Goal: Information Seeking & Learning: Learn about a topic

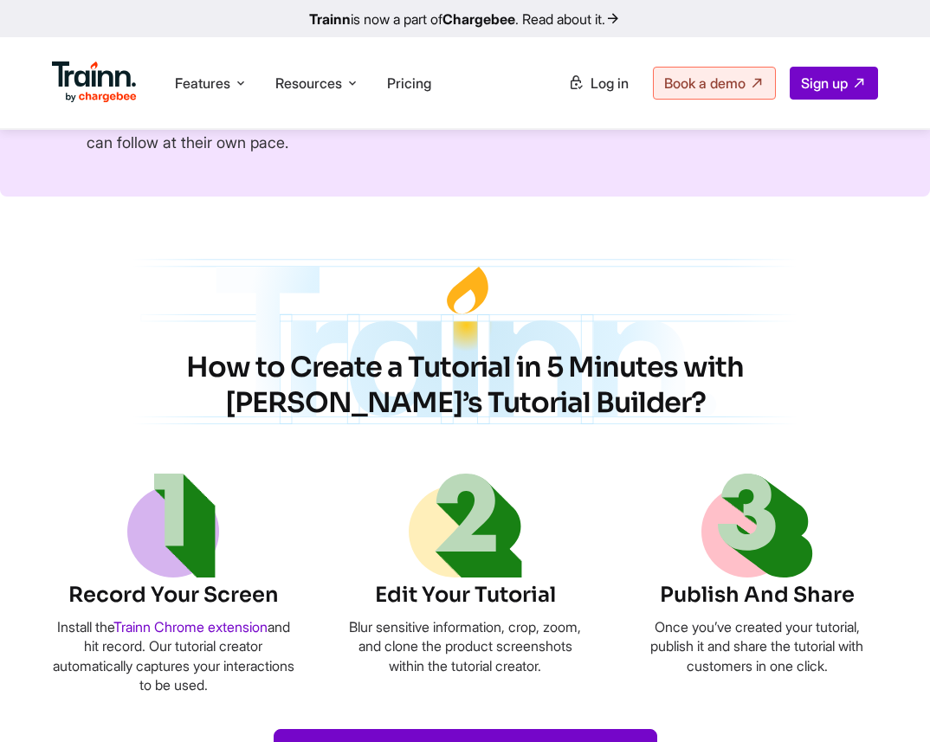
scroll to position [642, 0]
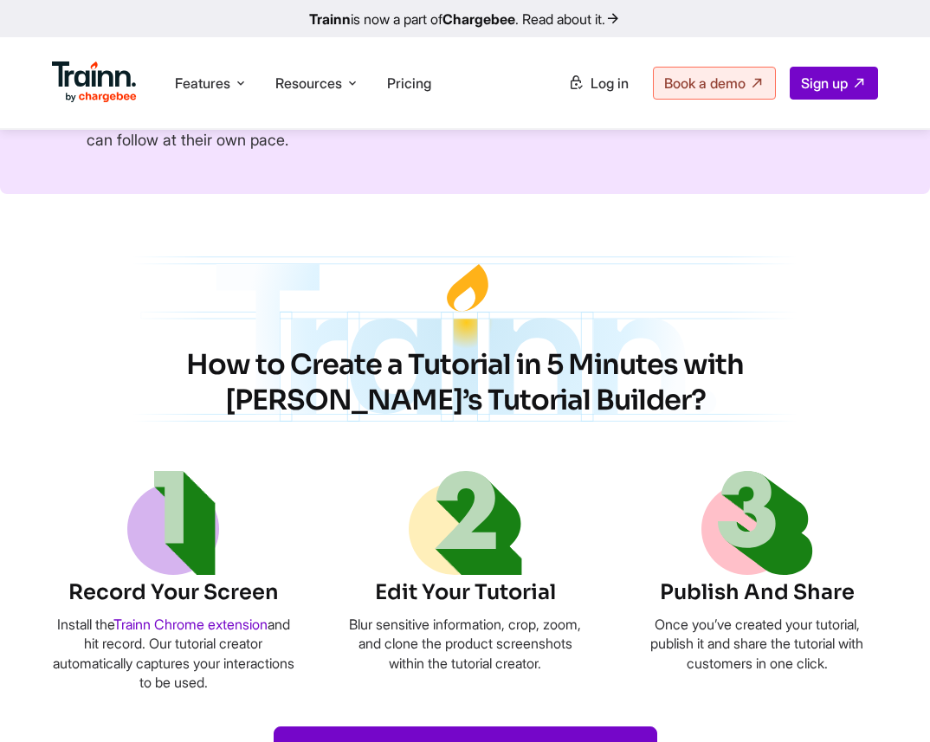
drag, startPoint x: 138, startPoint y: 365, endPoint x: 570, endPoint y: 391, distance: 433.6
click at [570, 391] on h2 "How to Create a Tutorial in 5 Minutes with [PERSON_NAME]’s Tutorial Builder?" at bounding box center [464, 383] width 727 height 72
copy h2 "How to Create a Tutorial in 5 Minutes with [PERSON_NAME]’s Tutorial Builder?"
drag, startPoint x: 162, startPoint y: 641, endPoint x: 256, endPoint y: 683, distance: 103.4
click at [256, 683] on p "Install the Trainn Chrome extension and hit record. Our tutorial creator automa…" at bounding box center [173, 654] width 242 height 78
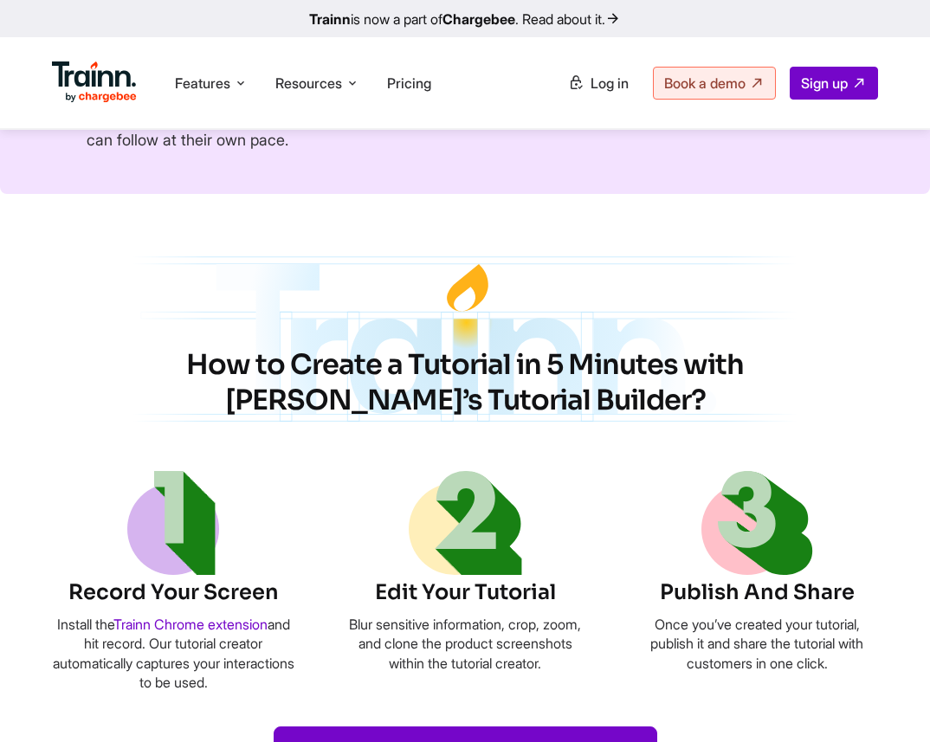
copy p "Our tutorial creator automatically captures your interactions to be used."
drag, startPoint x: 256, startPoint y: 683, endPoint x: 100, endPoint y: 518, distance: 226.5
drag, startPoint x: 517, startPoint y: 667, endPoint x: 525, endPoint y: 678, distance: 13.5
click at [525, 673] on p "Blur sensitive information, crop, zoom, and clone the product screenshots withi…" at bounding box center [465, 644] width 242 height 58
copy p "tutorial creator."
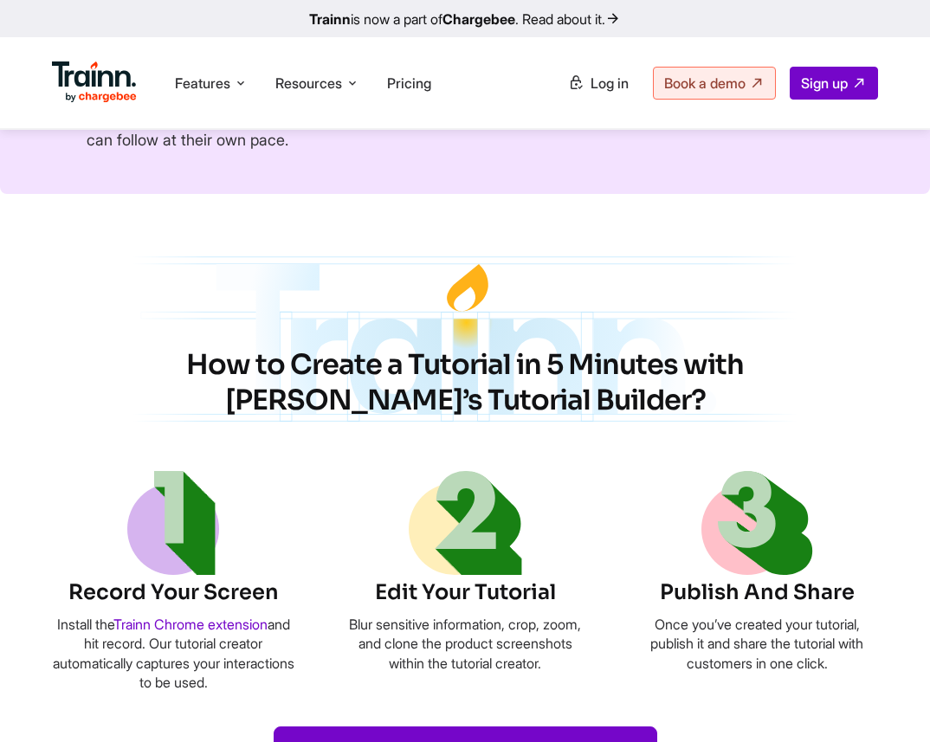
drag, startPoint x: 650, startPoint y: 622, endPoint x: 831, endPoint y: 656, distance: 184.0
click at [831, 656] on p "Once you’ve created your tutorial, publish it and share the tutorial with custo…" at bounding box center [756, 644] width 242 height 58
copy p "Once you’ve created your tutorial, publish it and share the tutorial with custo…"
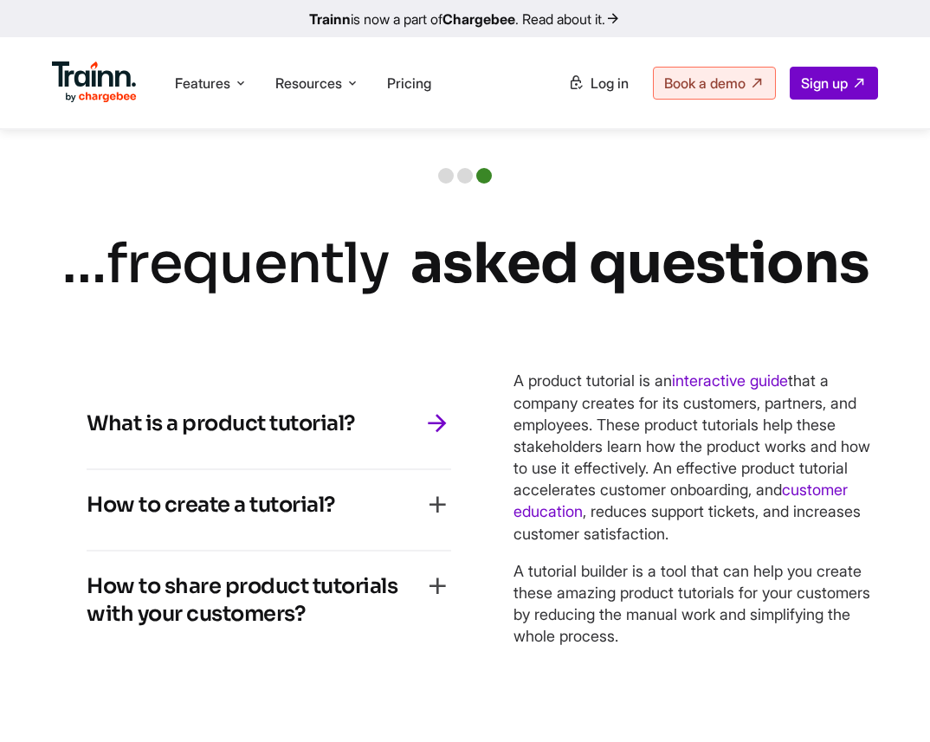
scroll to position [3925, 0]
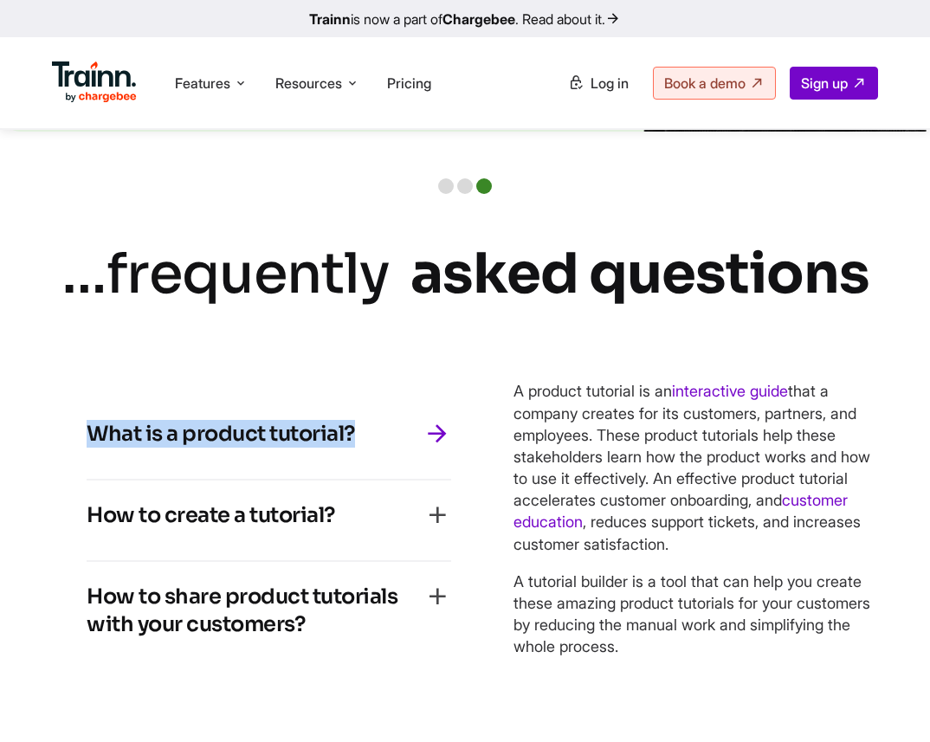
drag, startPoint x: 365, startPoint y: 428, endPoint x: 74, endPoint y: 425, distance: 290.9
click at [74, 425] on div "What is a product tutorial? A product tutorial is an interactive guide that a c…" at bounding box center [269, 533] width 434 height 339
copy h4 "What is a product tutorial?"
drag, startPoint x: 513, startPoint y: 381, endPoint x: 747, endPoint y: 642, distance: 350.6
click at [747, 642] on div "A product tutorial is an interactive guide that a company creates for its custo…" at bounding box center [695, 533] width 364 height 339
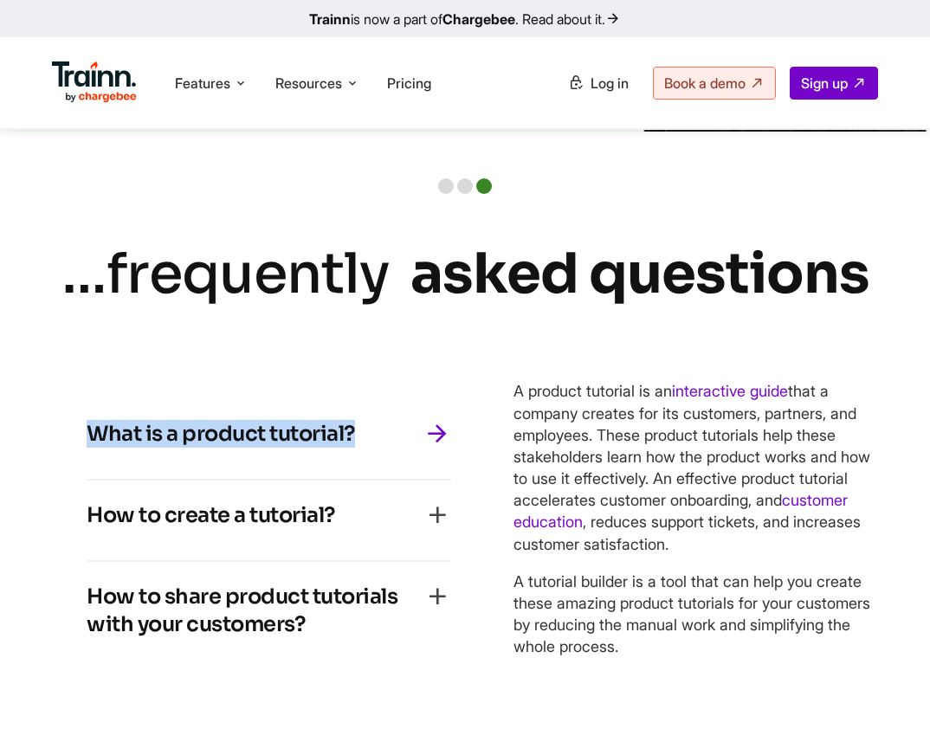
copy div "A product tutorial is an interactive guide that a company creates for its custo…"
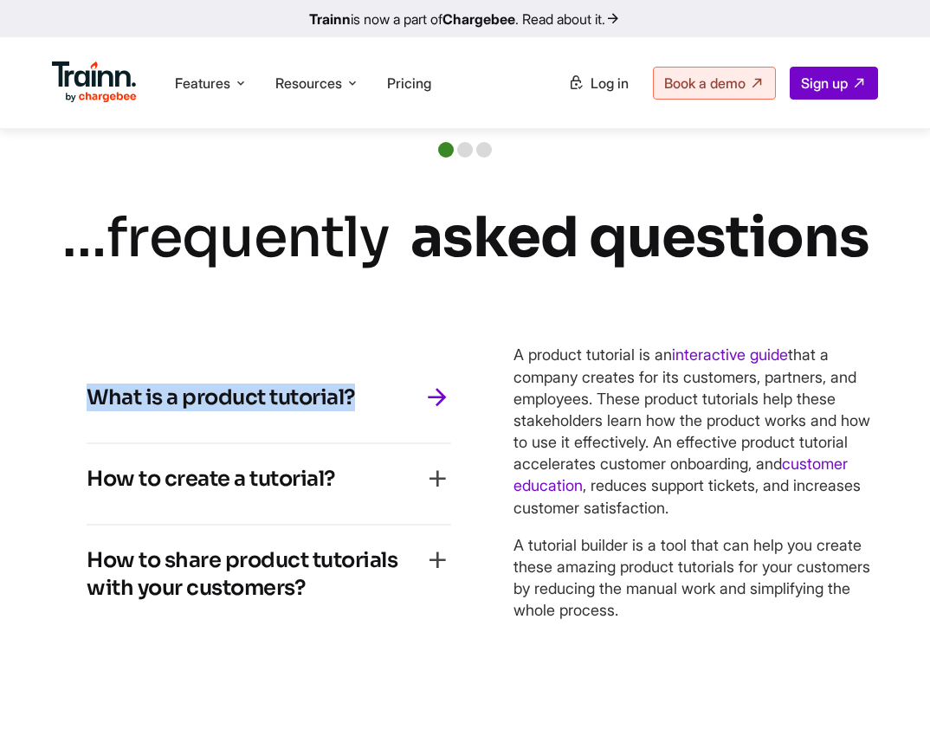
scroll to position [3889, 0]
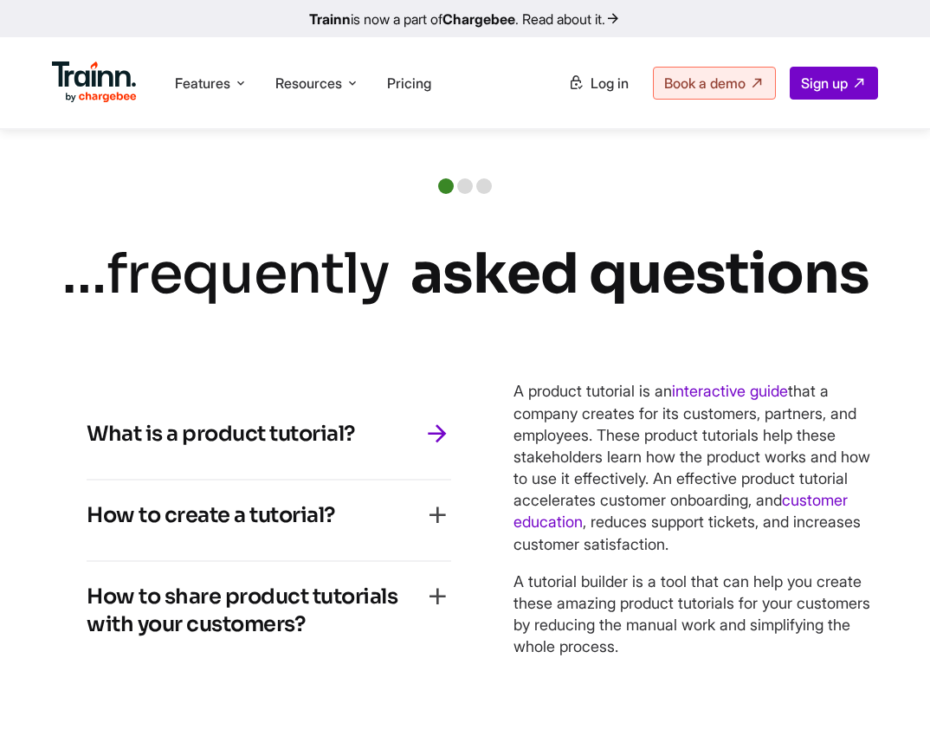
click at [257, 505] on h4 "How to create a tutorial?" at bounding box center [211, 515] width 248 height 28
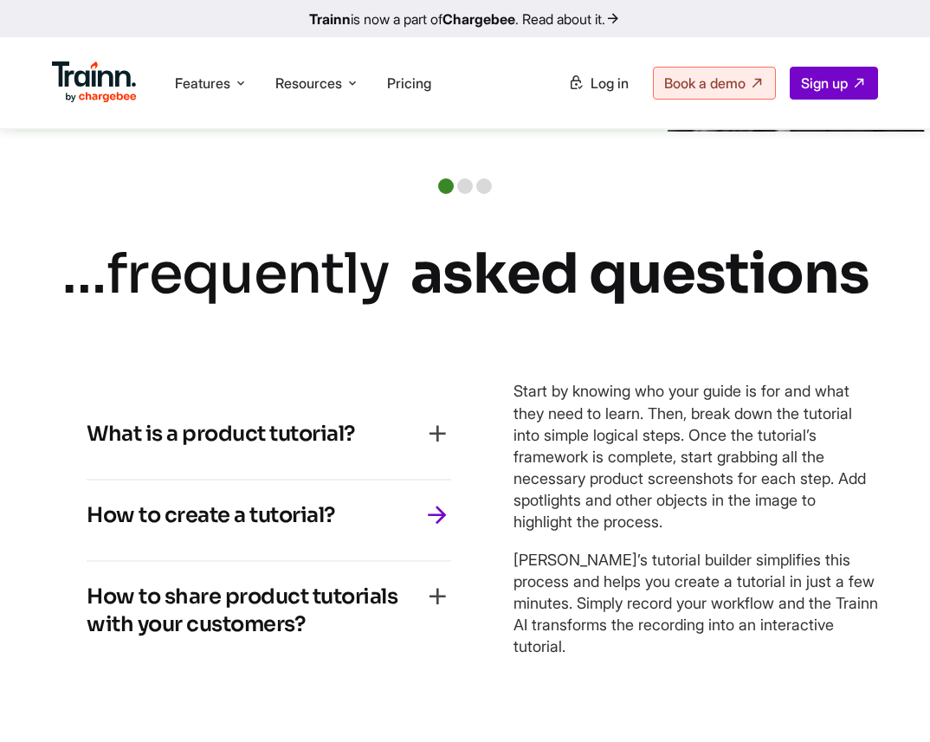
drag, startPoint x: 338, startPoint y: 497, endPoint x: 0, endPoint y: 497, distance: 338.4
click at [0, 497] on div "… frequently asked questions What is a product tutorial? A product tutorial is …" at bounding box center [465, 469] width 930 height 469
copy h4 "How to create a tutorial?"
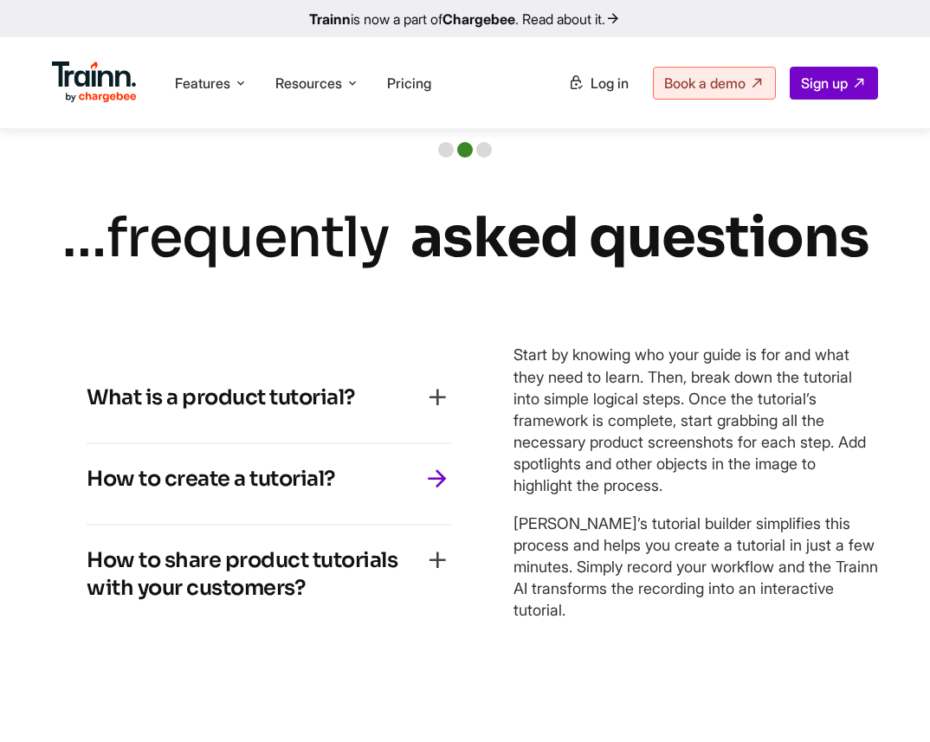
scroll to position [3853, 0]
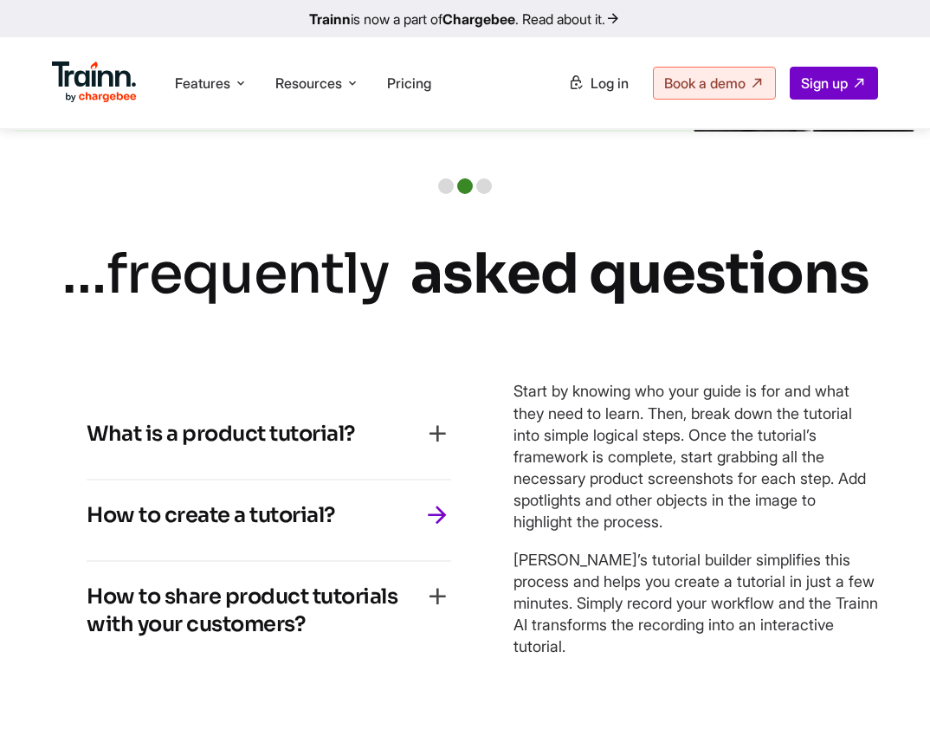
drag, startPoint x: 509, startPoint y: 377, endPoint x: 578, endPoint y: 629, distance: 261.2
click at [578, 629] on div "What is a product tutorial? A product tutorial is an interactive guide that a c…" at bounding box center [465, 533] width 826 height 339
copy div "Start by knowing who your guide is for and what they need to learn. Then, break…"
click at [326, 588] on h4 "How to share product tutorials with your customers?" at bounding box center [255, 610] width 337 height 55
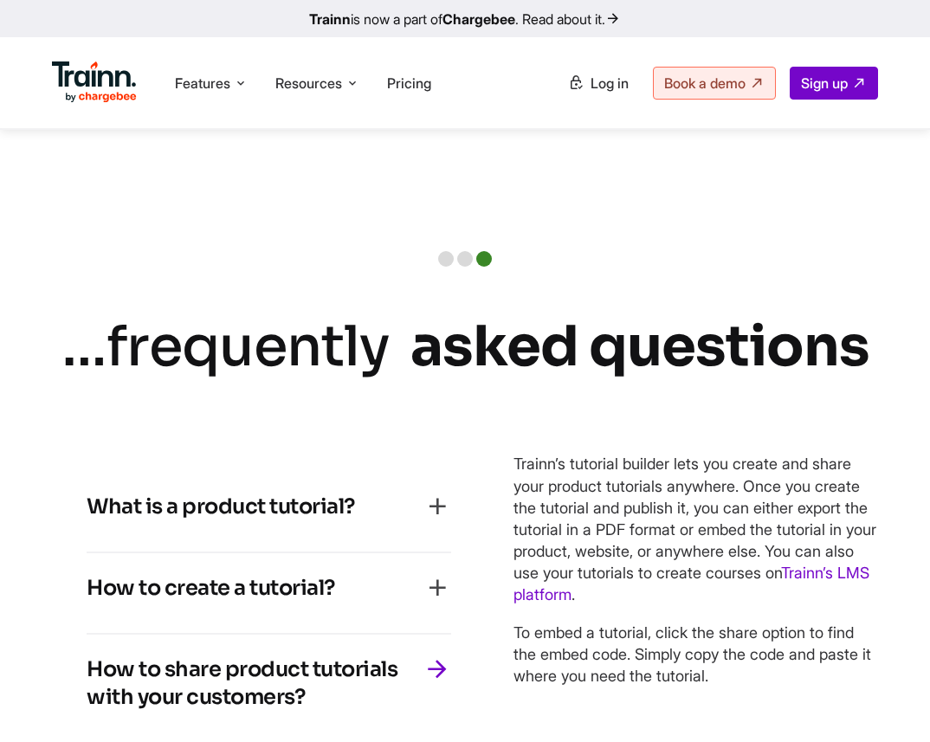
scroll to position [3925, 0]
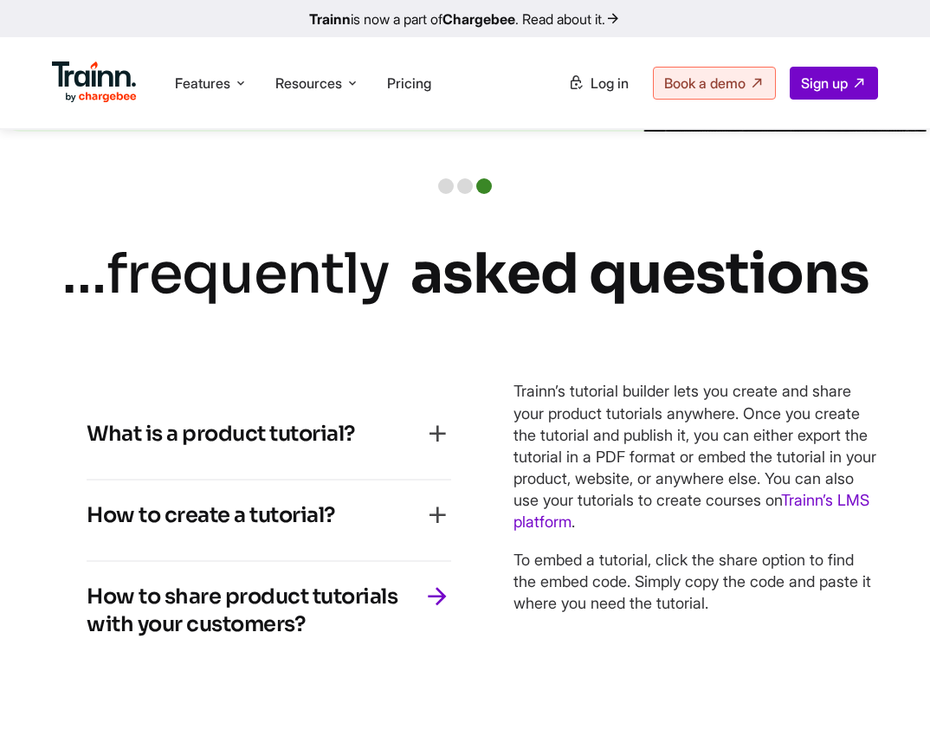
drag, startPoint x: 191, startPoint y: 603, endPoint x: 68, endPoint y: 578, distance: 125.4
click at [68, 578] on div "What is a product tutorial? A product tutorial is an interactive guide that a c…" at bounding box center [269, 533] width 434 height 339
copy h4 "How to share product tutorials with your customers?"
drag, startPoint x: 514, startPoint y: 379, endPoint x: 743, endPoint y: 588, distance: 309.4
click at [743, 587] on div "What is a product tutorial? A product tutorial is an interactive guide that a c…" at bounding box center [465, 533] width 826 height 339
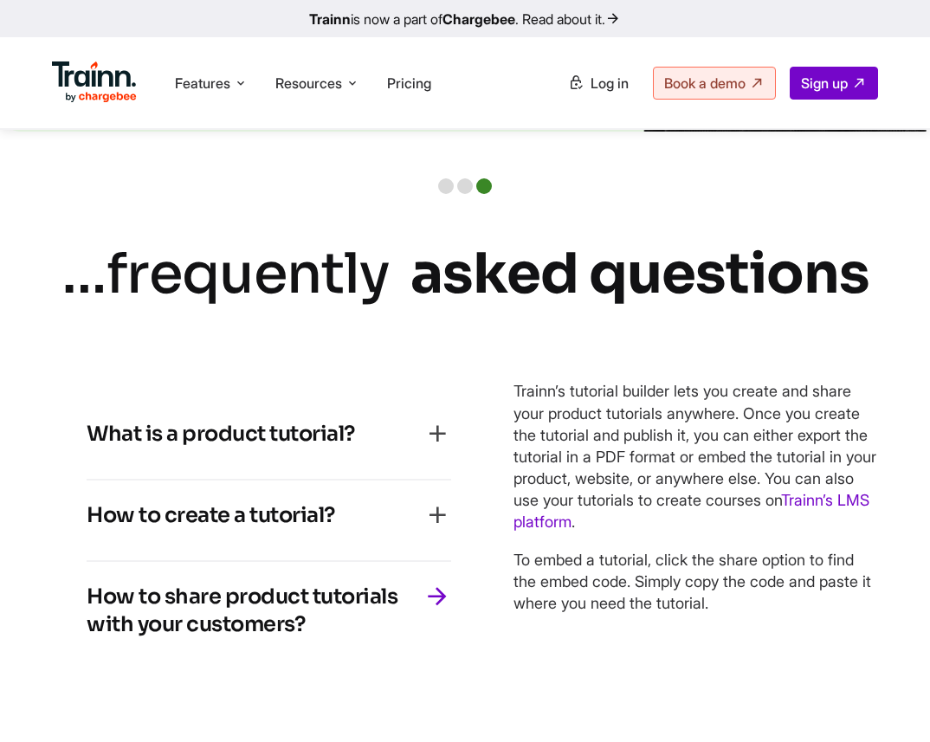
copy div "Trainn’s tutorial builder lets you create and share your product tutorials anyw…"
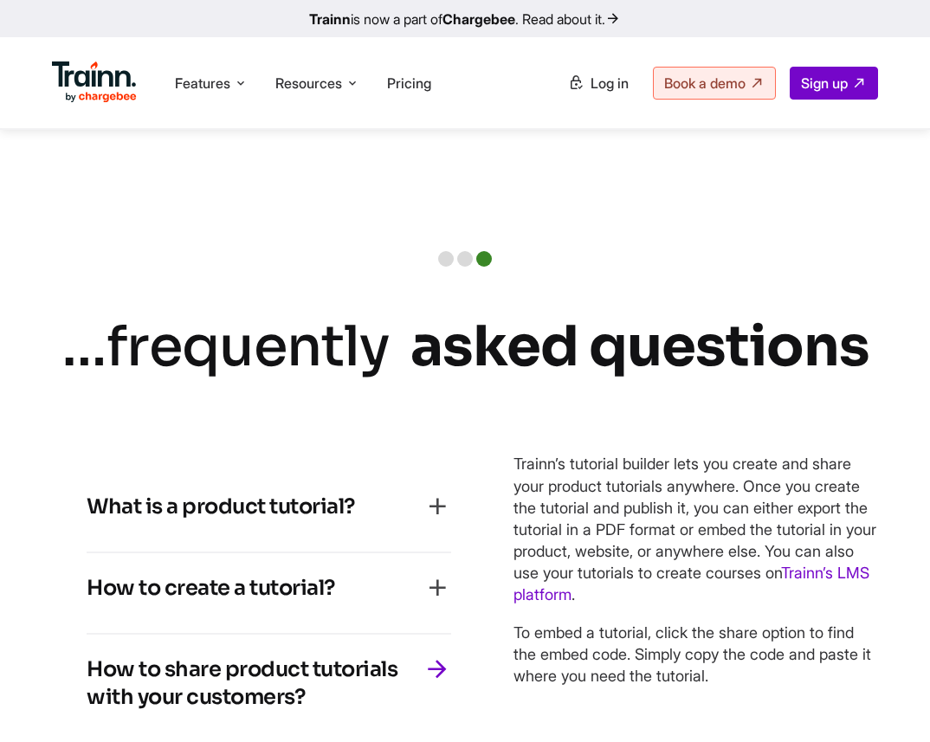
scroll to position [3853, 0]
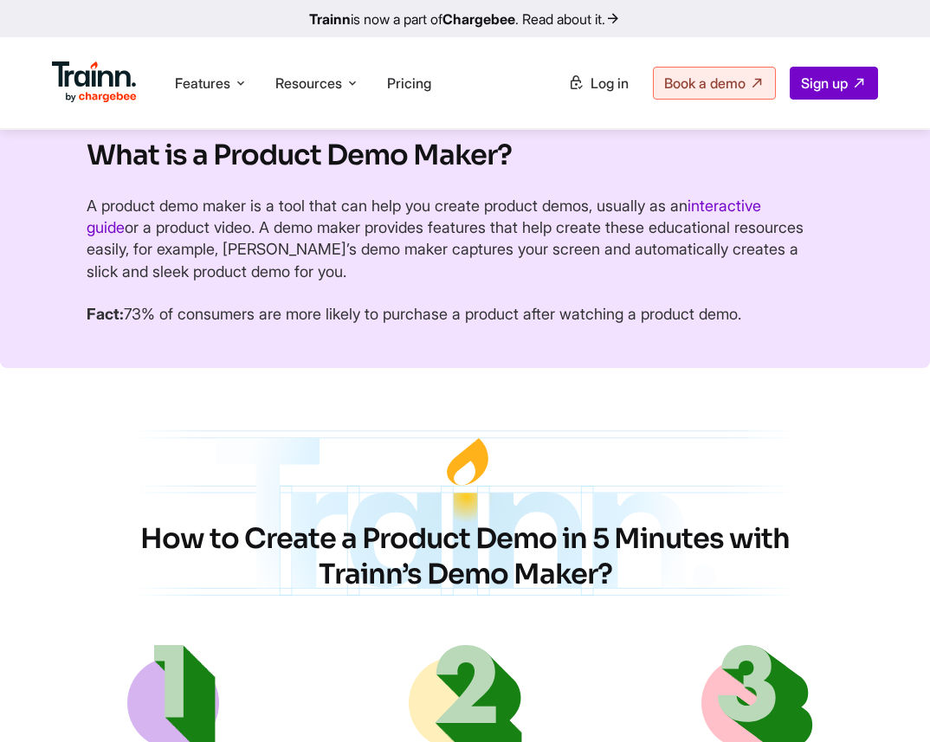
scroll to position [485, 0]
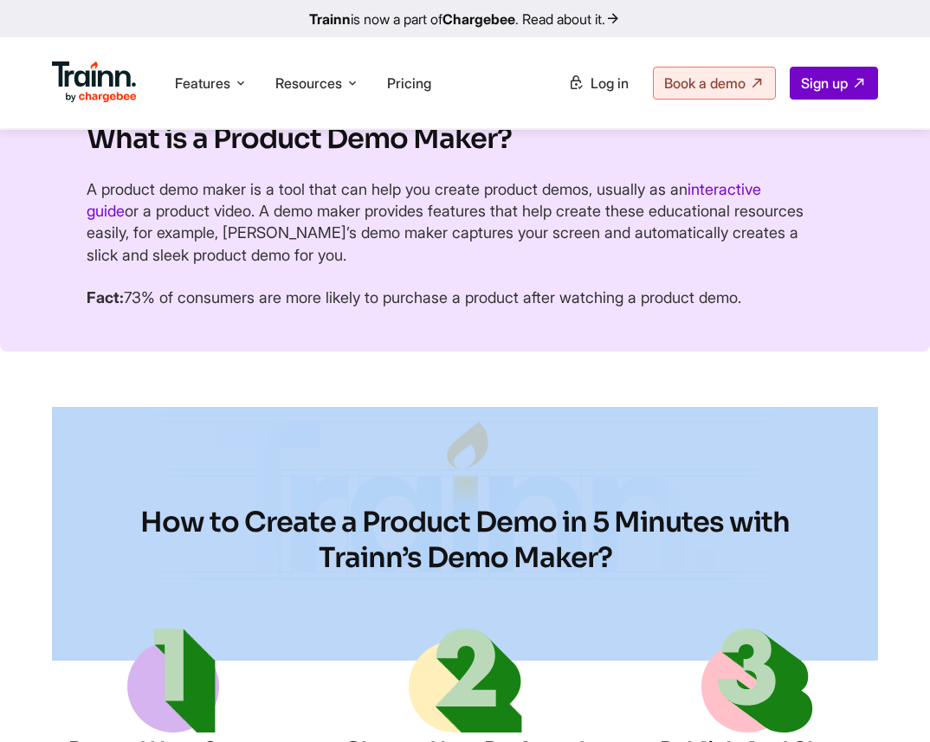
drag, startPoint x: 144, startPoint y: 518, endPoint x: 617, endPoint y: 563, distance: 475.6
click at [617, 563] on section "How to Create a Product Demo in 5 Minutes with Trainn’s Demo Maker? Record Your…" at bounding box center [465, 690] width 930 height 567
drag, startPoint x: 610, startPoint y: 557, endPoint x: 147, endPoint y: 525, distance: 464.2
click at [147, 525] on h2 "How to Create a Product Demo in 5 Minutes with Trainn’s Demo Maker?" at bounding box center [464, 541] width 727 height 72
copy h2 "How to Create a Product Demo in 5 Minutes with Trainn’s Demo Maker?"
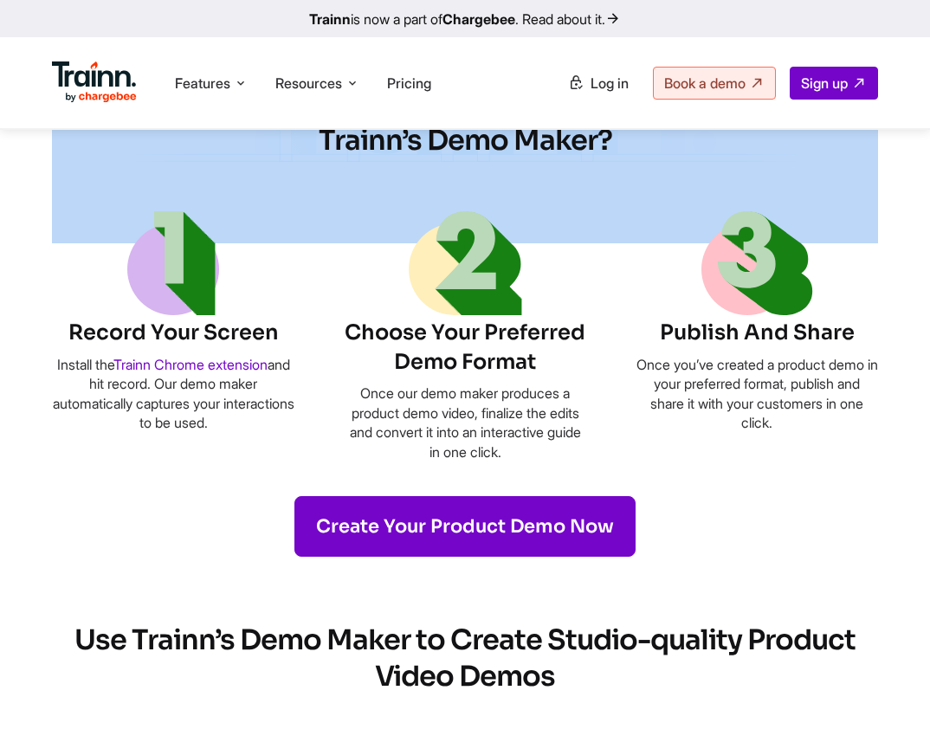
scroll to position [918, 0]
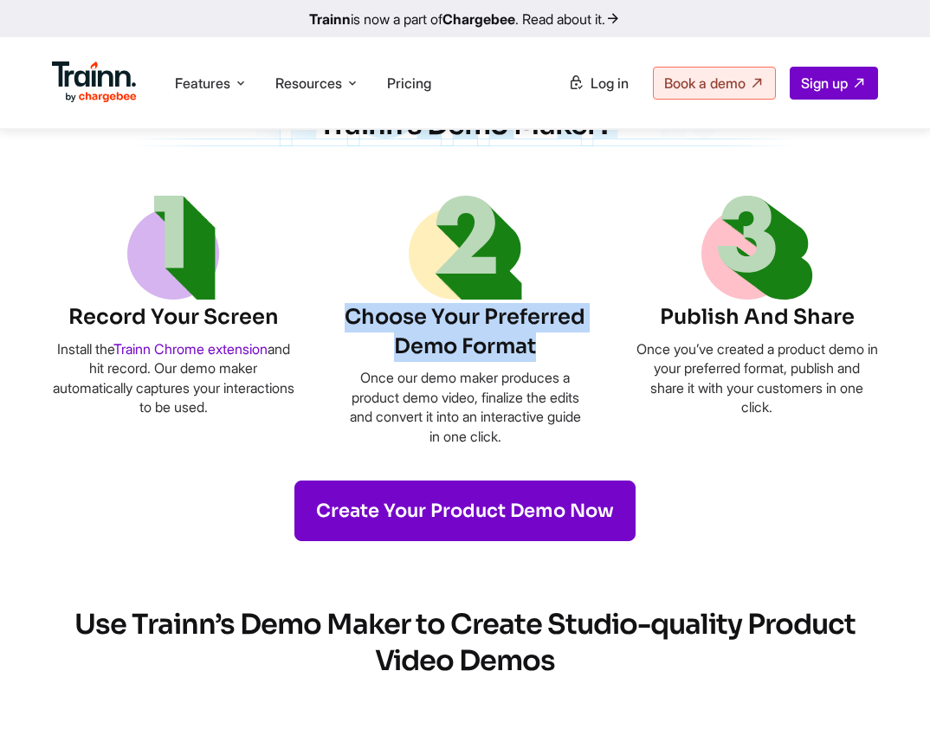
drag, startPoint x: 347, startPoint y: 319, endPoint x: 541, endPoint y: 354, distance: 197.0
click at [541, 354] on h6 "Choose Your Preferred Demo Format" at bounding box center [465, 332] width 242 height 58
copy h6 "Choose Your Preferred Demo Format"
drag, startPoint x: 38, startPoint y: 348, endPoint x: 286, endPoint y: 404, distance: 253.9
click at [286, 405] on section "How to Create a Product Demo in 5 Minutes with Trainn’s Demo Maker? Record Your…" at bounding box center [465, 257] width 930 height 567
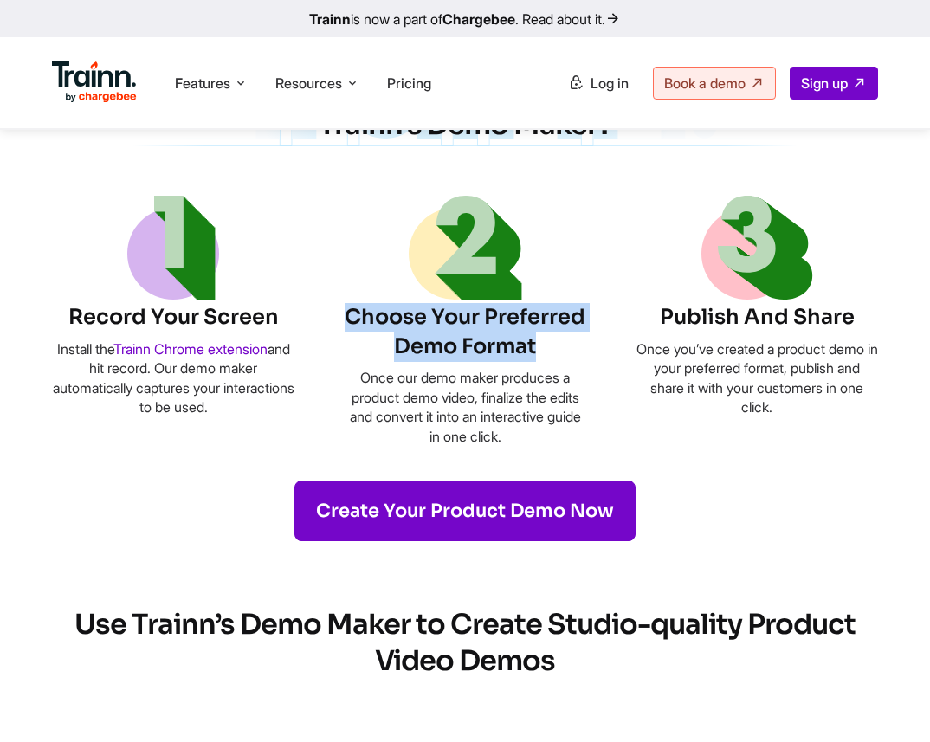
copy p "Install the Trainn Chrome extension and hit record. Our demo maker automaticall…"
click at [252, 404] on p "Install the Trainn Chrome extension and hit record. Our demo maker automaticall…" at bounding box center [173, 378] width 242 height 78
drag, startPoint x: 357, startPoint y: 383, endPoint x: 565, endPoint y: 446, distance: 218.0
click at [565, 446] on p "Once our demo maker produces a product demo video, finalize the edits and conve…" at bounding box center [465, 407] width 242 height 78
copy p "Once our demo maker produces a product demo video, finalize the edits and conve…"
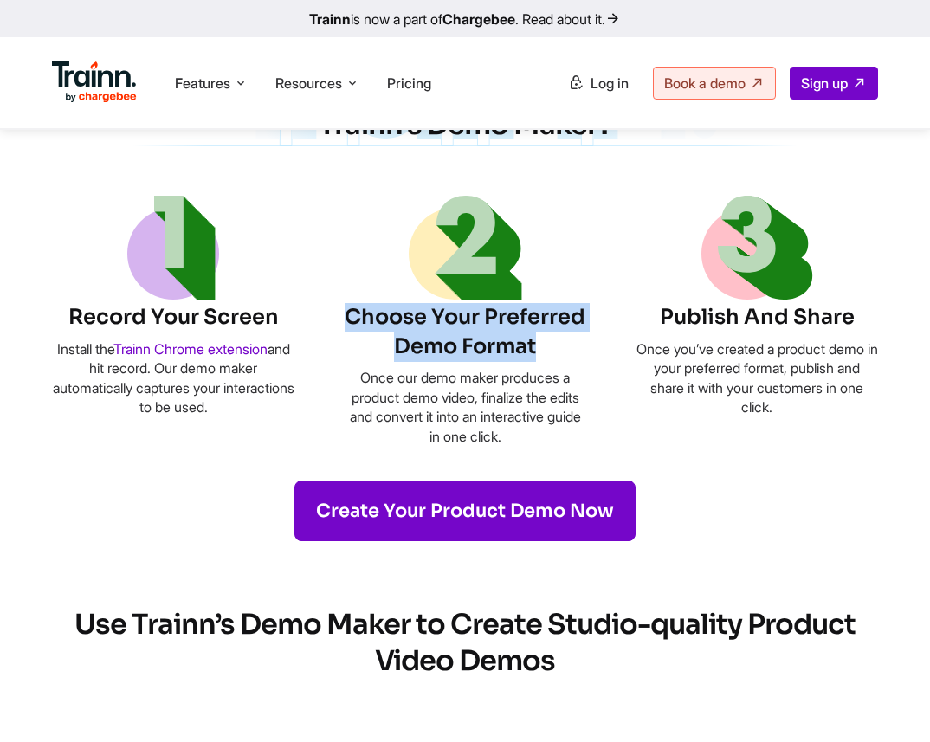
drag, startPoint x: 639, startPoint y: 359, endPoint x: 841, endPoint y: 422, distance: 212.2
click at [841, 422] on li "Publish And Share Once you’ve created a product demo in your preferred format, …" at bounding box center [756, 321] width 242 height 250
copy p "Once you’ve created a product demo in your preferred format, publish and share …"
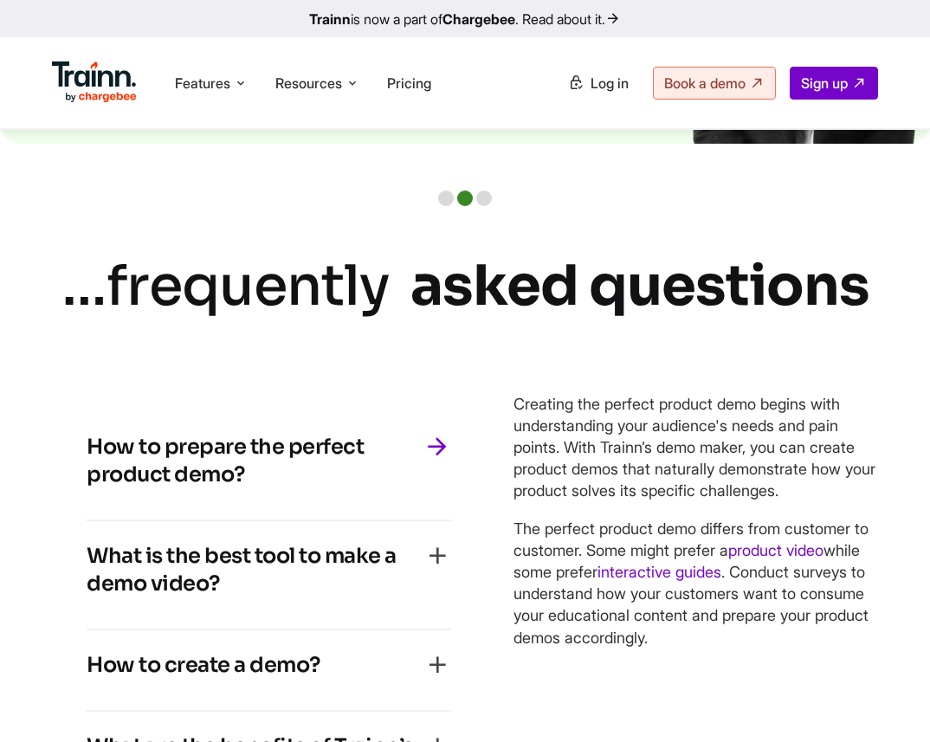
scroll to position [3890, 0]
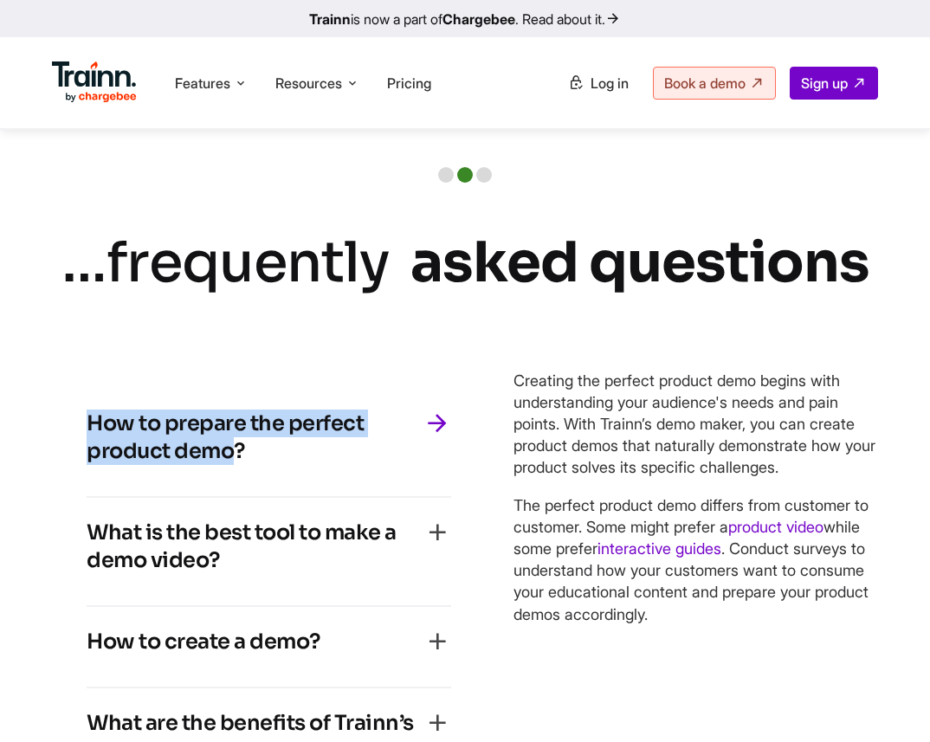
drag, startPoint x: 229, startPoint y: 468, endPoint x: 84, endPoint y: 420, distance: 153.3
click at [82, 419] on div "How to prepare the perfect product demo? Creating the perfect product demo begi…" at bounding box center [269, 592] width 434 height 476
click at [203, 465] on h4 "How to prepare the perfect product demo?" at bounding box center [255, 436] width 337 height 55
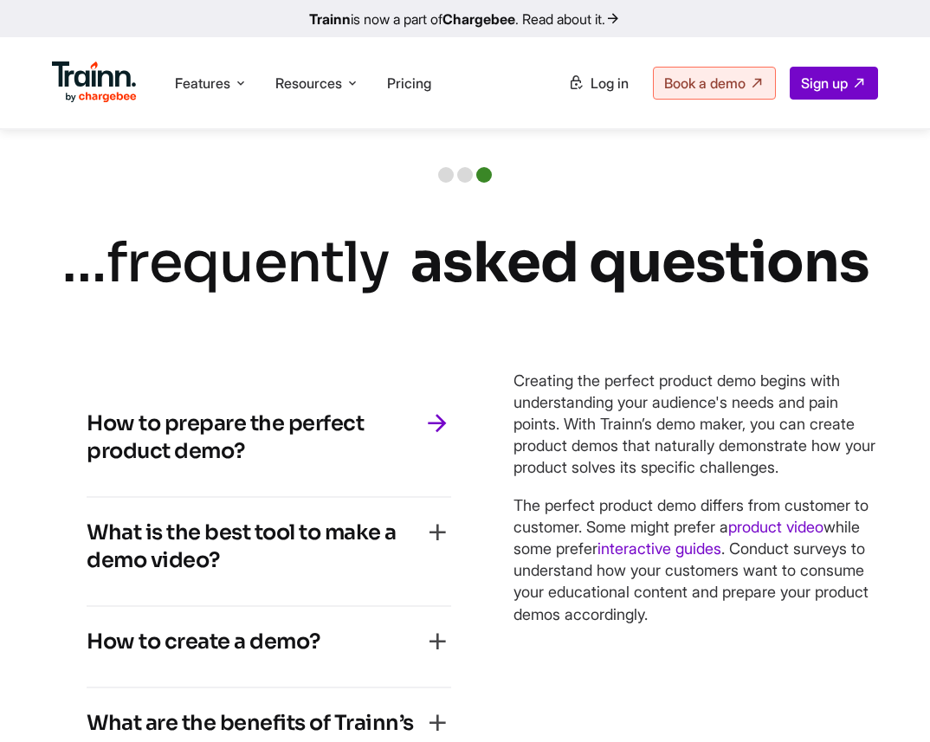
scroll to position [3963, 0]
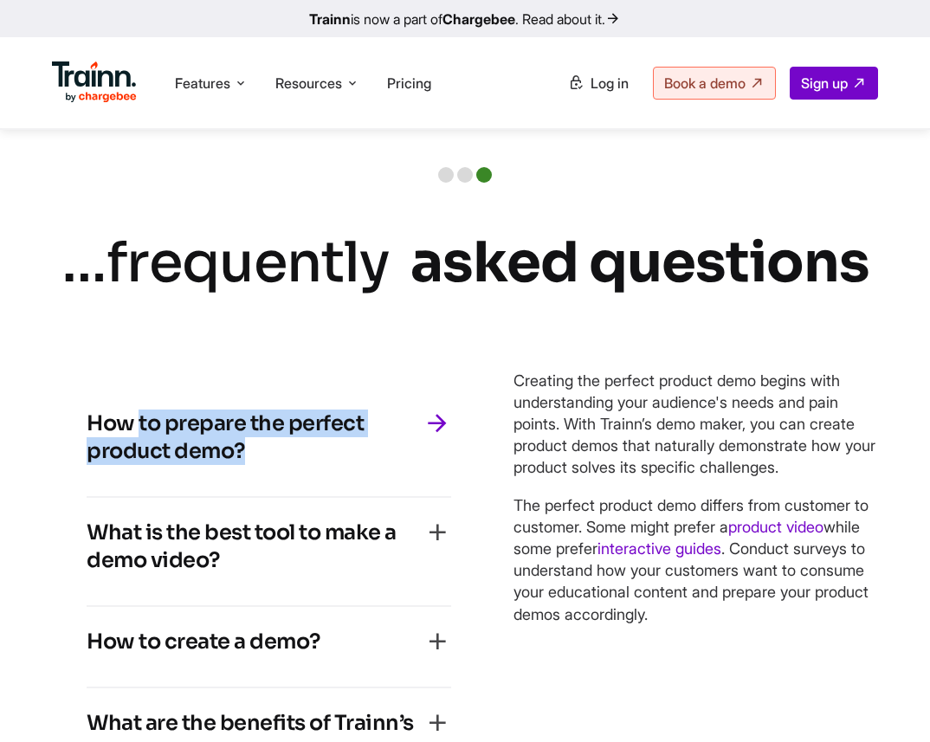
drag, startPoint x: 253, startPoint y: 486, endPoint x: 138, endPoint y: 451, distance: 120.5
click at [138, 451] on div "How to prepare the perfect product demo?" at bounding box center [269, 442] width 364 height 66
copy h4 "How to prepare the perfect product demo?"
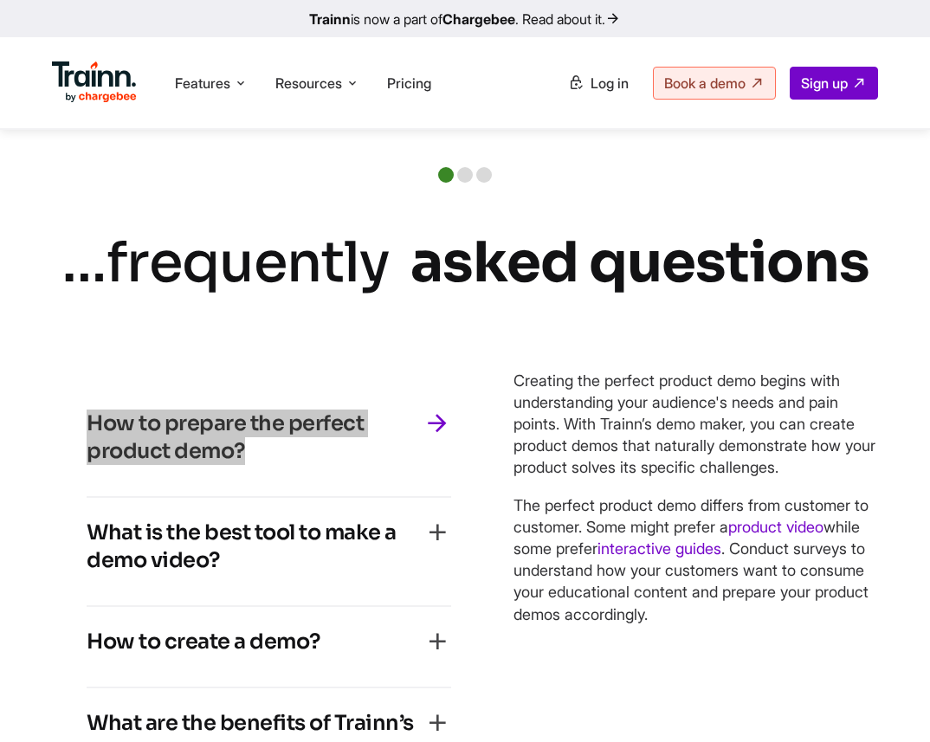
scroll to position [3926, 0]
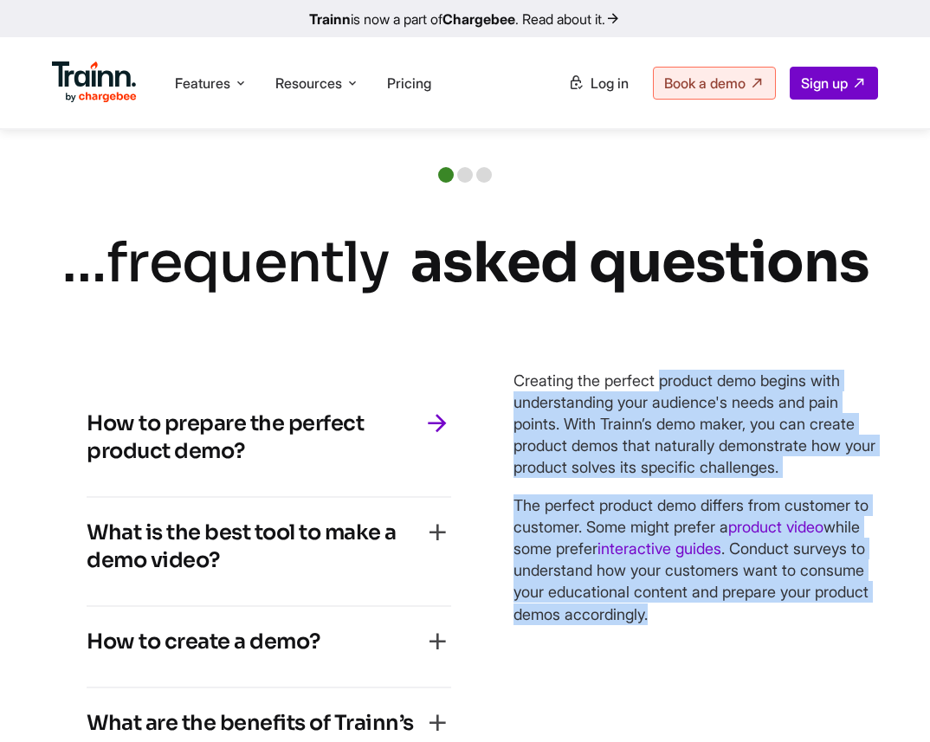
drag, startPoint x: 512, startPoint y: 403, endPoint x: 795, endPoint y: 642, distance: 369.7
click at [795, 625] on div "Creating the perfect product demo begins with understanding your audience's nee…" at bounding box center [695, 497] width 364 height 255
copy div "Creating the perfect product demo begins with understanding your audience's nee…"
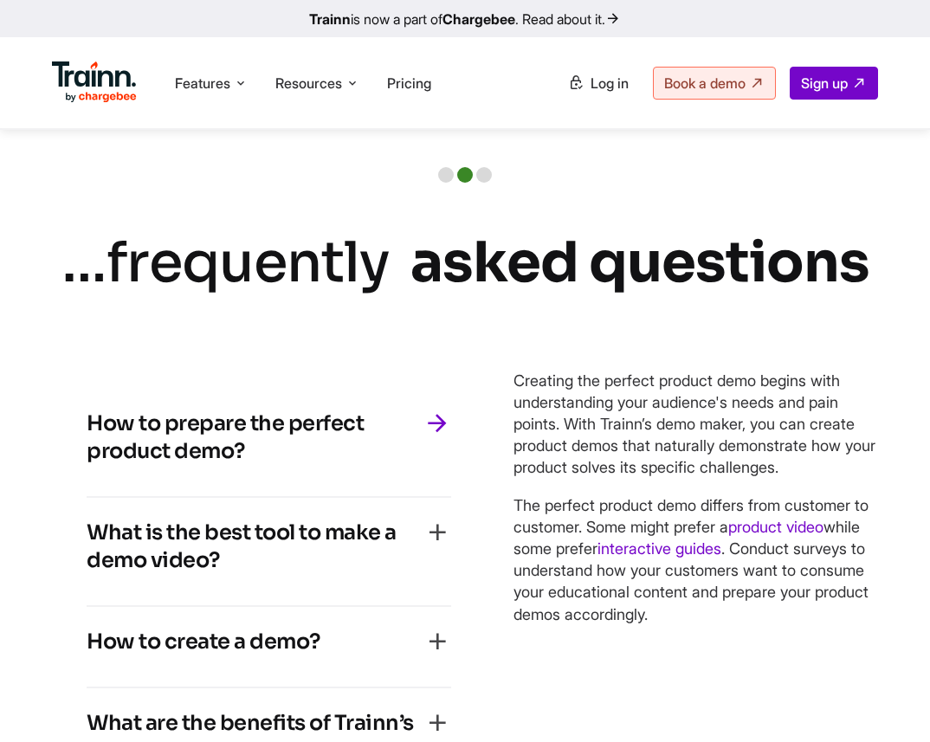
click at [309, 567] on h4 "What is the best tool to make a demo video?" at bounding box center [255, 545] width 337 height 55
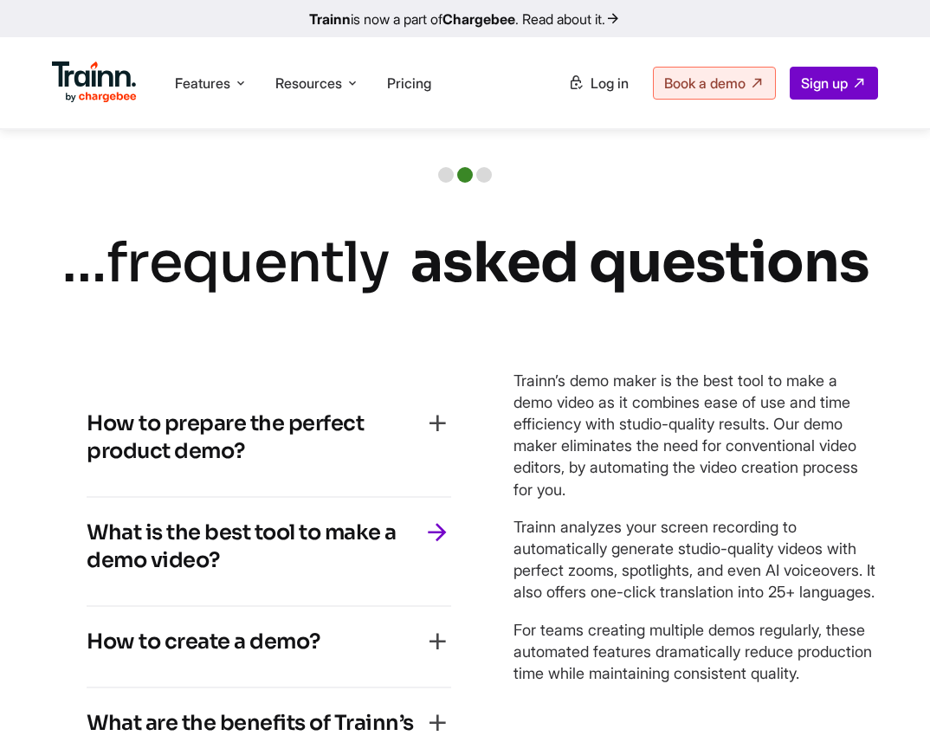
drag, startPoint x: 205, startPoint y: 582, endPoint x: 75, endPoint y: 562, distance: 131.4
click at [75, 562] on div "How to prepare the perfect product demo? Creating the perfect product demo begi…" at bounding box center [269, 592] width 434 height 476
copy h4 "What is the best tool to make a demo video?"
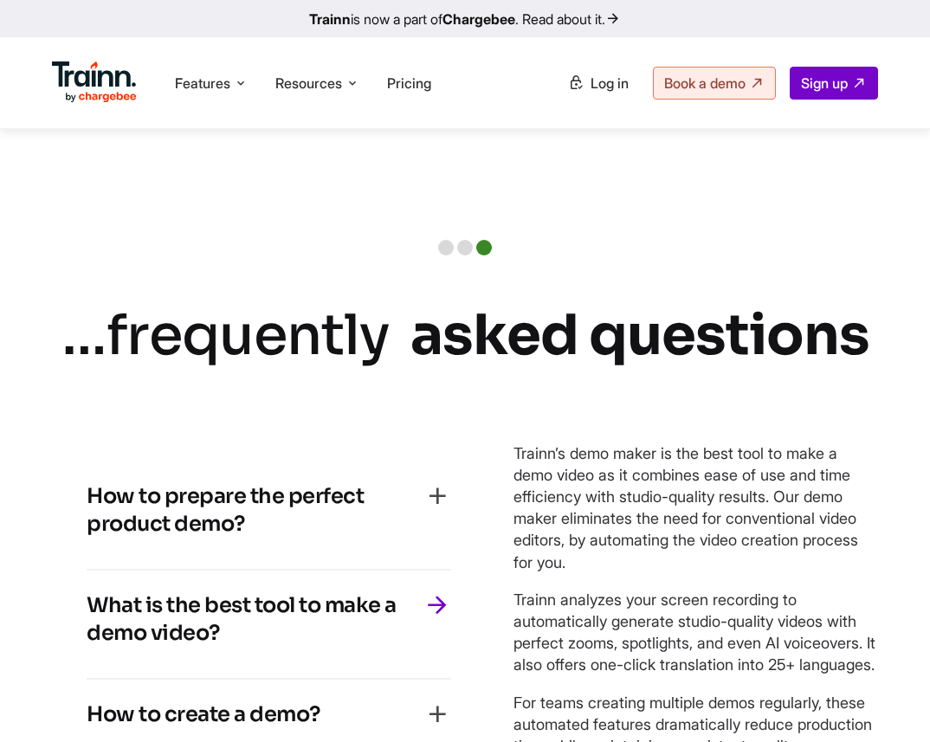
scroll to position [3963, 0]
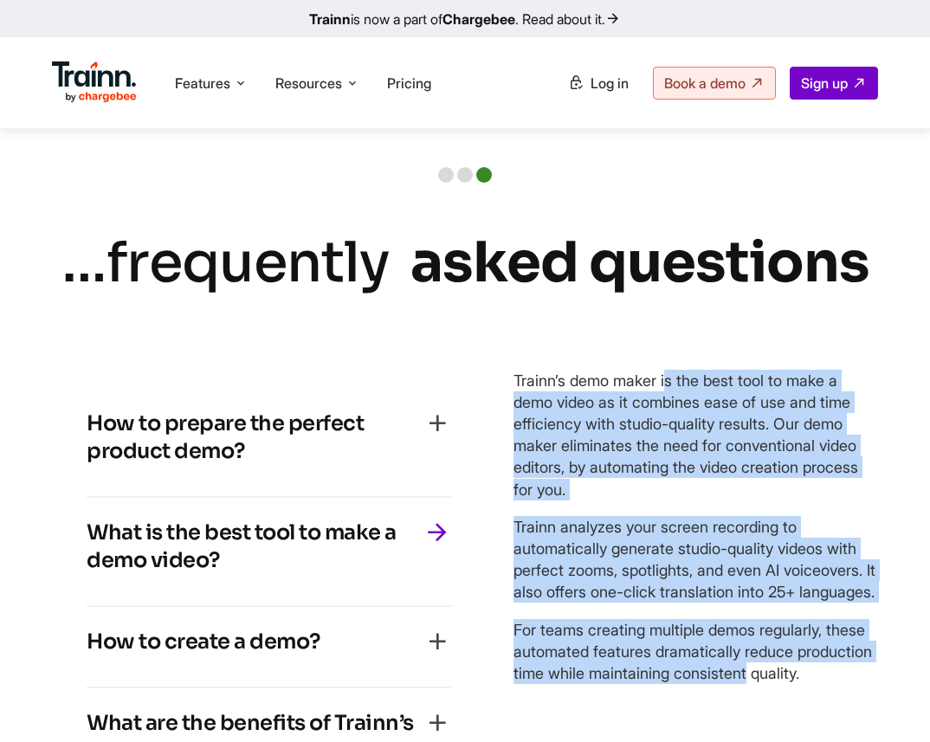
drag, startPoint x: 514, startPoint y: 402, endPoint x: 688, endPoint y: 724, distance: 366.0
click at [688, 684] on div "Trainn’s demo maker is the best tool to make a demo video as it combines ease o…" at bounding box center [695, 527] width 364 height 314
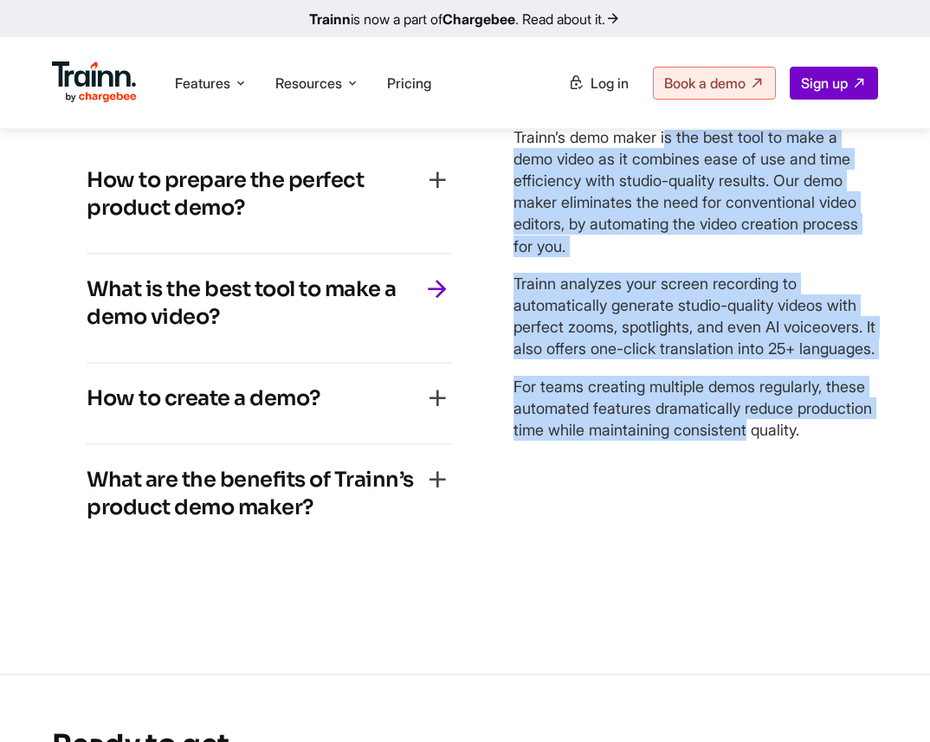
scroll to position [4208, 0]
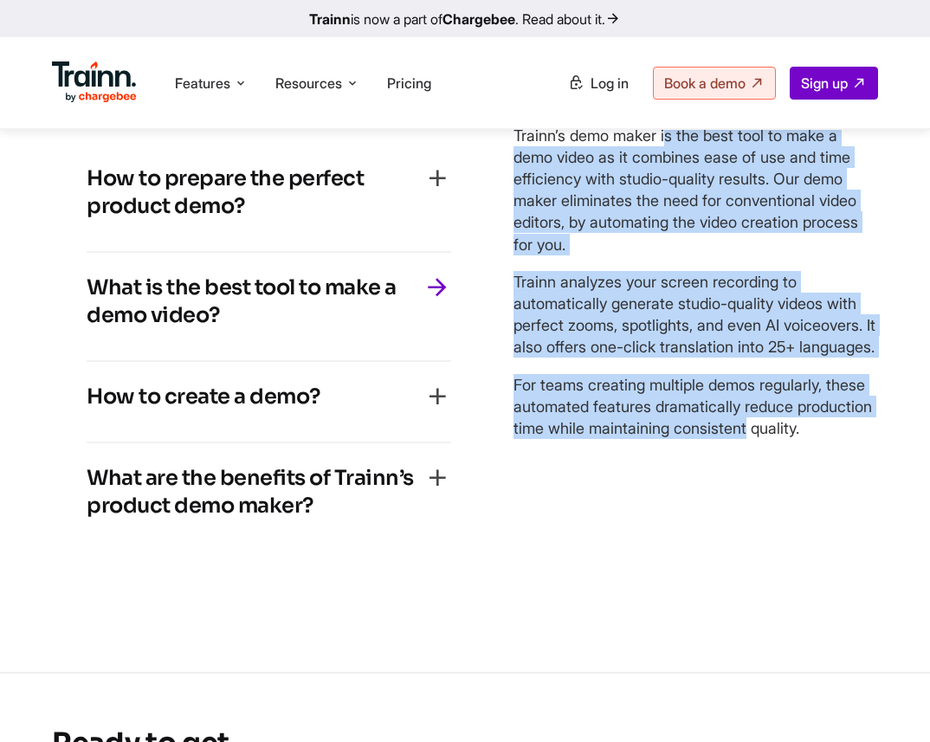
copy div "Trainn’s demo maker is the best tool to make a demo video as it combines ease o…"
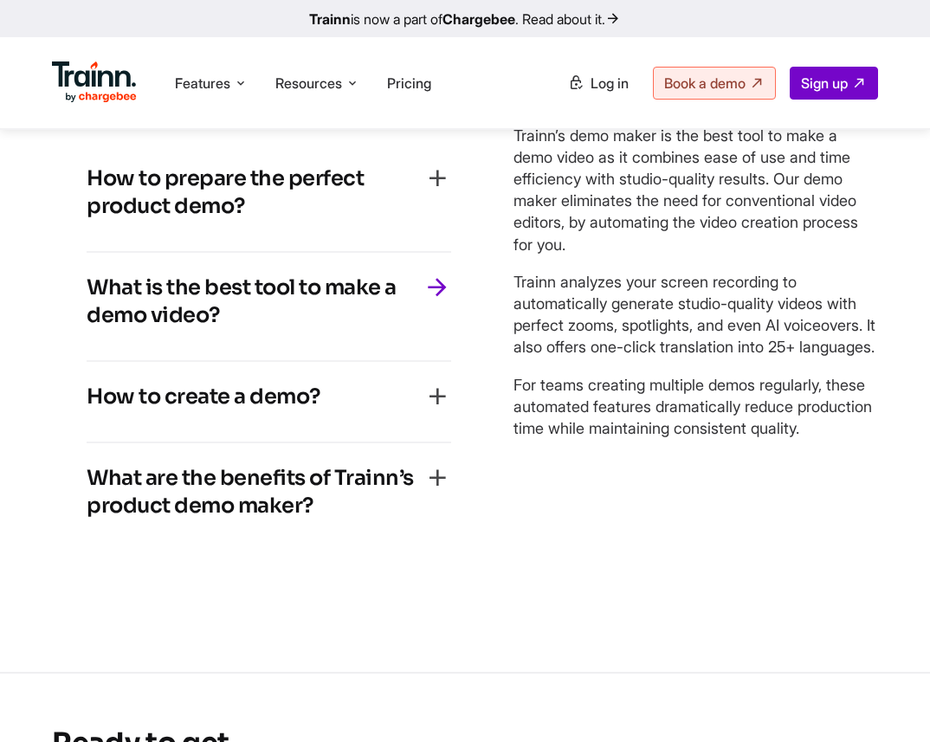
click at [332, 411] on div "How to create a demo?" at bounding box center [269, 402] width 364 height 38
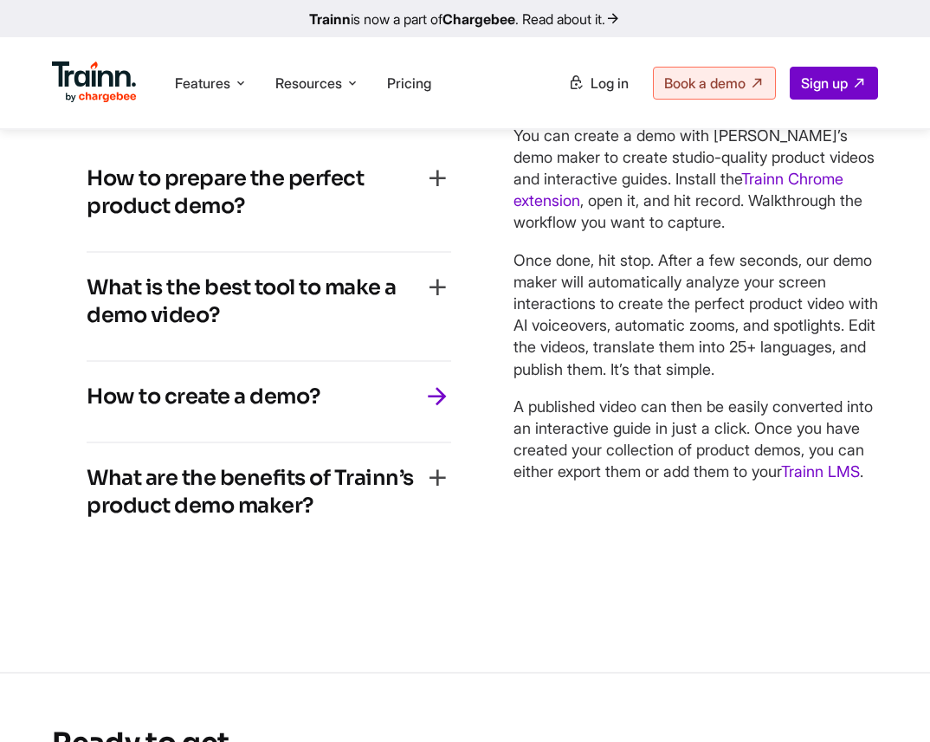
drag, startPoint x: 332, startPoint y: 411, endPoint x: 106, endPoint y: 411, distance: 225.9
click at [106, 411] on div "How to create a demo?" at bounding box center [269, 402] width 364 height 38
copy div "How to create a demo?"
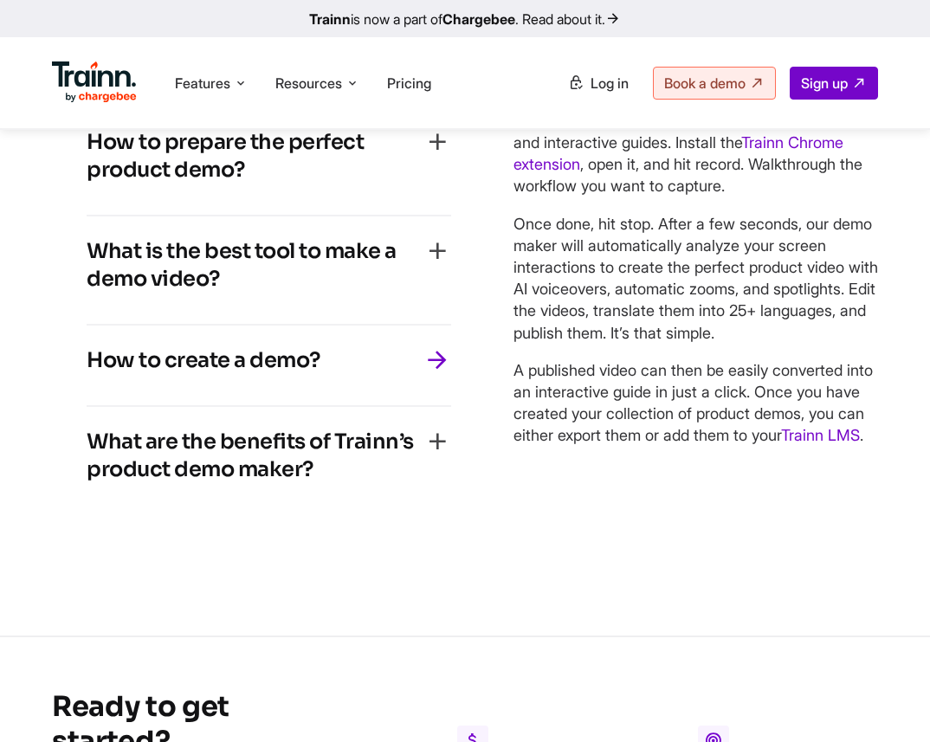
scroll to position [4135, 0]
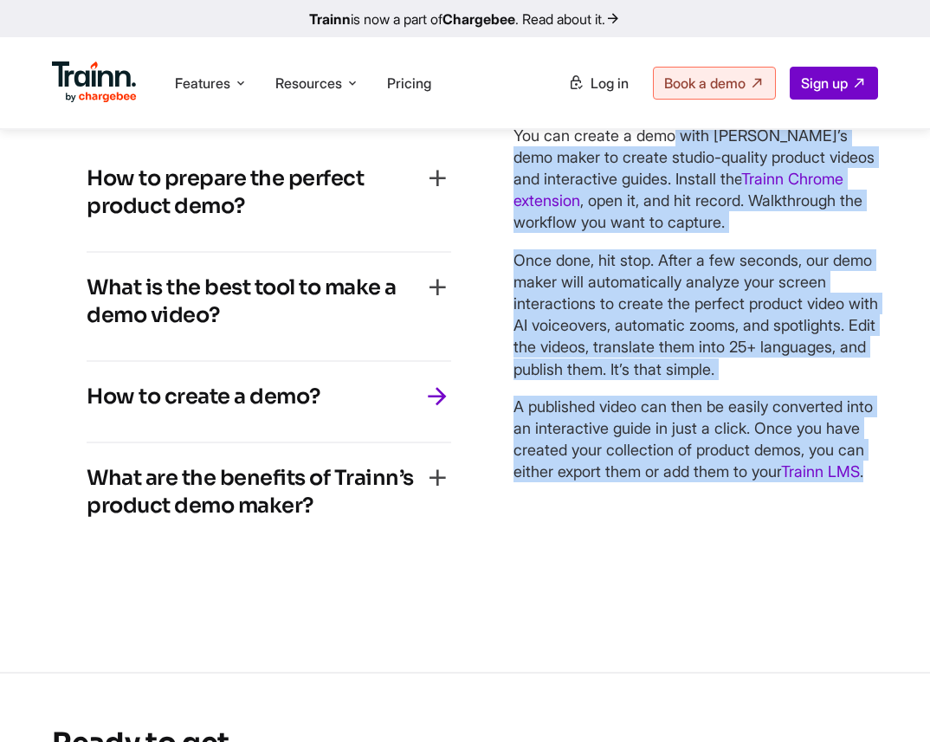
drag, startPoint x: 517, startPoint y: 154, endPoint x: 608, endPoint y: 513, distance: 370.5
click at [608, 483] on div "You can create a demo with Trainn’s demo maker to create studio-quality product…" at bounding box center [695, 304] width 364 height 358
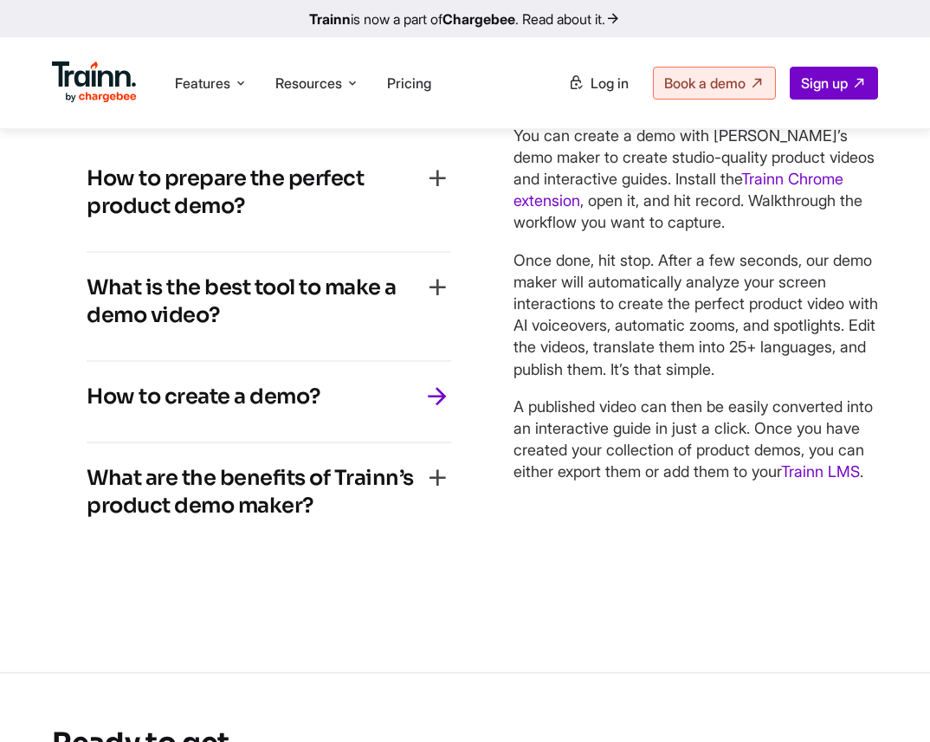
click at [306, 519] on h4 "What are the benefits of Trainn’s product demo maker?" at bounding box center [255, 491] width 337 height 55
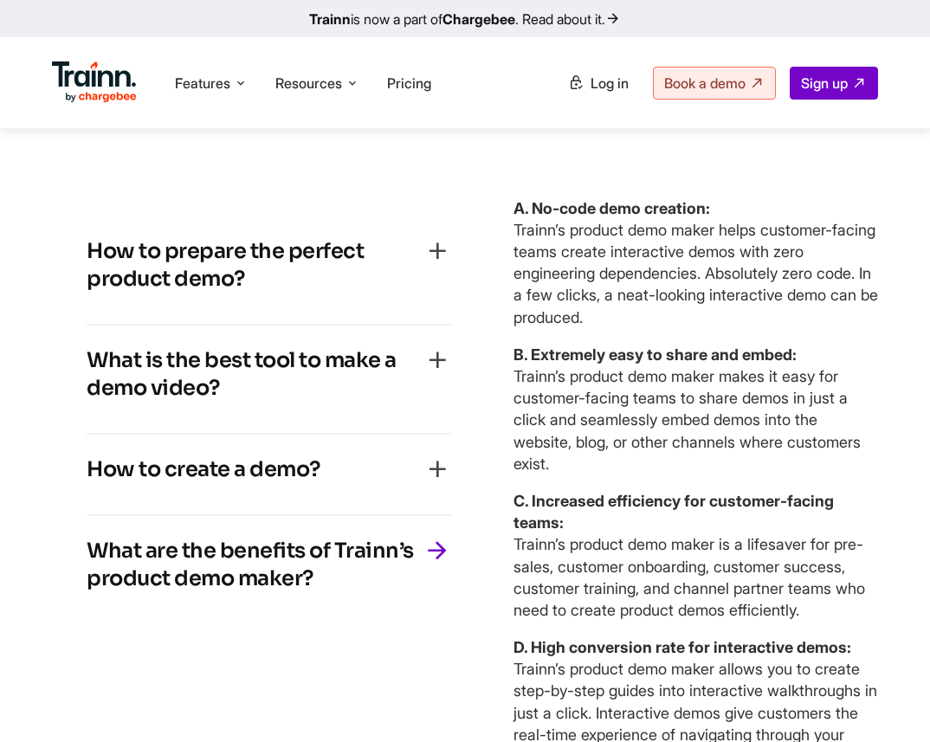
scroll to position [4208, 0]
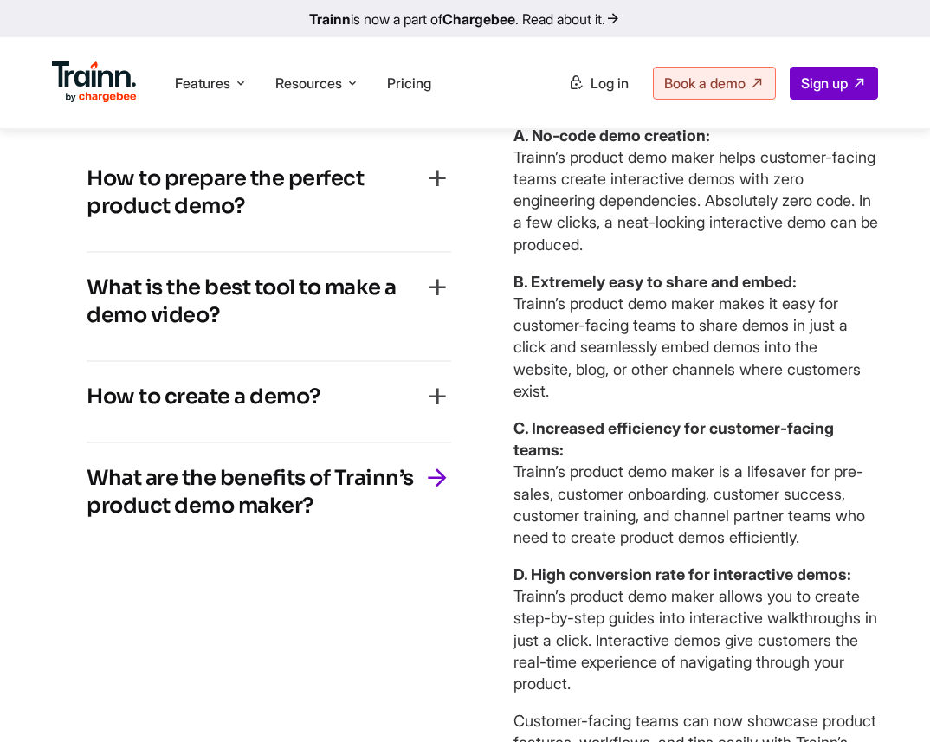
drag, startPoint x: 323, startPoint y: 528, endPoint x: 42, endPoint y: 500, distance: 282.7
click at [42, 500] on div "… frequently asked questions How to prepare the perfect product demo? Creating …" at bounding box center [465, 385] width 930 height 812
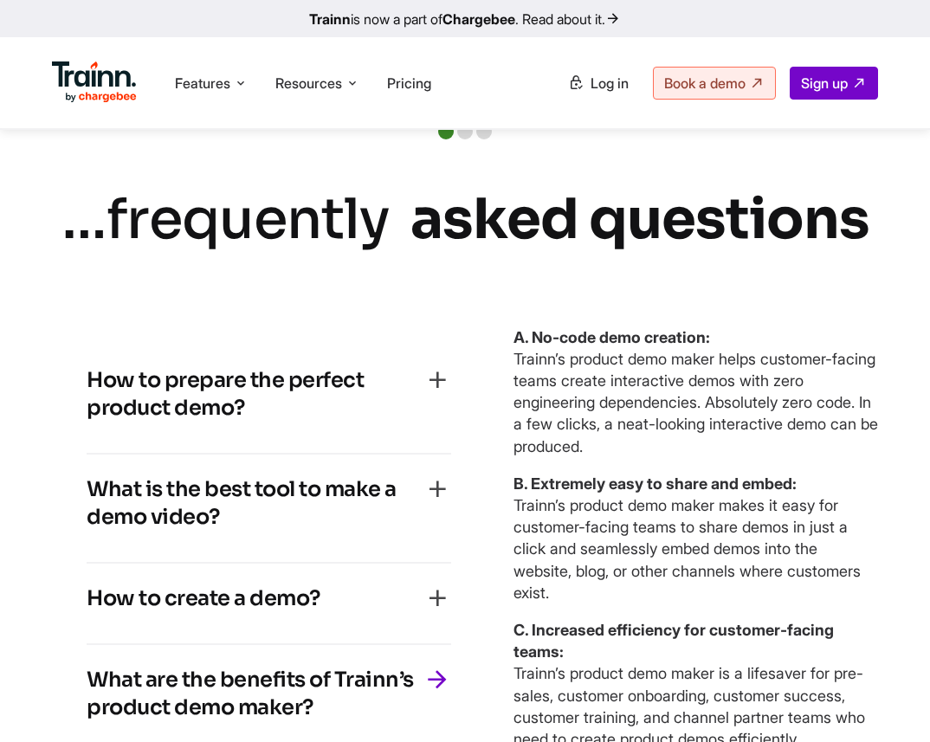
scroll to position [3970, 0]
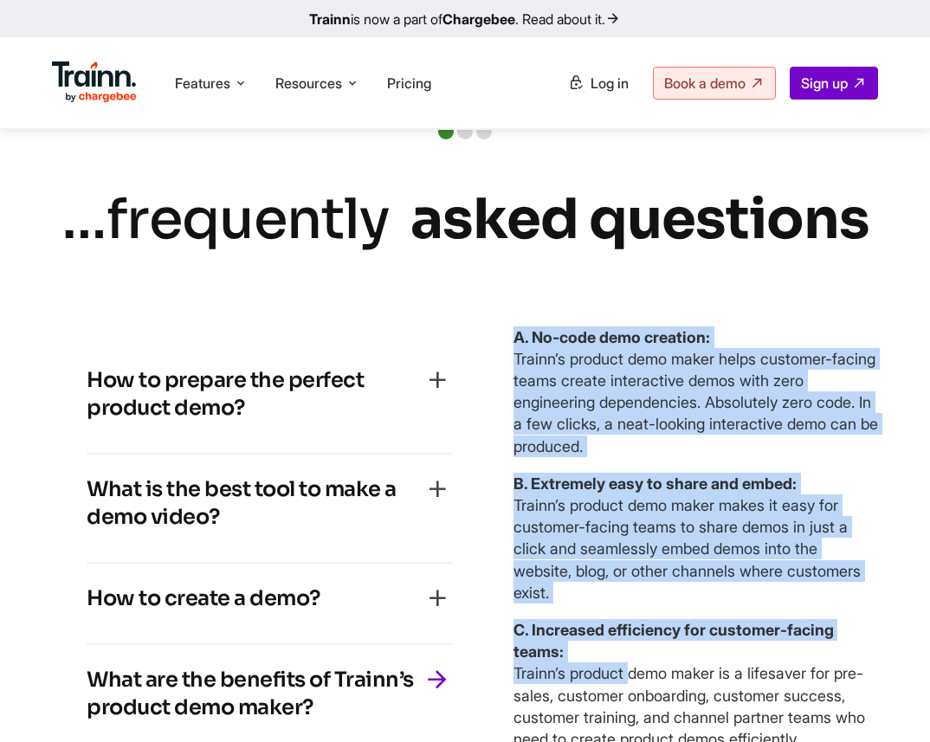
drag, startPoint x: 516, startPoint y: 359, endPoint x: 633, endPoint y: 684, distance: 345.0
click at [633, 684] on div "A. No-code demo creation: Trainn’s product demo maker helps customer-facing tea…" at bounding box center [695, 651] width 364 height 651
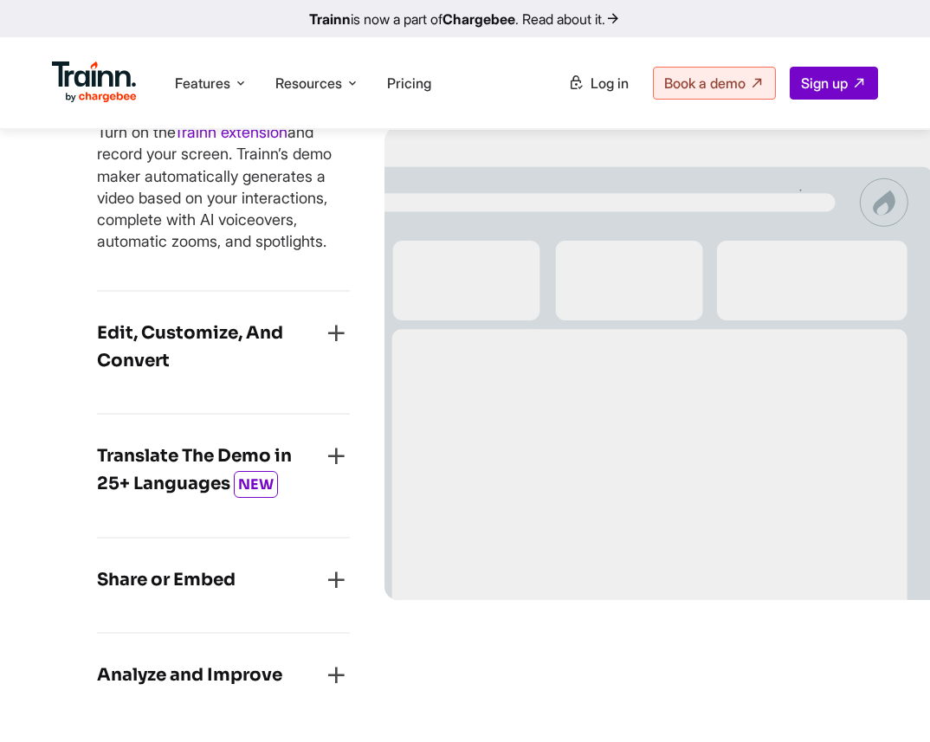
scroll to position [1626, 0]
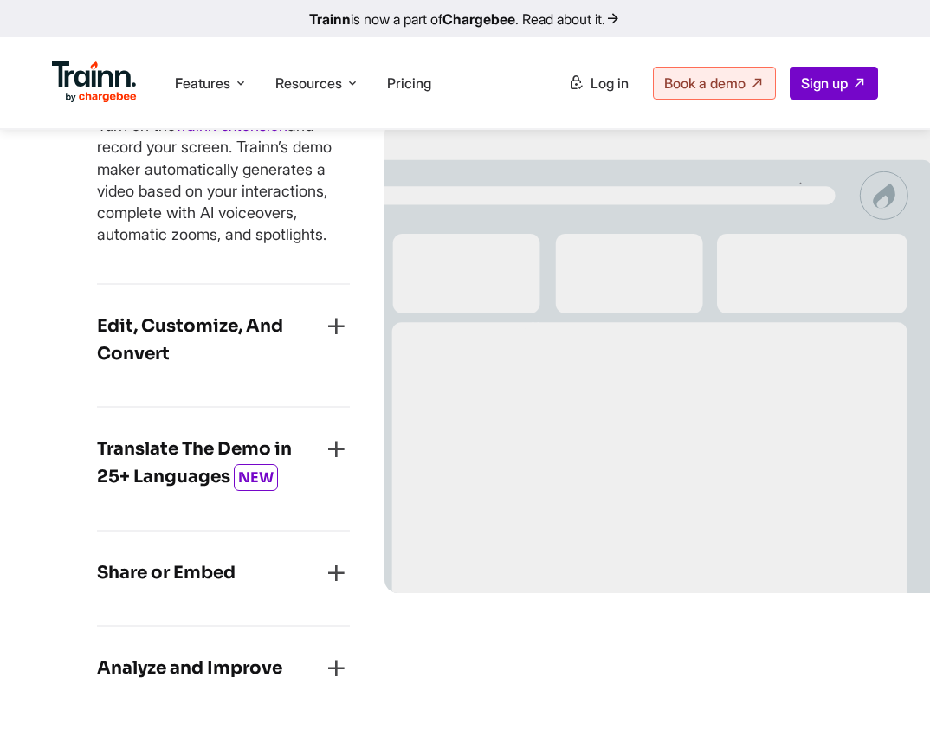
click at [173, 265] on div "Record Your Screen Turn on the Trainn extension and record your screen. Trainn’…" at bounding box center [223, 159] width 253 height 252
click at [164, 356] on h4 "Edit, Customize, And Convert" at bounding box center [209, 339] width 225 height 55
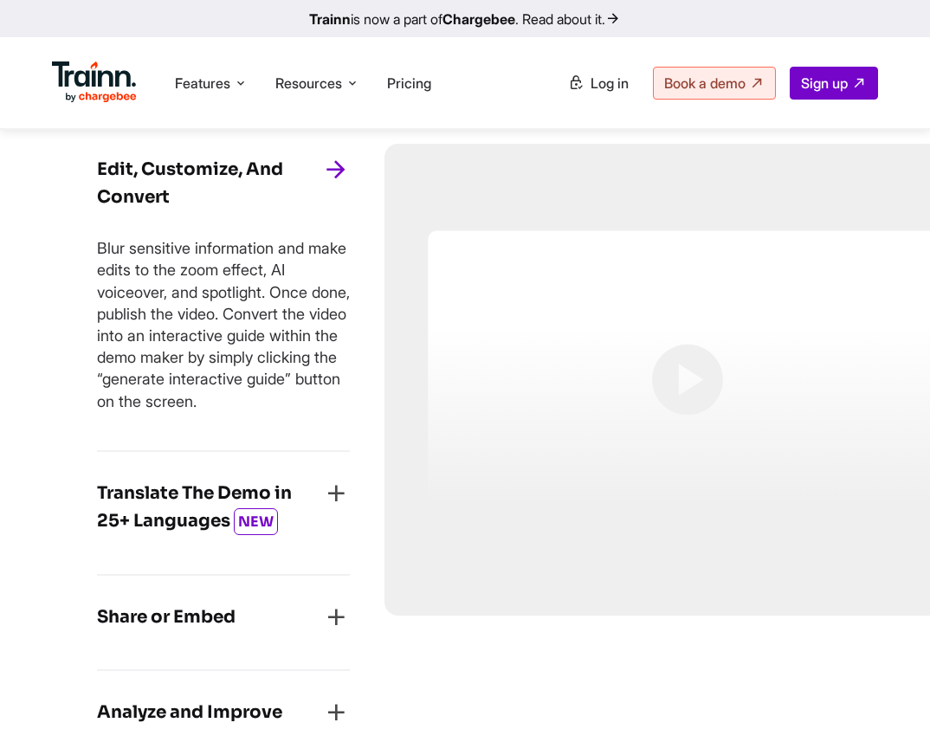
click at [157, 513] on h4 "Translate The Demo in 25+ Languages NEW" at bounding box center [209, 508] width 225 height 56
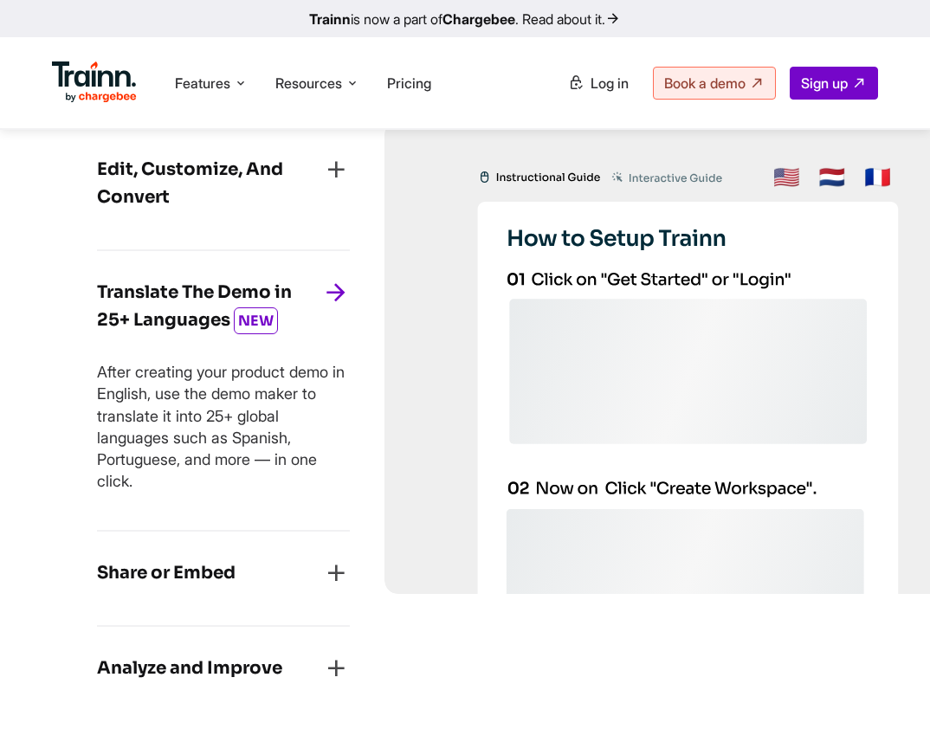
click at [159, 571] on h4 "Share or Embed" at bounding box center [166, 573] width 138 height 28
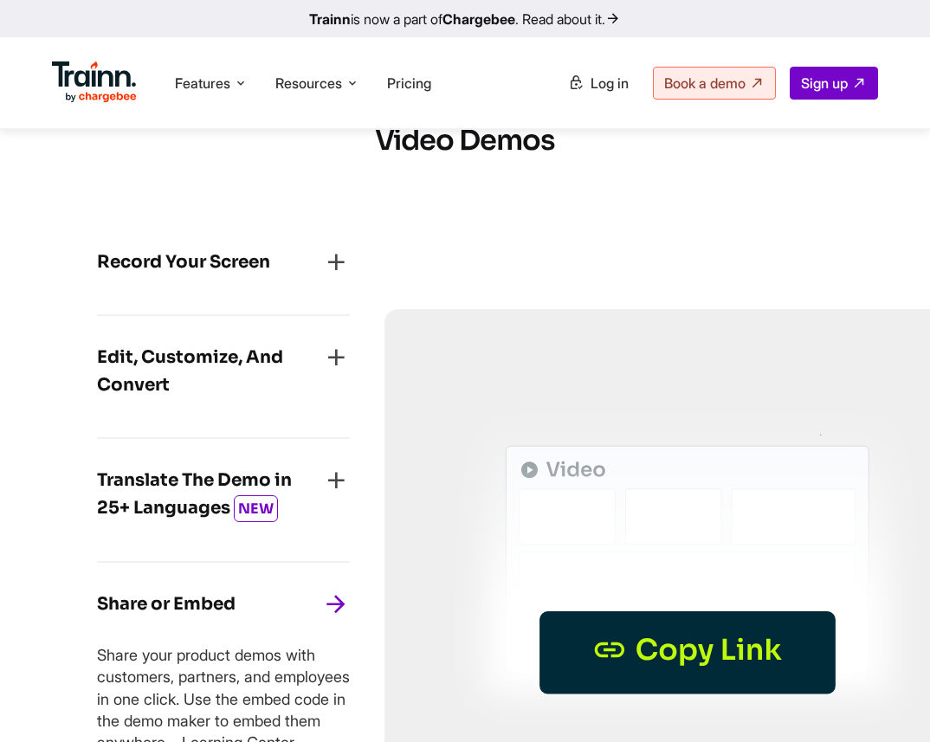
scroll to position [1415, 0]
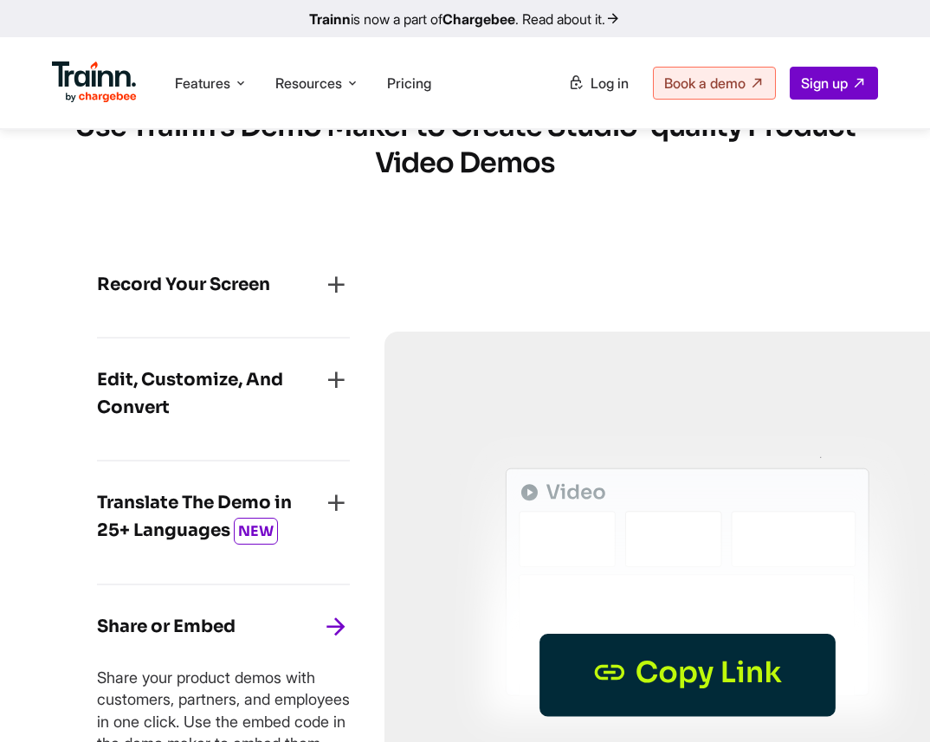
click at [217, 301] on div "Record Your Screen" at bounding box center [223, 290] width 253 height 38
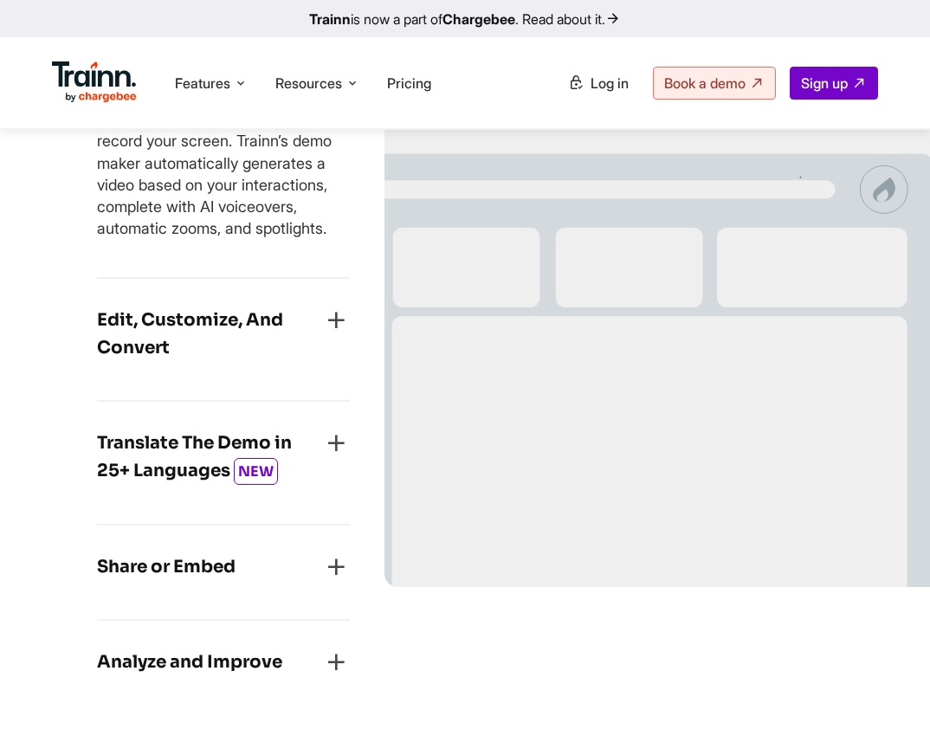
scroll to position [1700, 0]
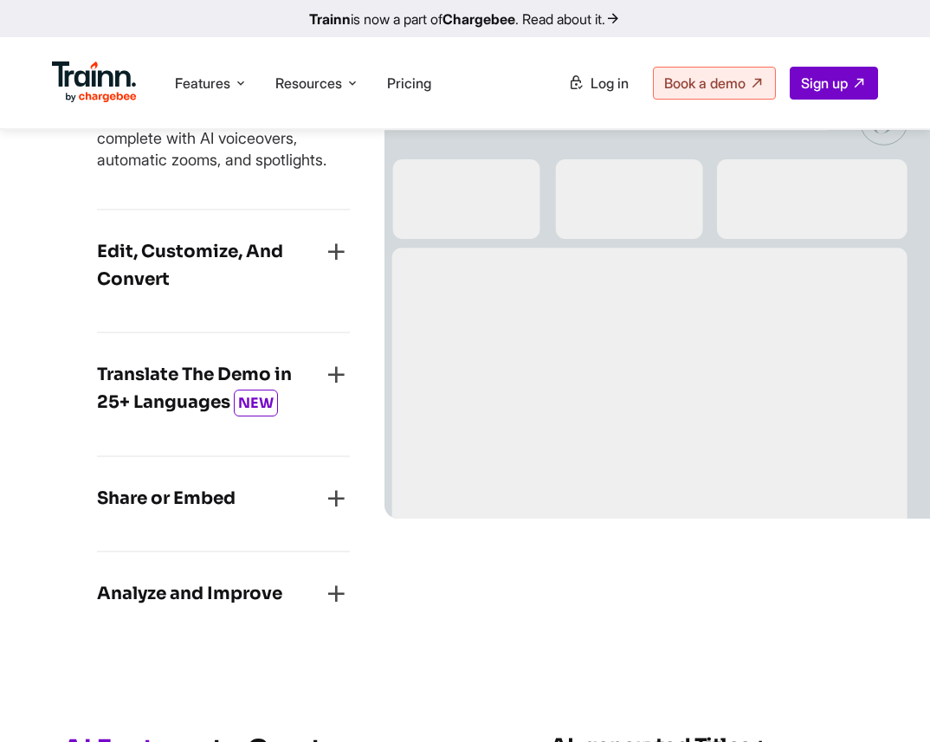
click at [261, 592] on h4 "Analyze and Improve" at bounding box center [189, 594] width 185 height 28
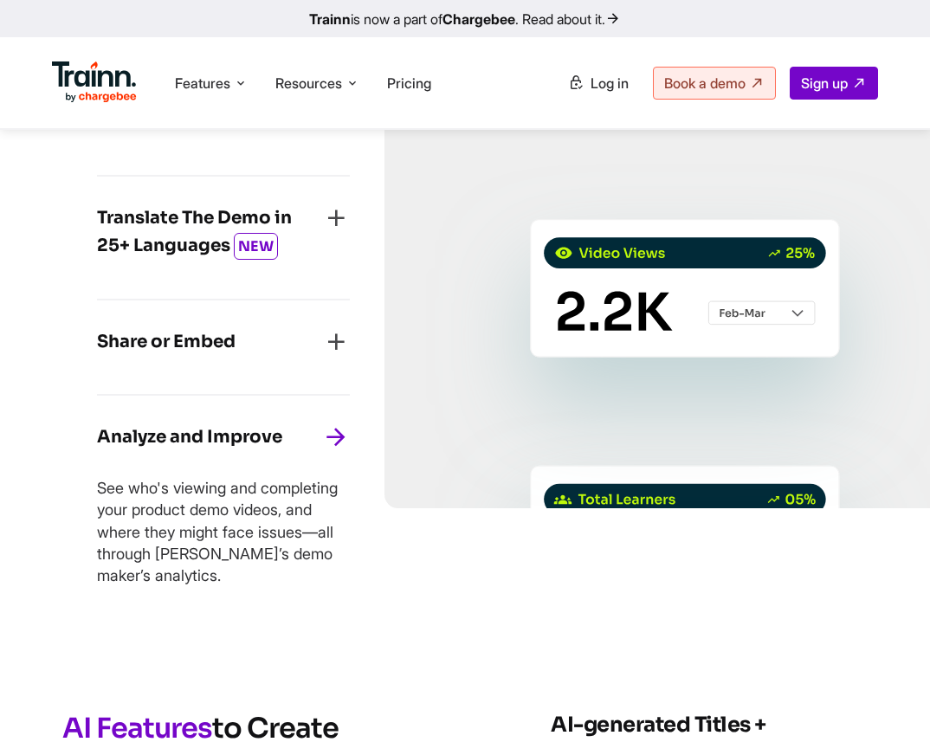
click at [287, 331] on div "Share or Embed" at bounding box center [223, 347] width 253 height 38
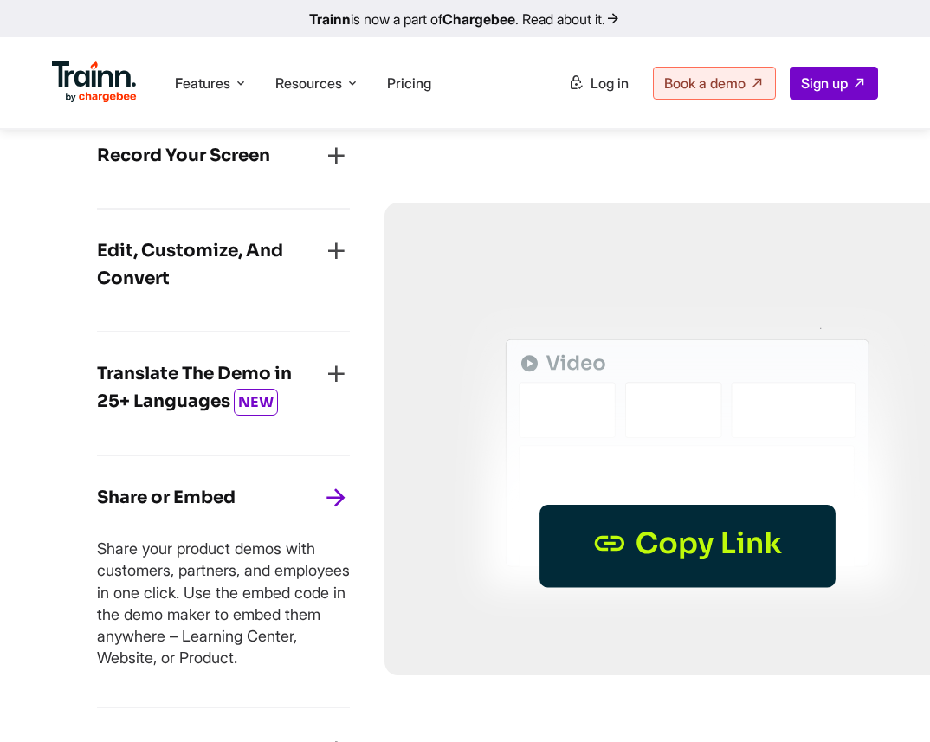
scroll to position [1525, 0]
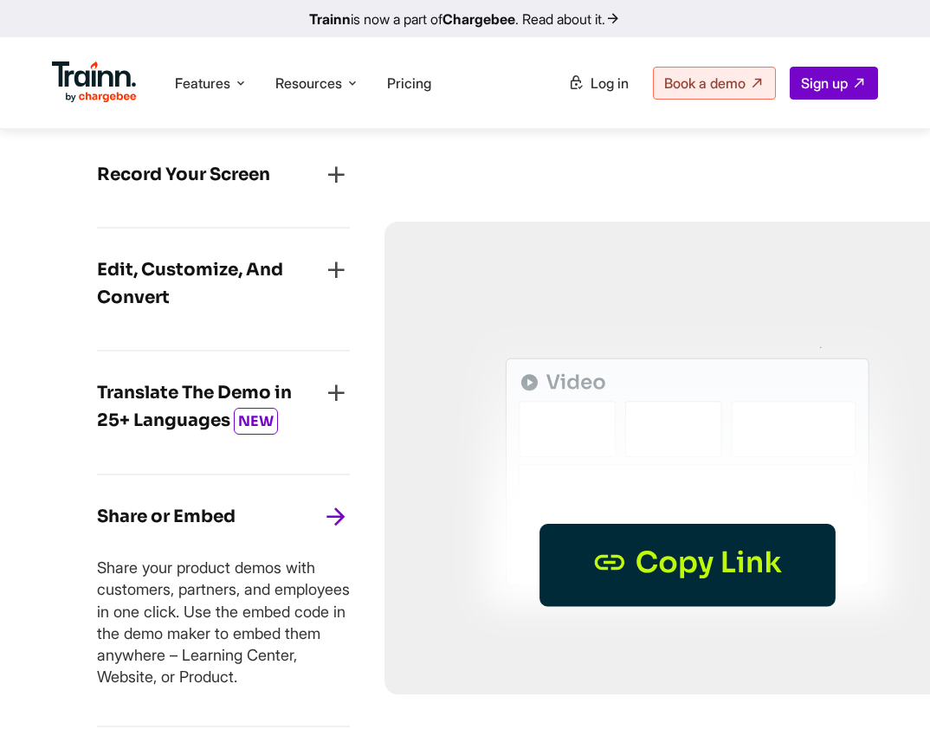
click at [242, 420] on span "NEW" at bounding box center [256, 421] width 44 height 27
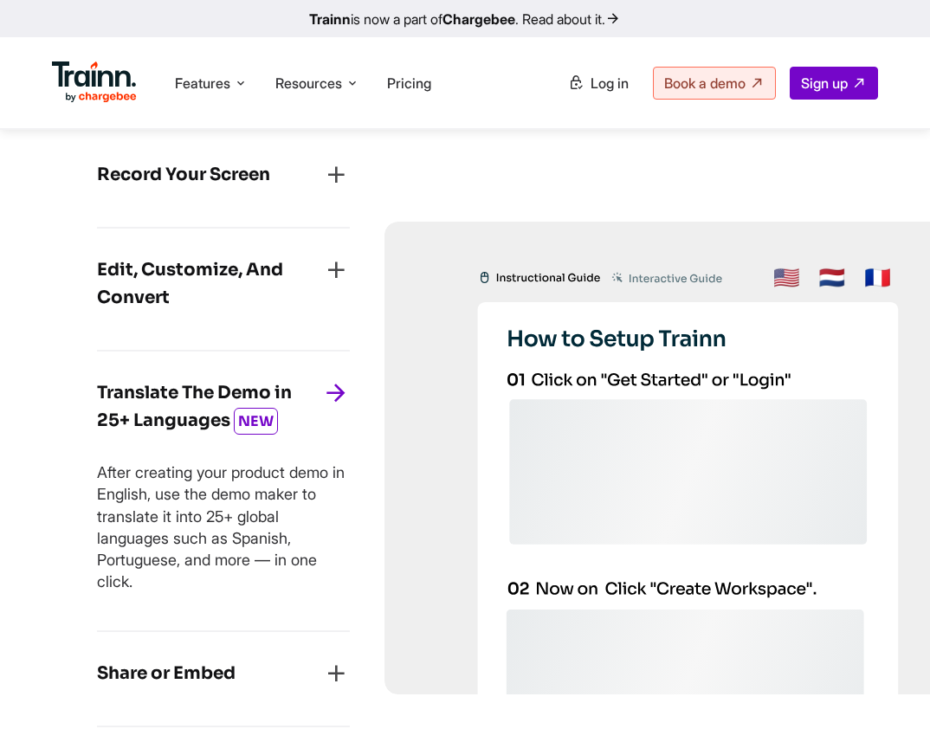
click at [234, 258] on h4 "Edit, Customize, And Convert" at bounding box center [209, 283] width 225 height 55
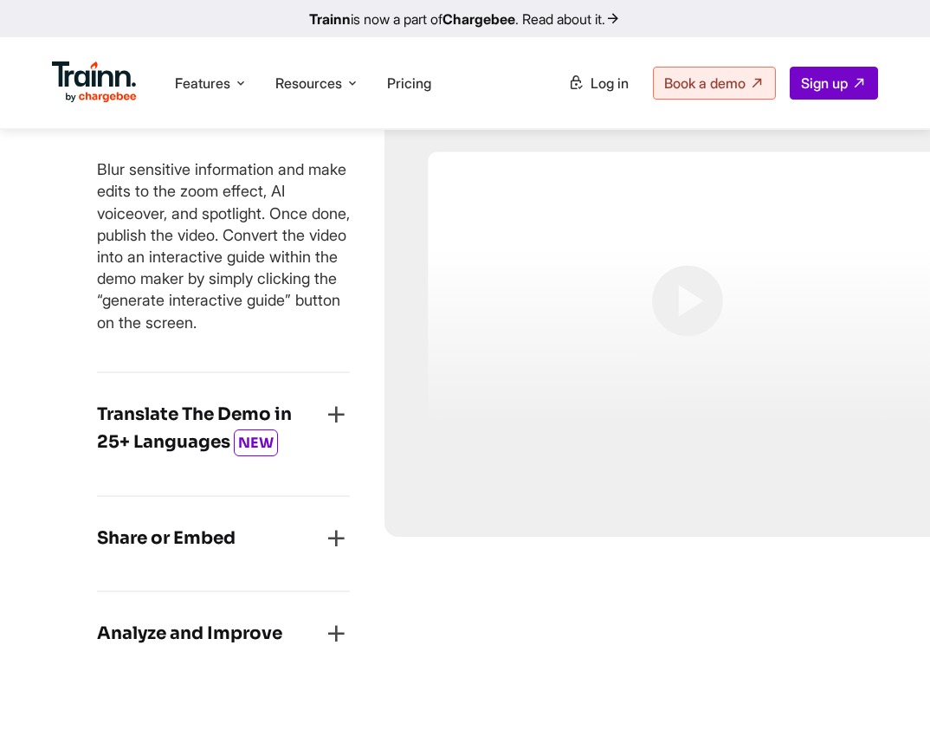
scroll to position [1702, 0]
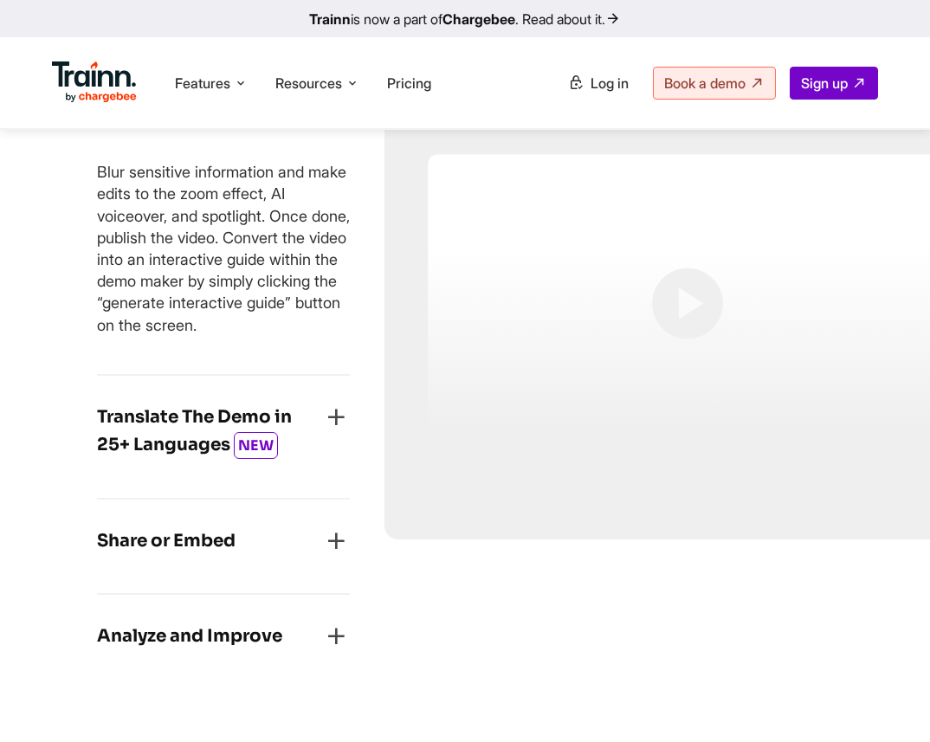
click at [251, 430] on h4 "Translate The Demo in 25+ Languages NEW" at bounding box center [209, 431] width 225 height 56
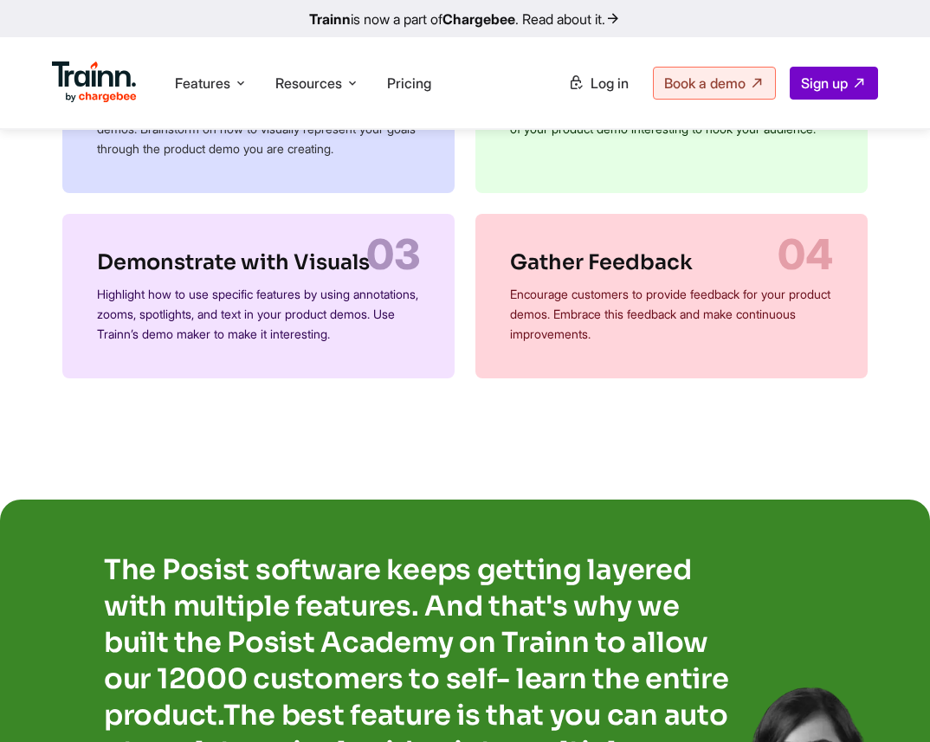
scroll to position [2729, 0]
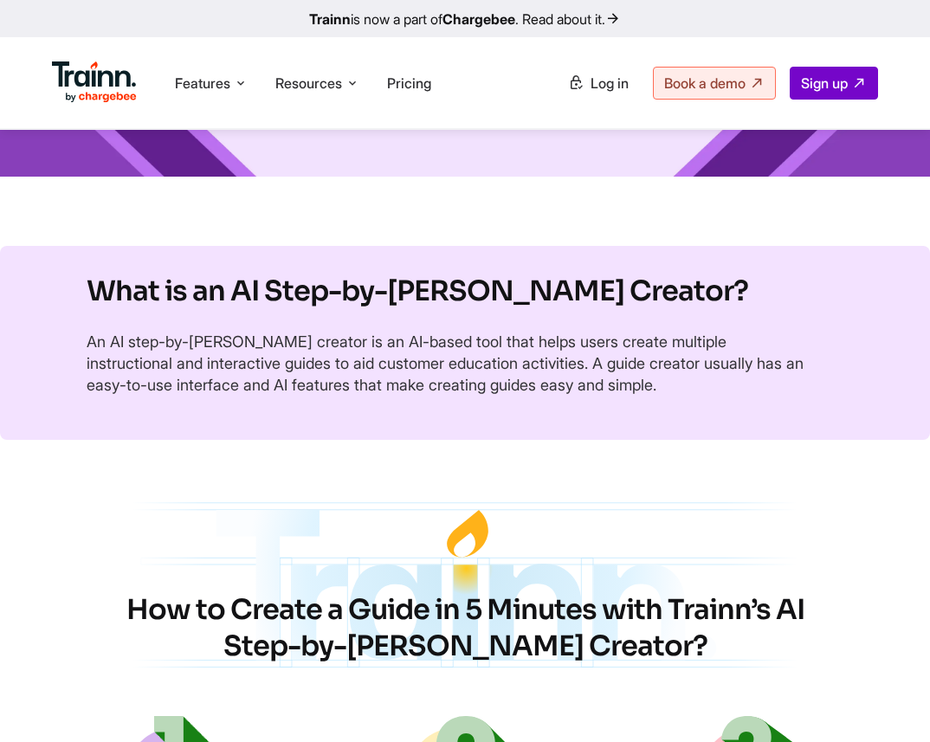
scroll to position [589, 0]
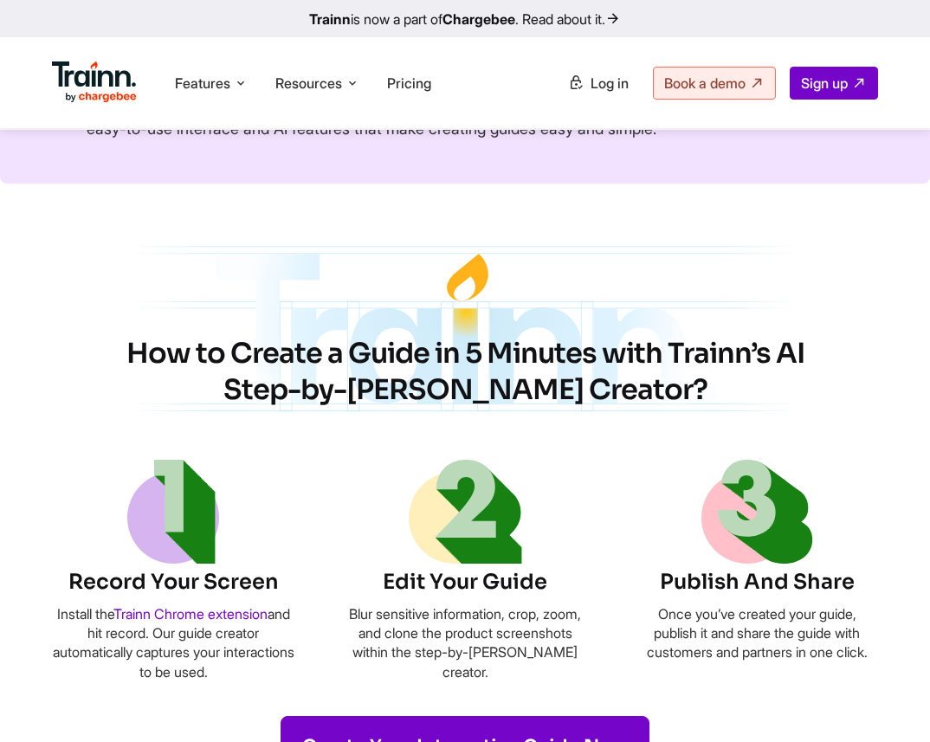
drag, startPoint x: 133, startPoint y: 351, endPoint x: 658, endPoint y: 384, distance: 525.6
click at [658, 384] on h2 "How to Create a Guide in 5 Minutes with Trainn’s AI Step-by-[PERSON_NAME] Creat…" at bounding box center [464, 372] width 727 height 72
copy h2 "How to Create a Guide in 5 Minutes with Trainn’s AI Step-by-[PERSON_NAME] Creat…"
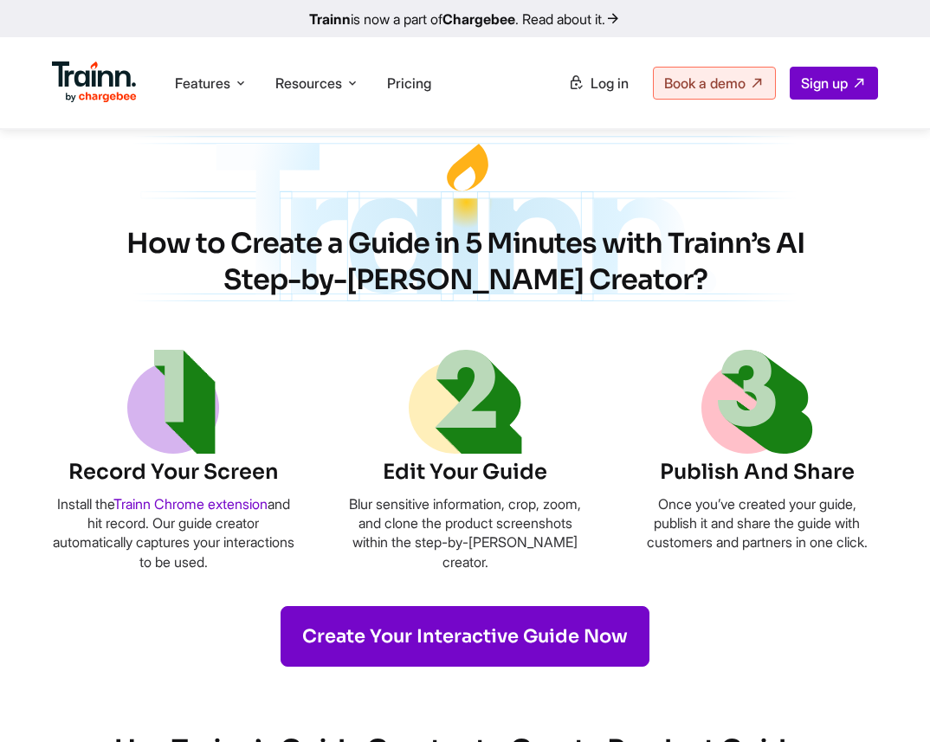
scroll to position [710, 0]
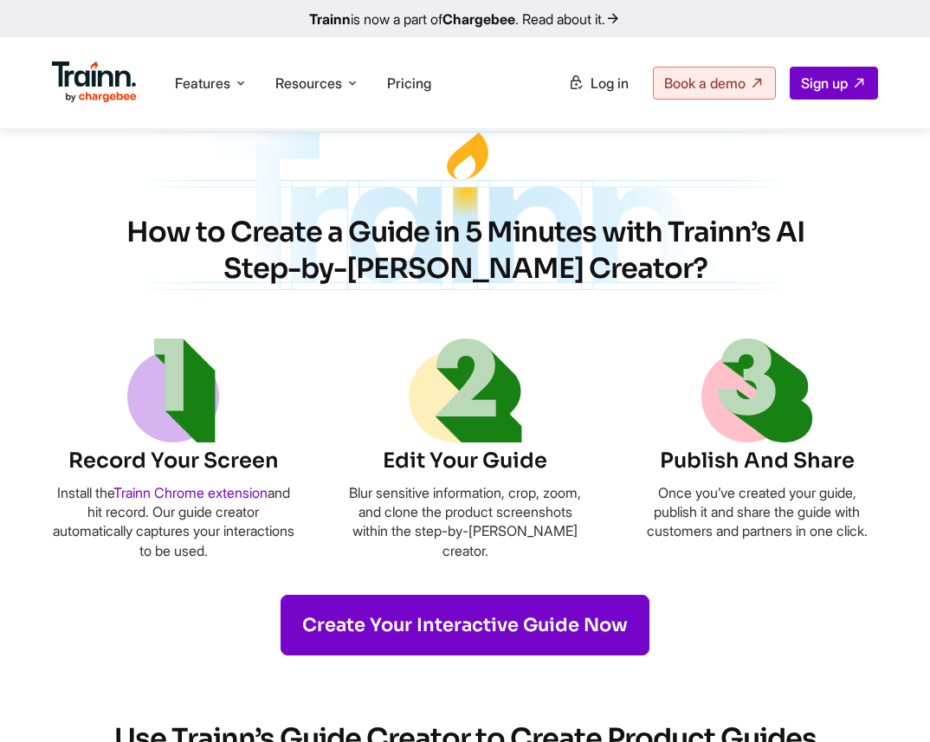
drag, startPoint x: 244, startPoint y: 552, endPoint x: 36, endPoint y: 496, distance: 215.2
click at [36, 496] on section "How to Create a Guide in 5 Minutes with Trainn’s AI Step-by-[PERSON_NAME] Creat…" at bounding box center [465, 387] width 930 height 538
copy p "Install the Trainn Chrome extension and hit record. Our guide creator automatic…"
drag, startPoint x: 362, startPoint y: 494, endPoint x: 535, endPoint y: 544, distance: 180.2
click at [535, 544] on p "Blur sensitive information, crop, zoom, and clone the product screenshots withi…" at bounding box center [465, 522] width 242 height 78
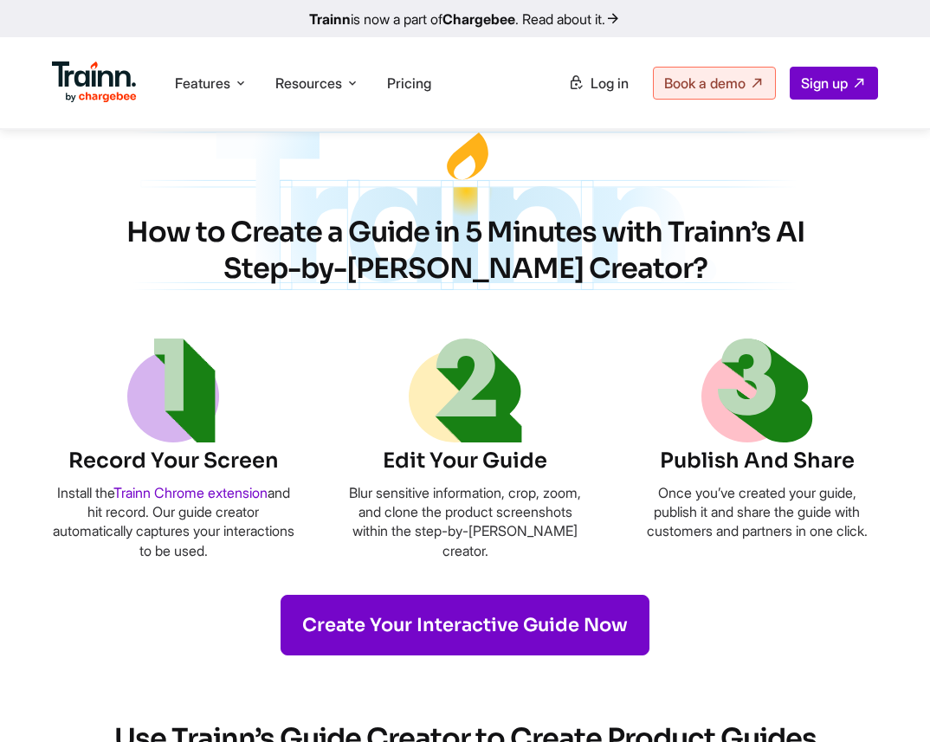
copy p "Blur sensitive information, crop, zoom, and clone the product screenshots withi…"
drag, startPoint x: 653, startPoint y: 493, endPoint x: 876, endPoint y: 541, distance: 228.3
click at [876, 541] on p "Once you’ve created your guide, publish it and share the guide with customers a…" at bounding box center [756, 512] width 242 height 58
copy p "Once you’ve created your guide, publish it and share the guide with customers a…"
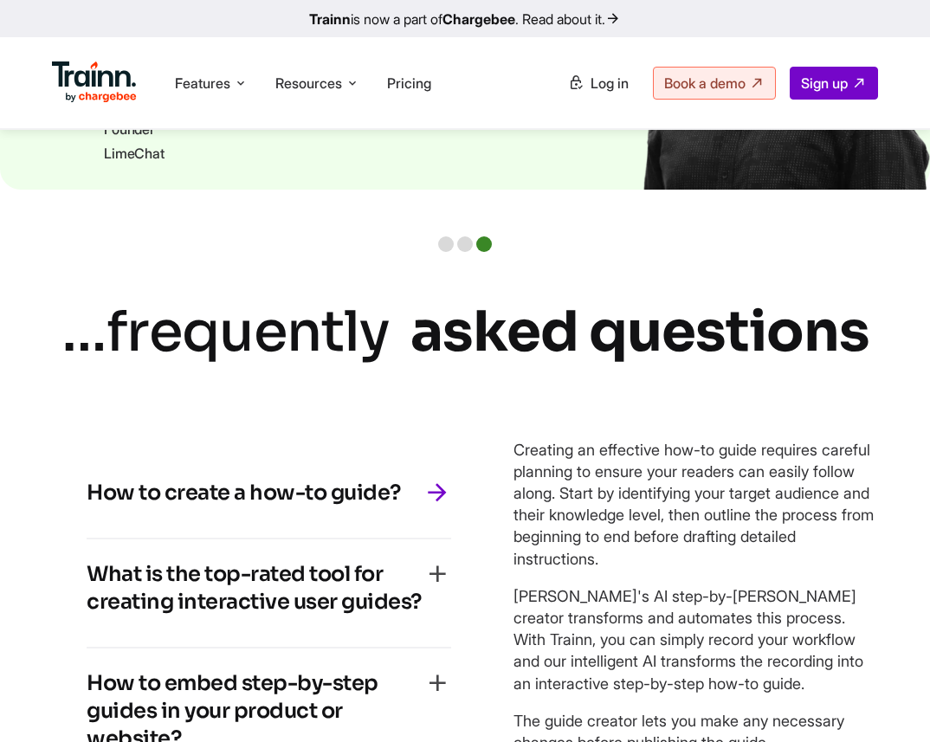
scroll to position [3817, 0]
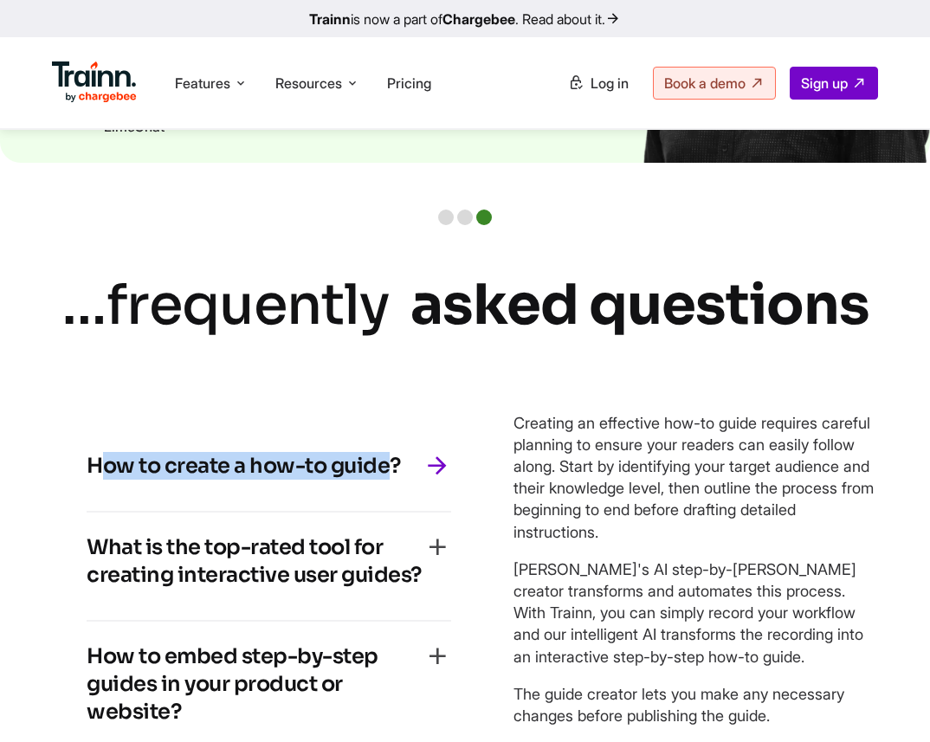
drag, startPoint x: 393, startPoint y: 472, endPoint x: 100, endPoint y: 461, distance: 292.7
click at [100, 461] on h4 "How to create a how-to guide?" at bounding box center [244, 466] width 314 height 28
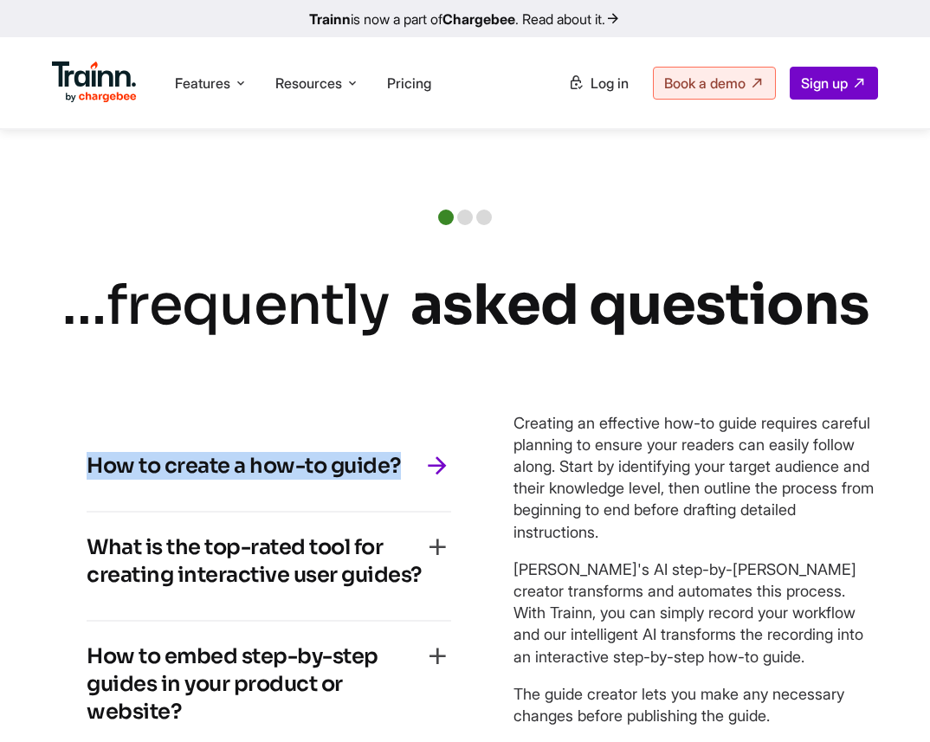
scroll to position [3781, 0]
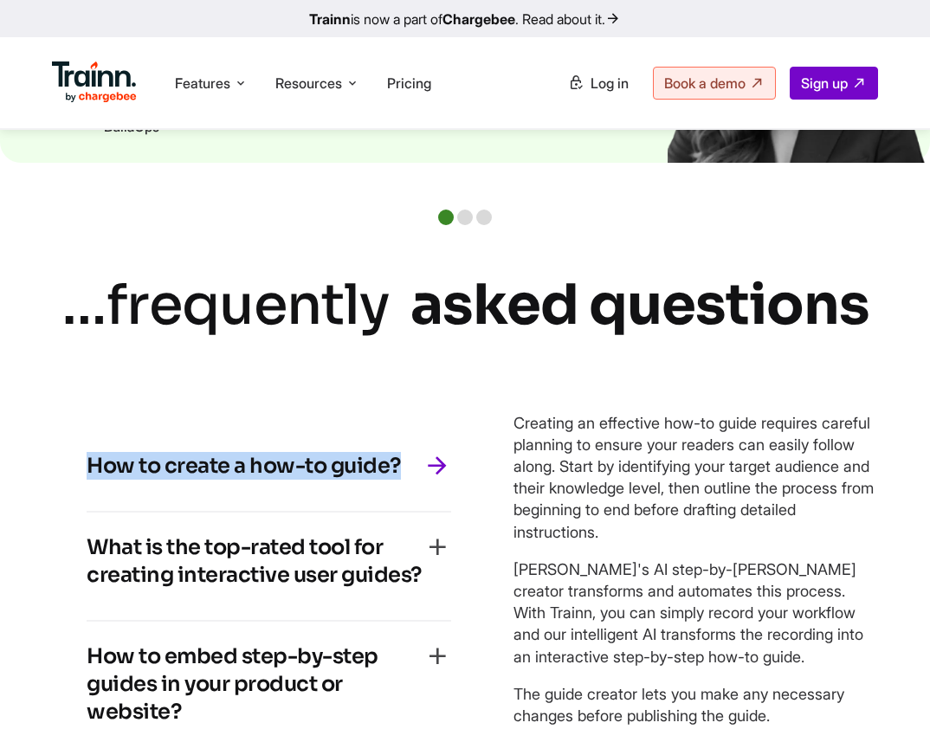
drag, startPoint x: 404, startPoint y: 463, endPoint x: 84, endPoint y: 460, distance: 320.3
click at [84, 460] on div "How to create a how-to guide? Creating an effective how-to guide requires caref…" at bounding box center [269, 593] width 434 height 395
copy h4 "How to create a how-to guide?"
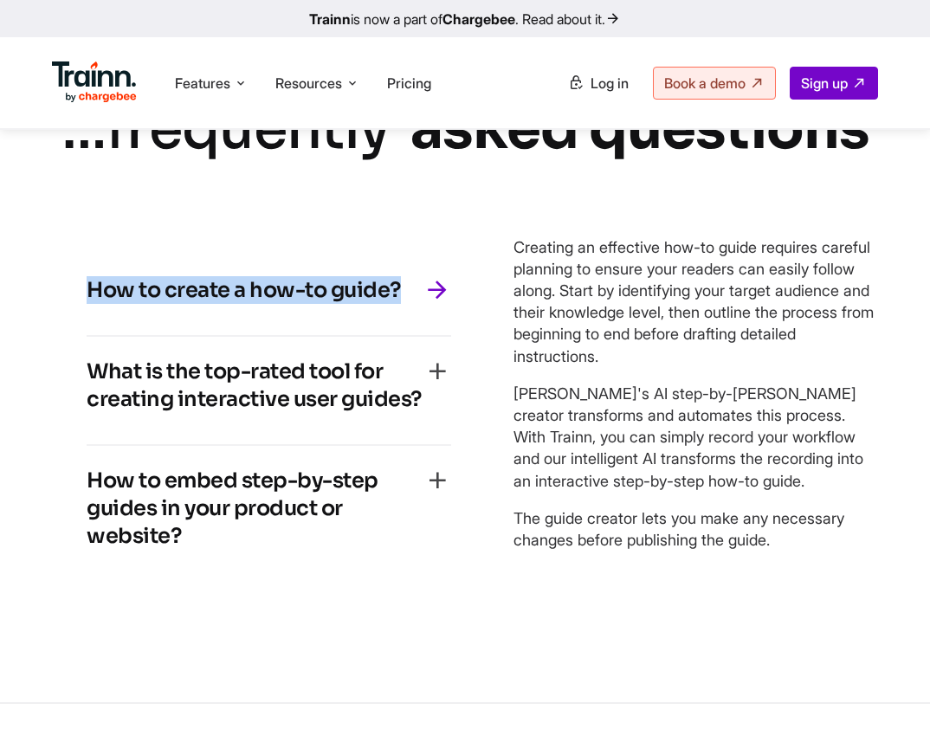
scroll to position [3957, 0]
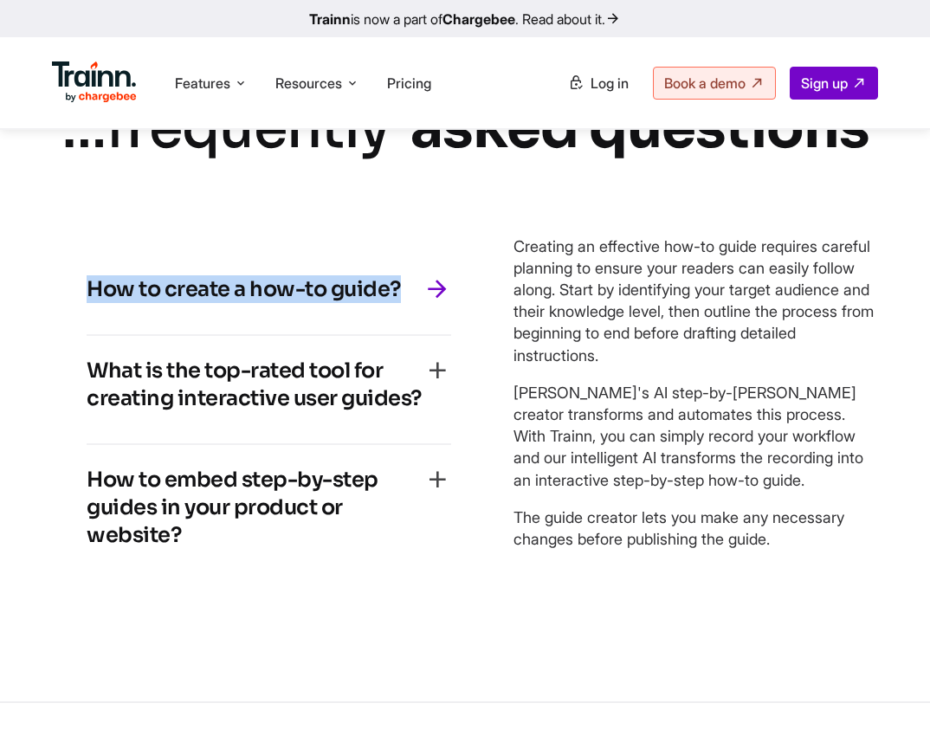
drag, startPoint x: 513, startPoint y: 242, endPoint x: 792, endPoint y: 551, distance: 416.1
click at [792, 551] on div "Creating an effective how-to guide requires careful planning to ensure your rea…" at bounding box center [695, 417] width 364 height 395
copy div "Creating an effective how-to guide requires careful planning to ensure your rea…"
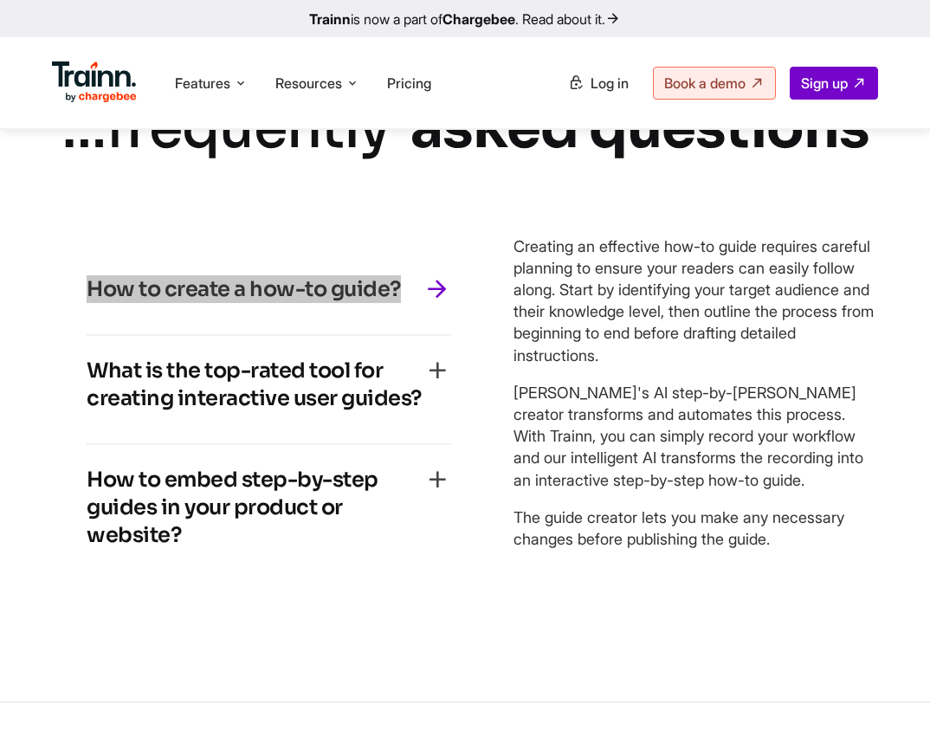
scroll to position [3921, 0]
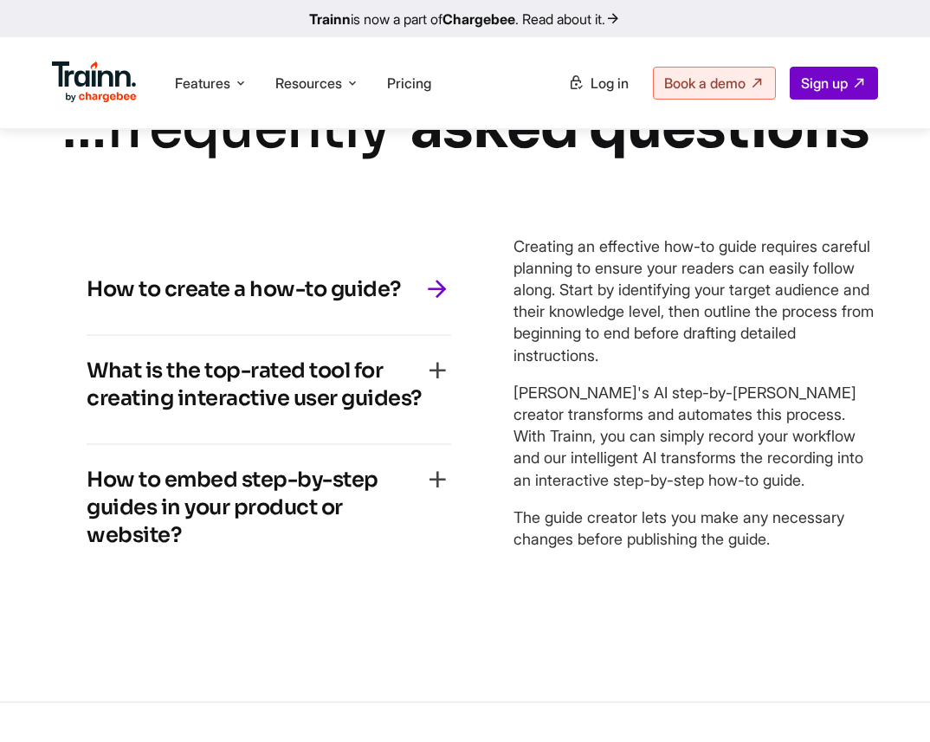
click at [288, 398] on h4 "What is the top-rated tool for creating interactive user guides?" at bounding box center [255, 384] width 337 height 55
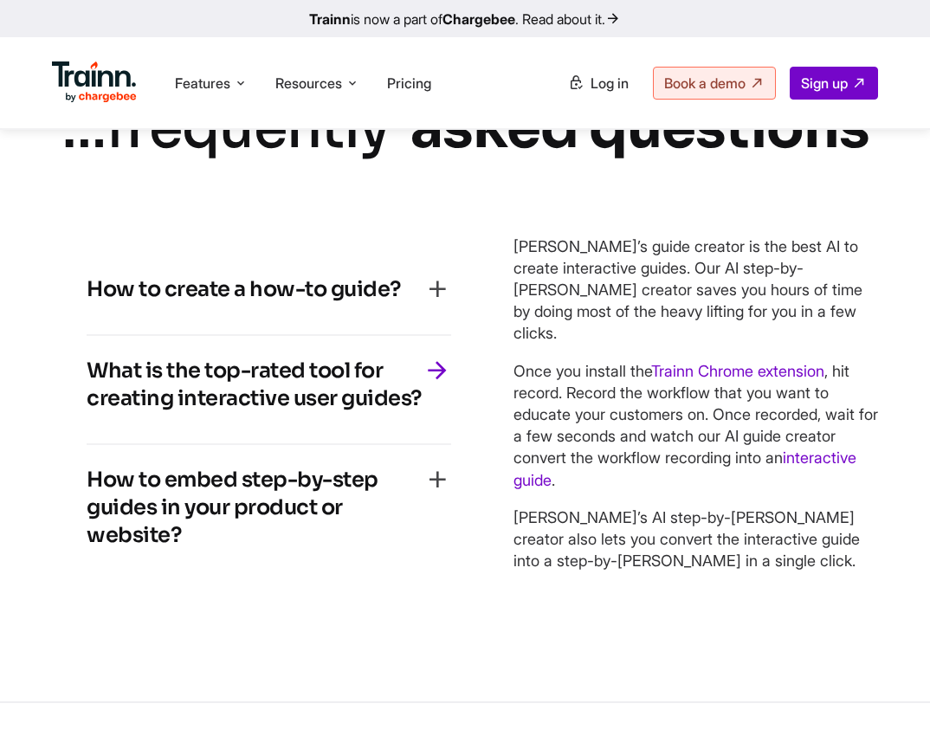
click at [415, 391] on h4 "What is the top-rated tool for creating interactive user guides?" at bounding box center [255, 384] width 337 height 55
drag, startPoint x: 435, startPoint y: 400, endPoint x: 104, endPoint y: 363, distance: 333.6
click at [104, 363] on div "What is the top-rated tool for creating interactive user guides?" at bounding box center [269, 390] width 364 height 66
copy h4 "What is the top-rated tool for creating interactive user guides?"
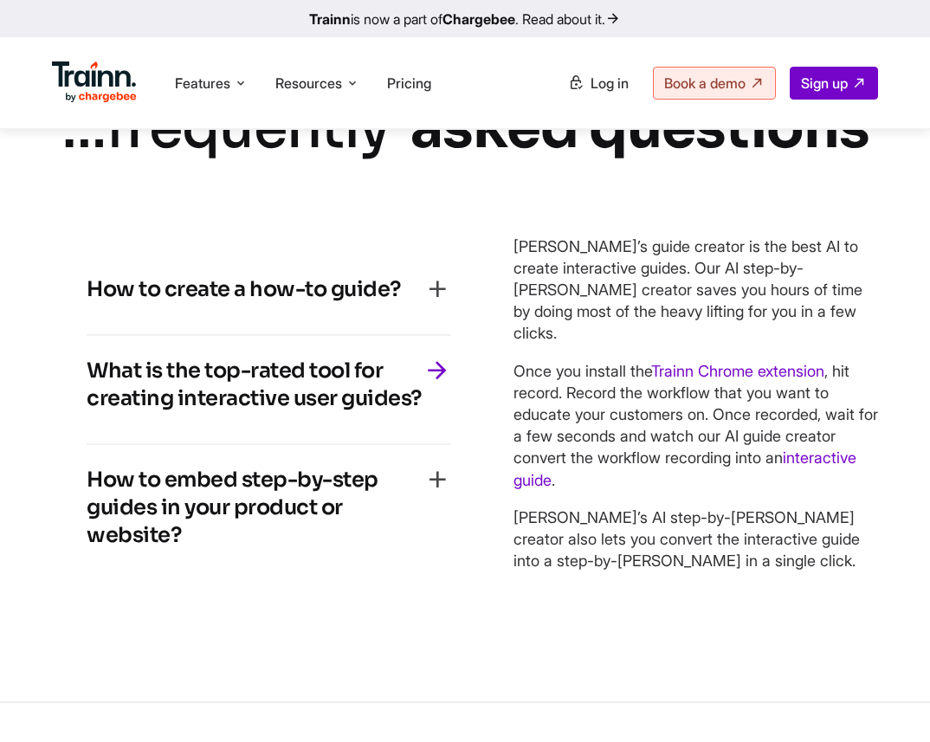
drag, startPoint x: 515, startPoint y: 241, endPoint x: 748, endPoint y: 562, distance: 396.0
click at [748, 562] on div "Creating an effective how-to guide requires careful planning to ensure your rea…" at bounding box center [695, 417] width 364 height 395
copy div "Trainn’s guide creator is the best AI to create interactive guides. Our AI step…"
click at [268, 531] on h4 "How to embed step-by-step guides in your product or website?" at bounding box center [255, 507] width 337 height 83
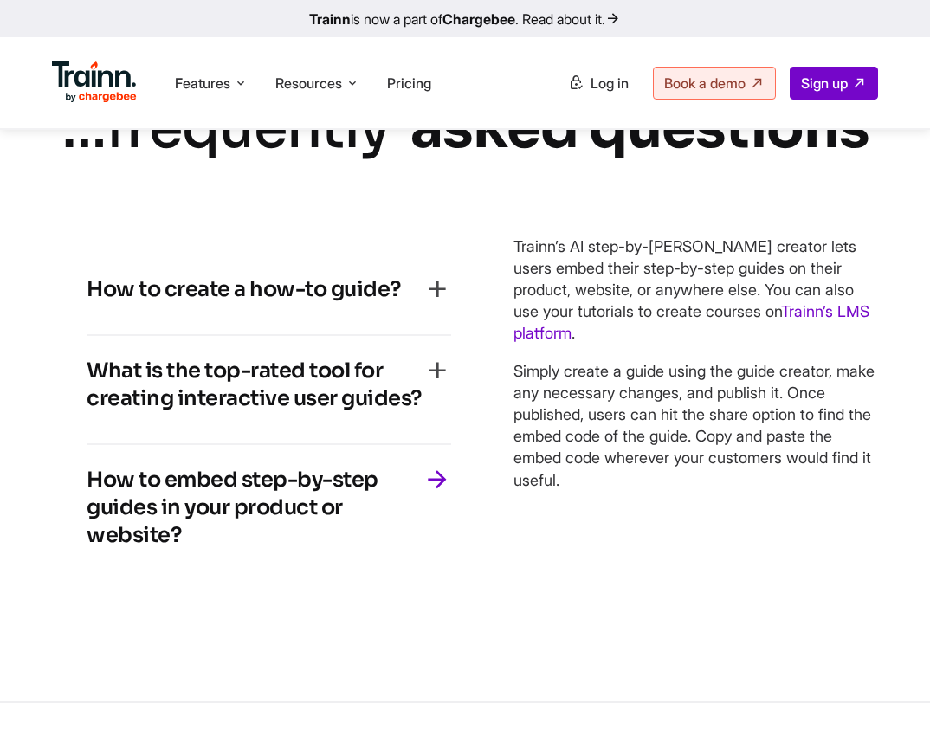
drag, startPoint x: 190, startPoint y: 525, endPoint x: 93, endPoint y: 480, distance: 106.5
click at [93, 480] on h4 "How to embed step-by-step guides in your product or website?" at bounding box center [255, 507] width 337 height 83
copy h4 "How to embed step-by-step guides in your product or website?"
drag, startPoint x: 418, startPoint y: 400, endPoint x: 70, endPoint y: 359, distance: 350.3
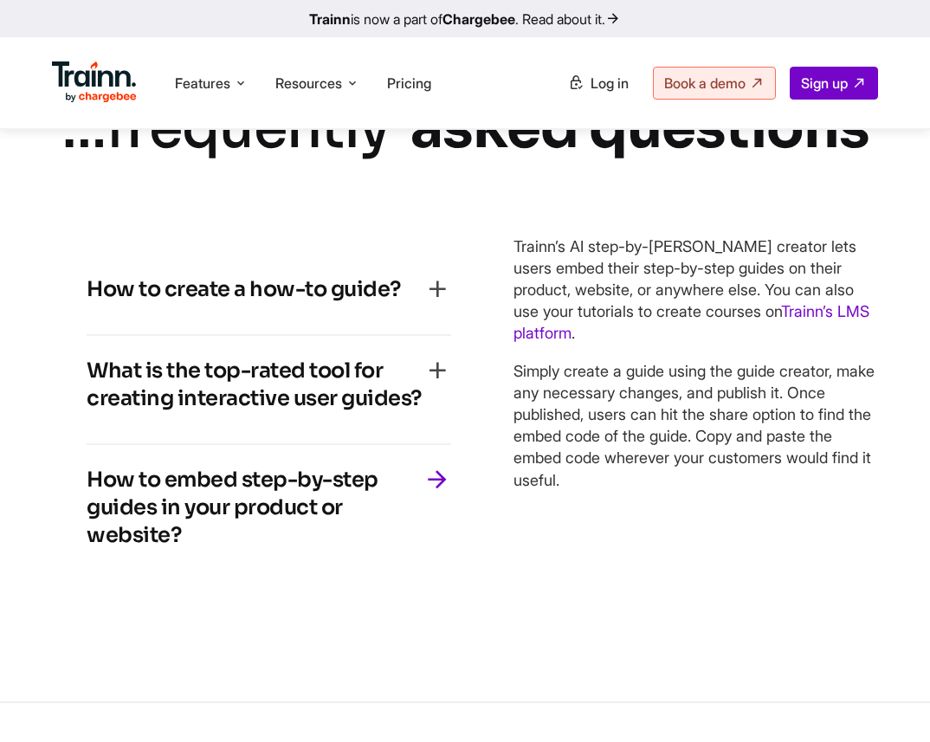
click at [70, 359] on div "How to create a how-to guide? Creating an effective how-to guide requires caref…" at bounding box center [269, 417] width 434 height 395
copy h4 "What is the top-rated tool for creating interactive user guides?"
click at [363, 409] on h4 "What is the top-rated tool for creating interactive user guides?" at bounding box center [255, 384] width 337 height 55
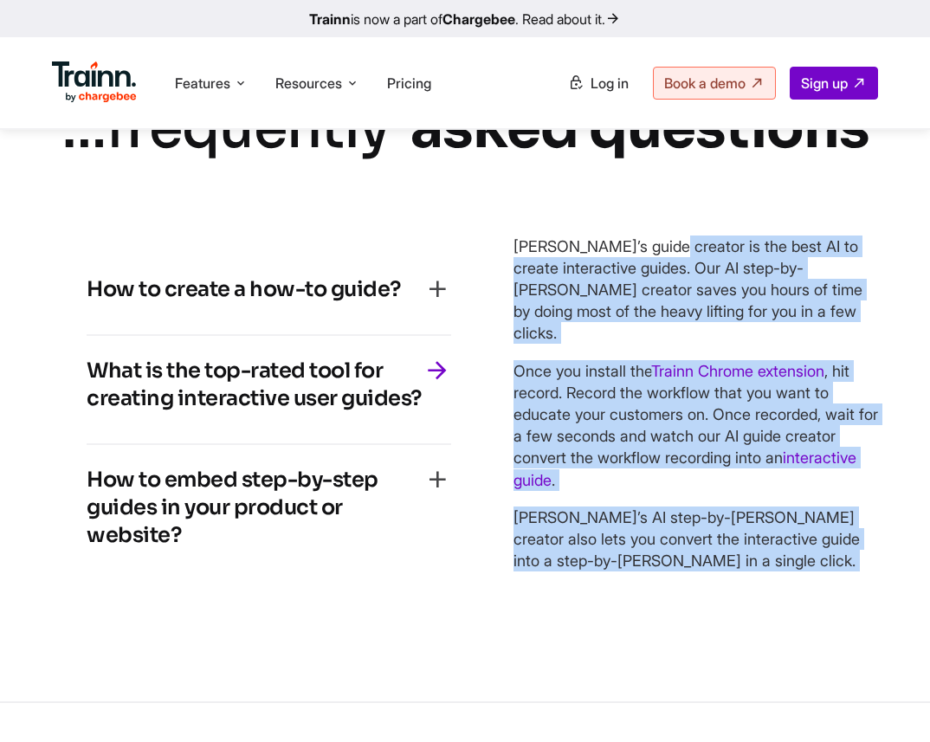
drag, startPoint x: 512, startPoint y: 252, endPoint x: 833, endPoint y: 618, distance: 487.0
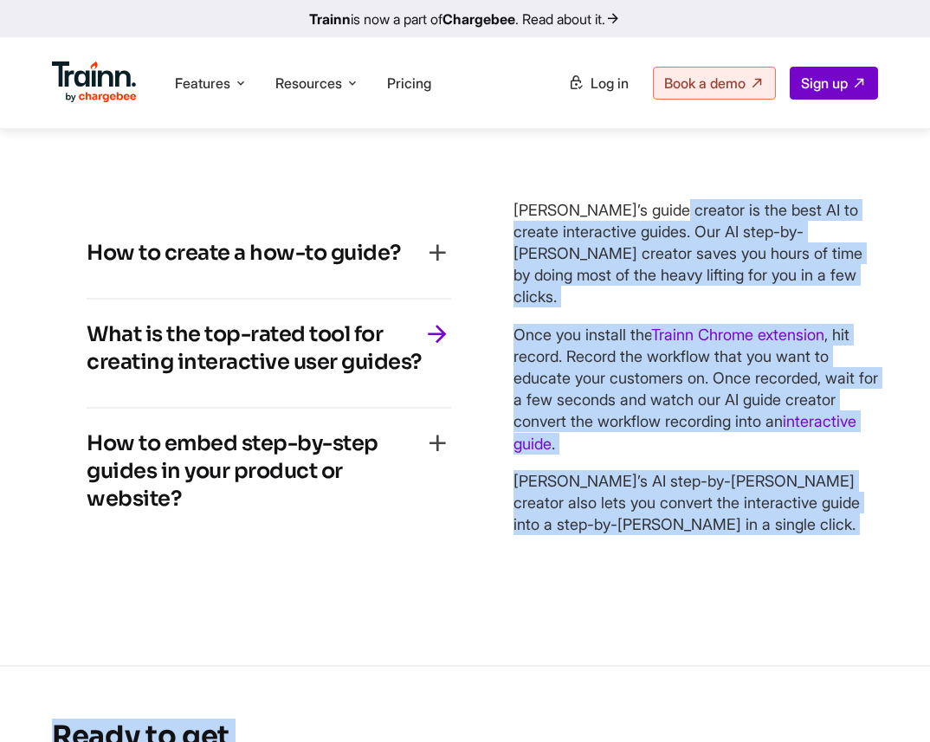
scroll to position [3957, 0]
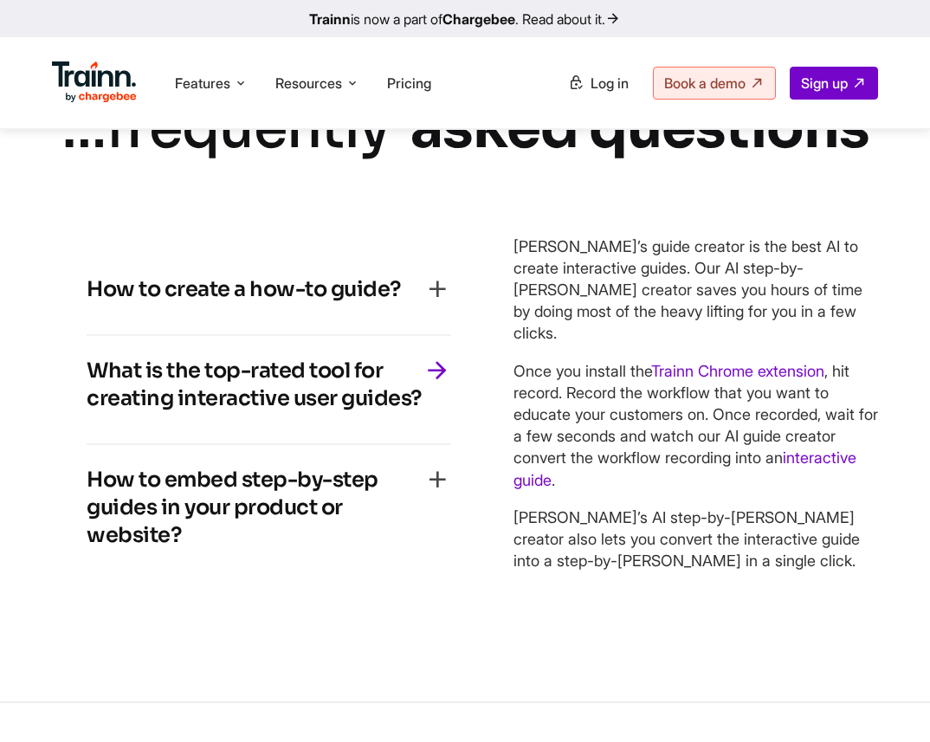
click at [714, 542] on p "Trainn’s AI step-by-step guide creator also lets you convert the interactive gu…" at bounding box center [695, 539] width 364 height 66
drag, startPoint x: 709, startPoint y: 542, endPoint x: 515, endPoint y: 247, distance: 353.1
click at [515, 247] on div "Trainn’s guide creator is the best AI to create interactive guides. Our AI step…" at bounding box center [695, 403] width 364 height 337
click at [184, 530] on h4 "How to embed step-by-step guides in your product or website?" at bounding box center [255, 507] width 337 height 83
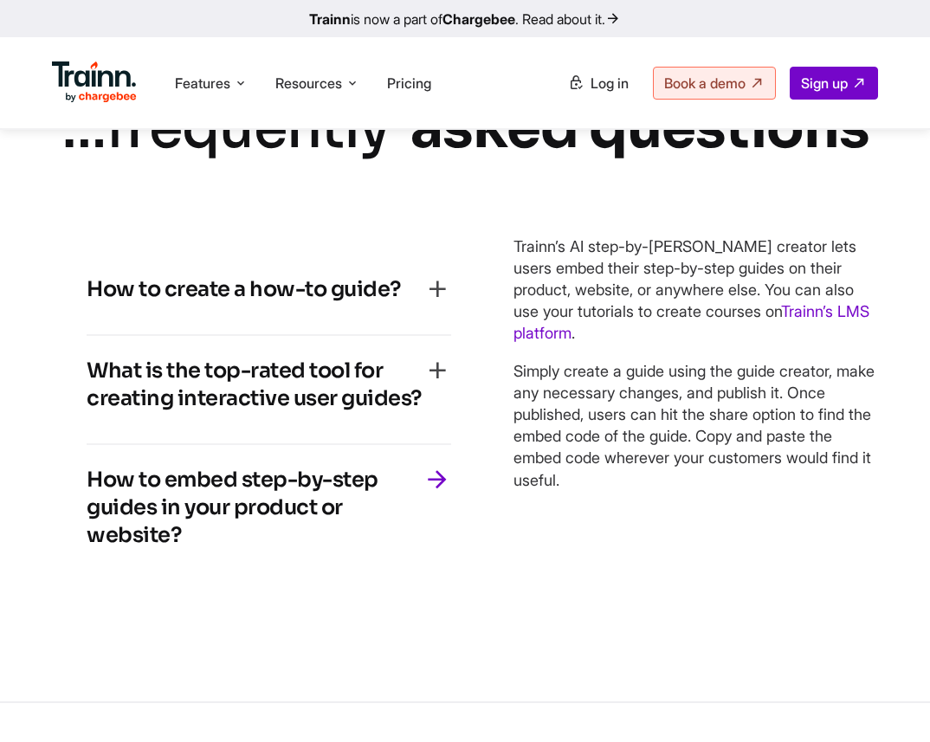
scroll to position [3921, 0]
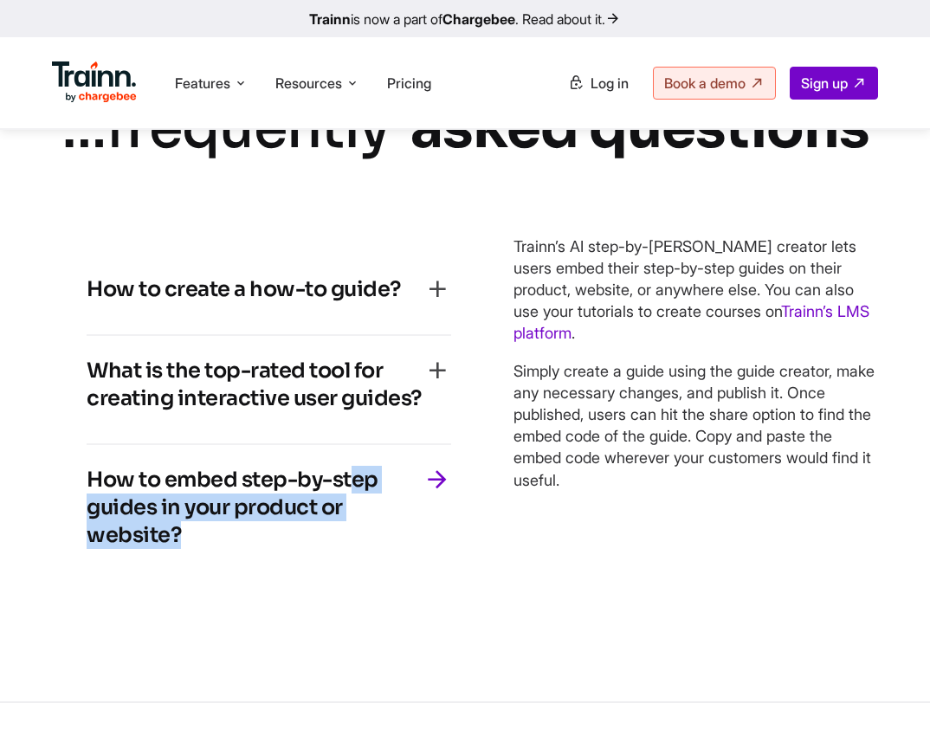
drag, startPoint x: 184, startPoint y: 530, endPoint x: 79, endPoint y: 460, distance: 126.3
click at [78, 460] on div "How to create a how-to guide? Creating an effective how-to guide requires caref…" at bounding box center [269, 417] width 434 height 395
drag, startPoint x: 514, startPoint y: 240, endPoint x: 610, endPoint y: 490, distance: 268.0
click at [610, 490] on div "Creating an effective how-to guide requires careful planning to ensure your rea…" at bounding box center [695, 417] width 364 height 395
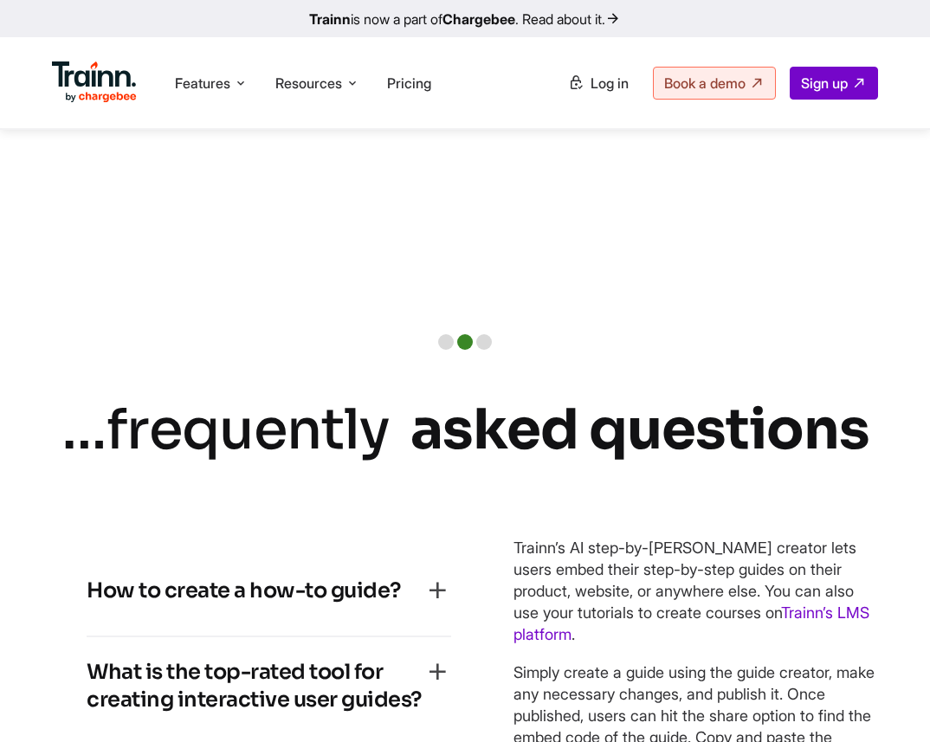
scroll to position [3620, 0]
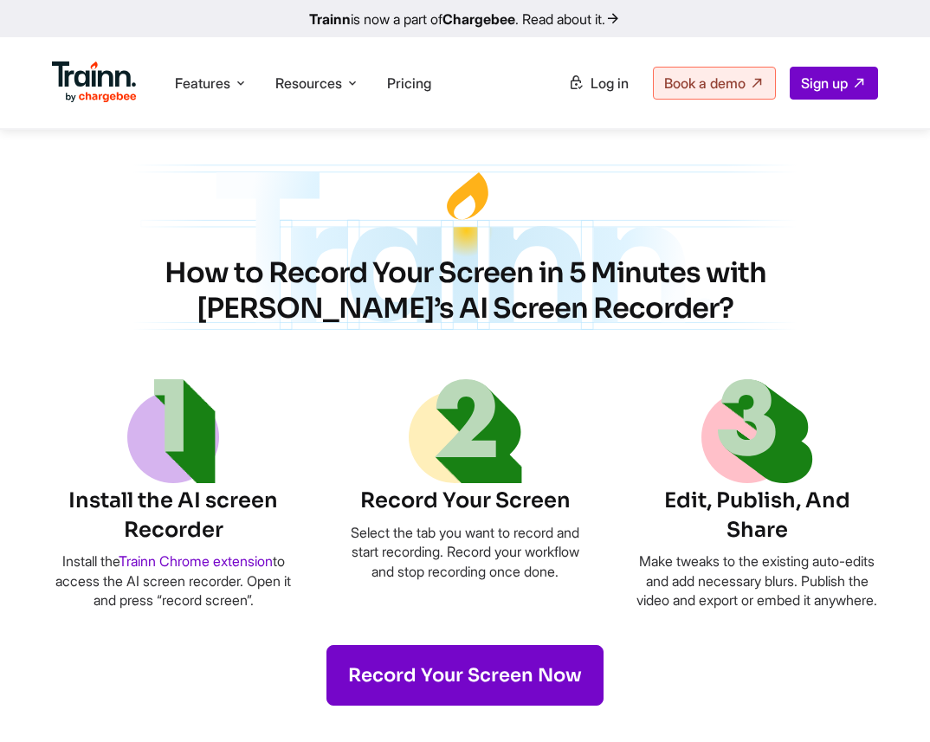
scroll to position [712, 0]
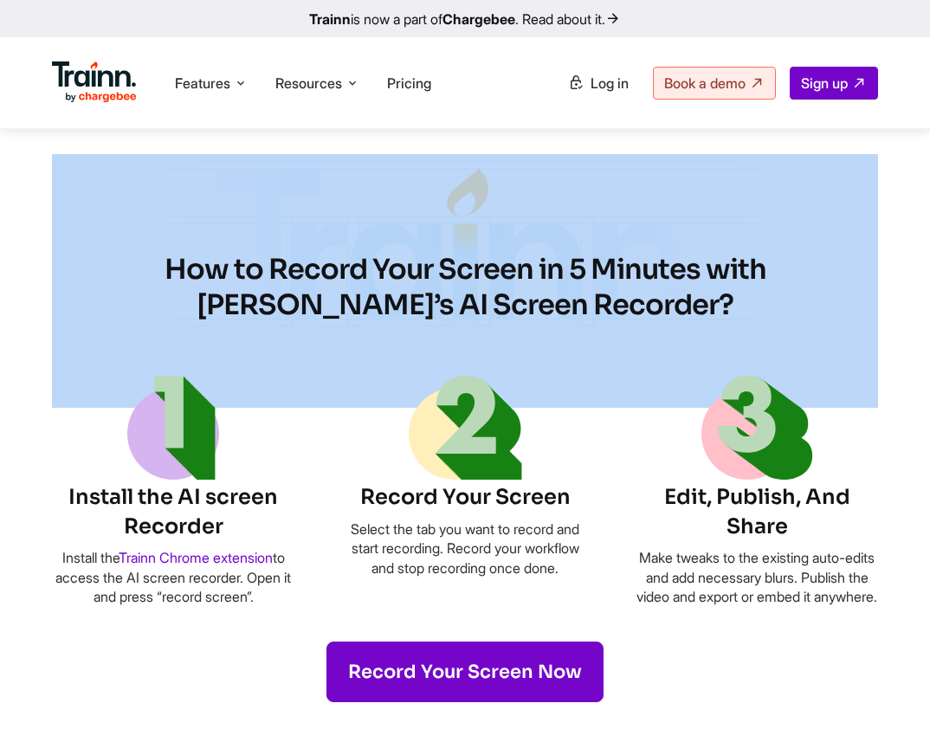
drag, startPoint x: 116, startPoint y: 266, endPoint x: 605, endPoint y: 304, distance: 490.5
click at [605, 304] on section "How to Record Your Screen in 5 Minutes with Trainn’s AI Screen Recorder? Instal…" at bounding box center [465, 428] width 930 height 548
drag, startPoint x: 600, startPoint y: 301, endPoint x: 119, endPoint y: 267, distance: 482.5
click at [119, 267] on h2 "How to Record Your Screen in 5 Minutes with Trainn’s AI Screen Recorder?" at bounding box center [464, 288] width 727 height 72
copy h2 "How to Record Your Screen in 5 Minutes with Trainn’s AI Screen Recorder?"
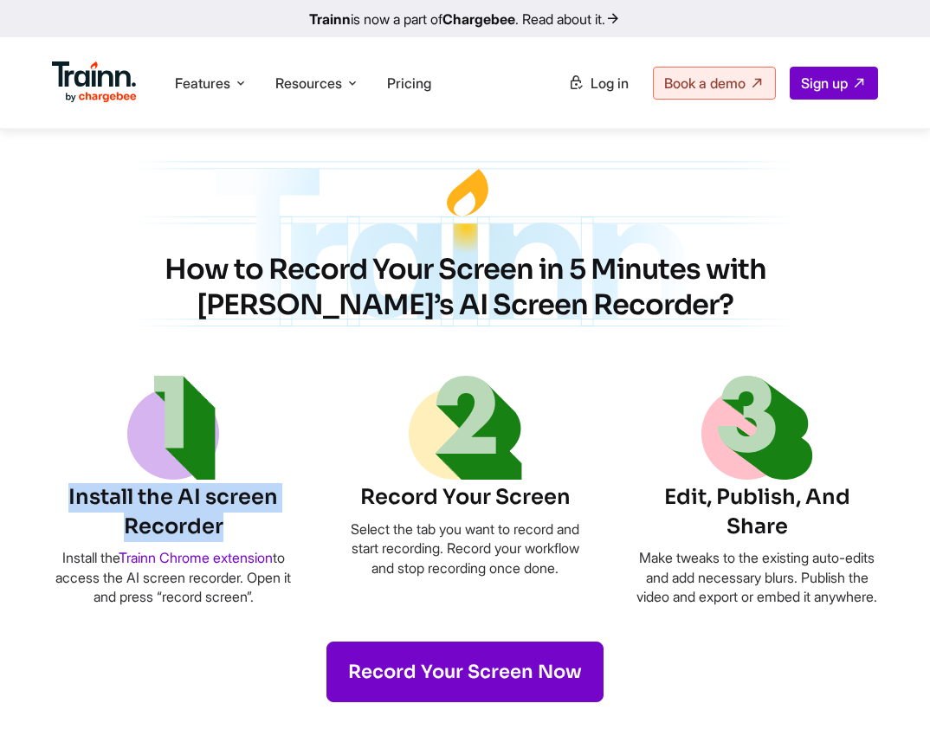
drag, startPoint x: 69, startPoint y: 494, endPoint x: 222, endPoint y: 522, distance: 154.8
click at [222, 522] on h6 "Install the AI screen Recorder" at bounding box center [173, 512] width 242 height 58
copy h6 "Install the AI screen Recorder"
drag, startPoint x: 57, startPoint y: 561, endPoint x: 287, endPoint y: 593, distance: 232.5
click at [287, 593] on p "Install the Trainn Chrome extension to access the AI screen recorder. Open it a…" at bounding box center [173, 577] width 242 height 58
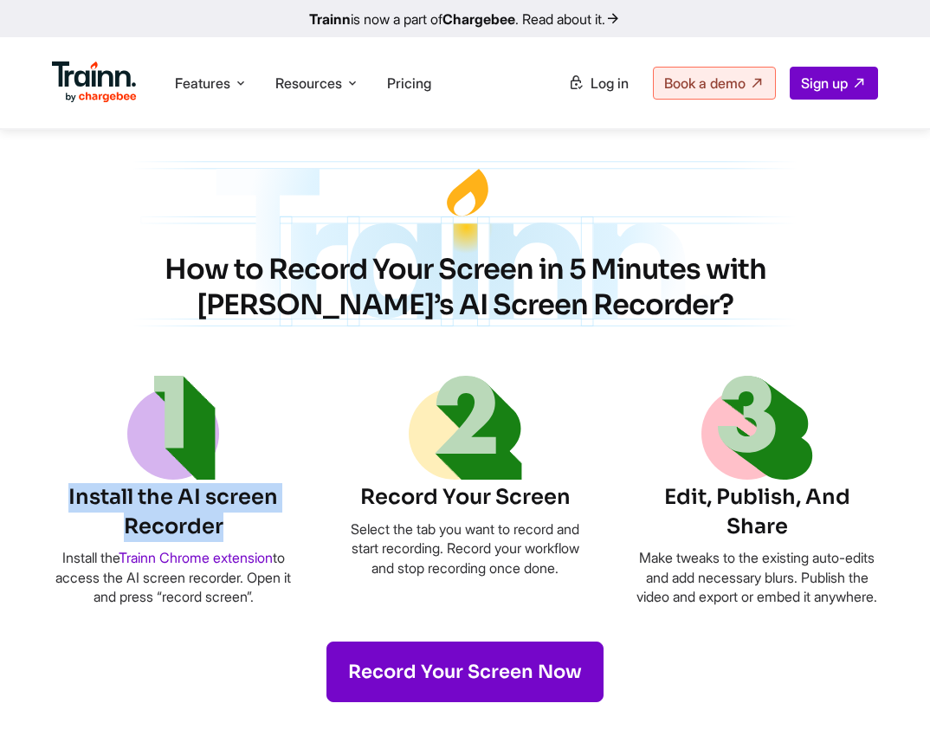
copy p "Install the Trainn Chrome extension to access the AI screen recorder. Open it a…"
drag, startPoint x: 362, startPoint y: 506, endPoint x: 592, endPoint y: 506, distance: 230.2
click at [592, 506] on ul "Install the AI screen Recorder Install the Trainn Chrome extension to access th…" at bounding box center [465, 491] width 826 height 231
copy h6 "Record Your Screen"
drag, startPoint x: 358, startPoint y: 535, endPoint x: 496, endPoint y: 590, distance: 148.4
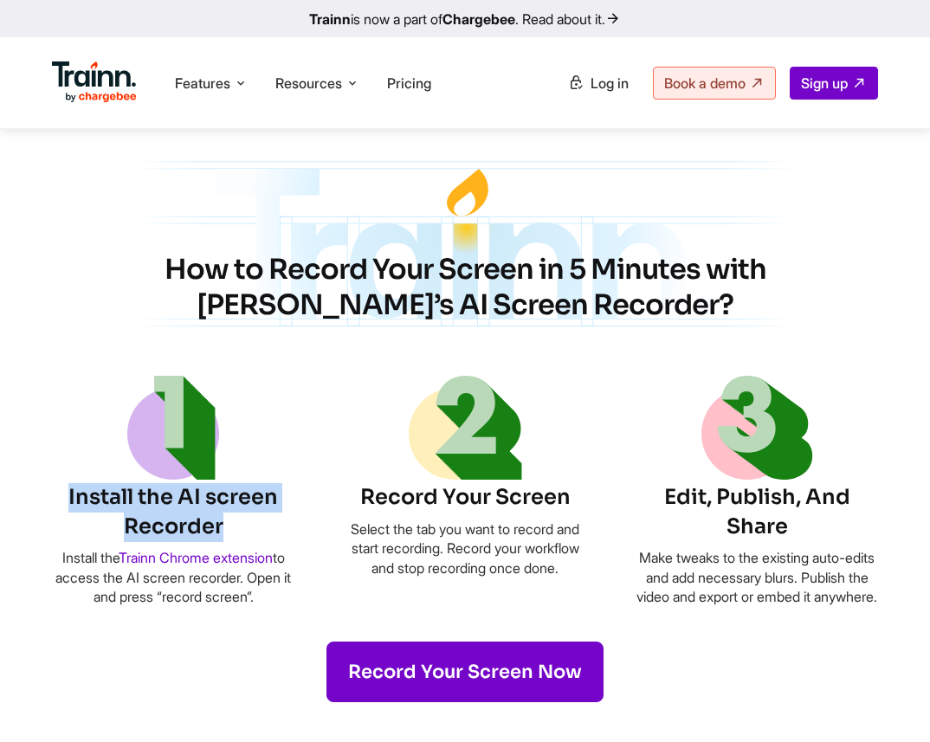
click at [496, 577] on p "Select the tab you want to record and start recording. Record your workflow and…" at bounding box center [465, 548] width 242 height 58
copy p "Select the tab you want to record and start recording. Record your workflow and…"
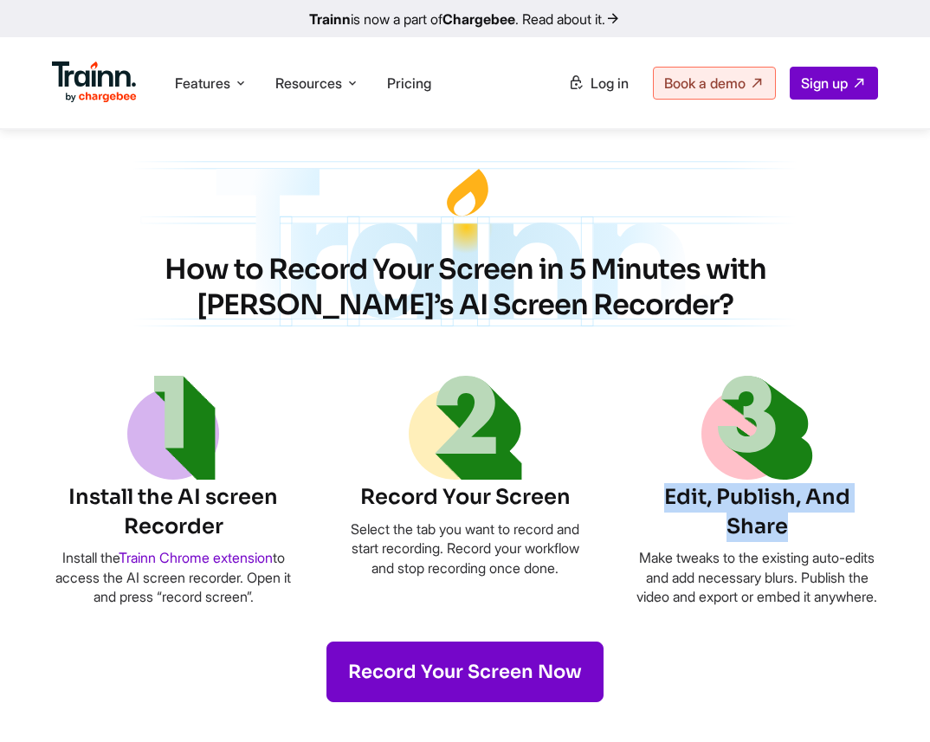
drag, startPoint x: 665, startPoint y: 494, endPoint x: 788, endPoint y: 522, distance: 126.0
click at [788, 522] on h6 "Edit, Publish, And Share" at bounding box center [756, 512] width 242 height 58
copy h6 "Edit, Publish, And Share"
drag, startPoint x: 648, startPoint y: 556, endPoint x: 827, endPoint y: 614, distance: 187.5
click at [827, 606] on p "Make tweaks to the existing auto-edits and add necessary blurs. Publish the vid…" at bounding box center [756, 577] width 242 height 58
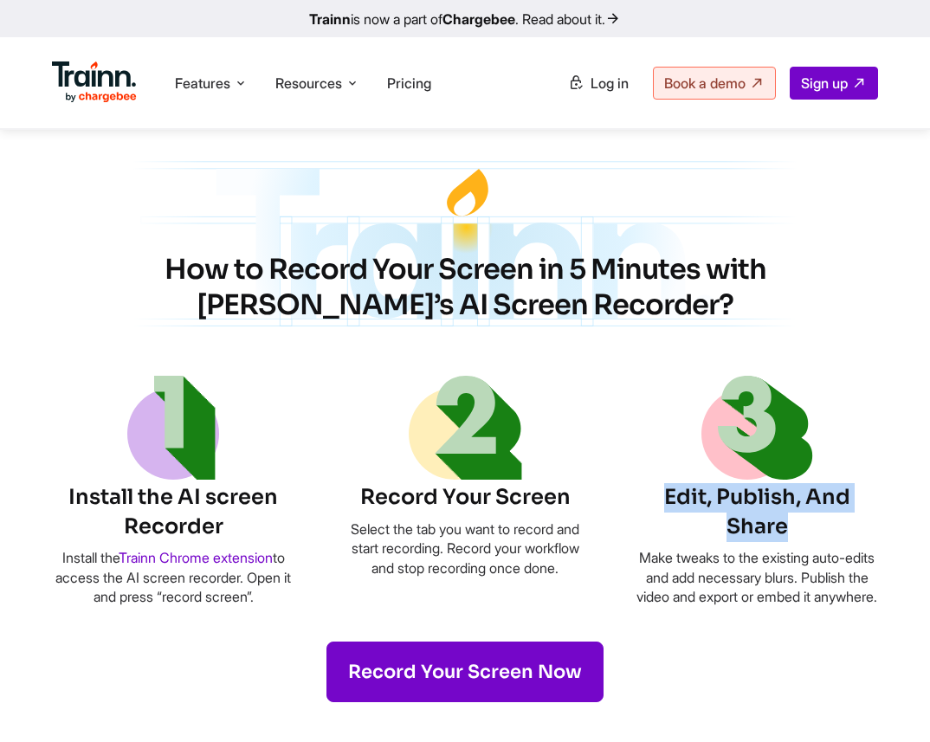
copy p "Make tweaks to the existing auto-edits and add necessary blurs. Publish the vid…"
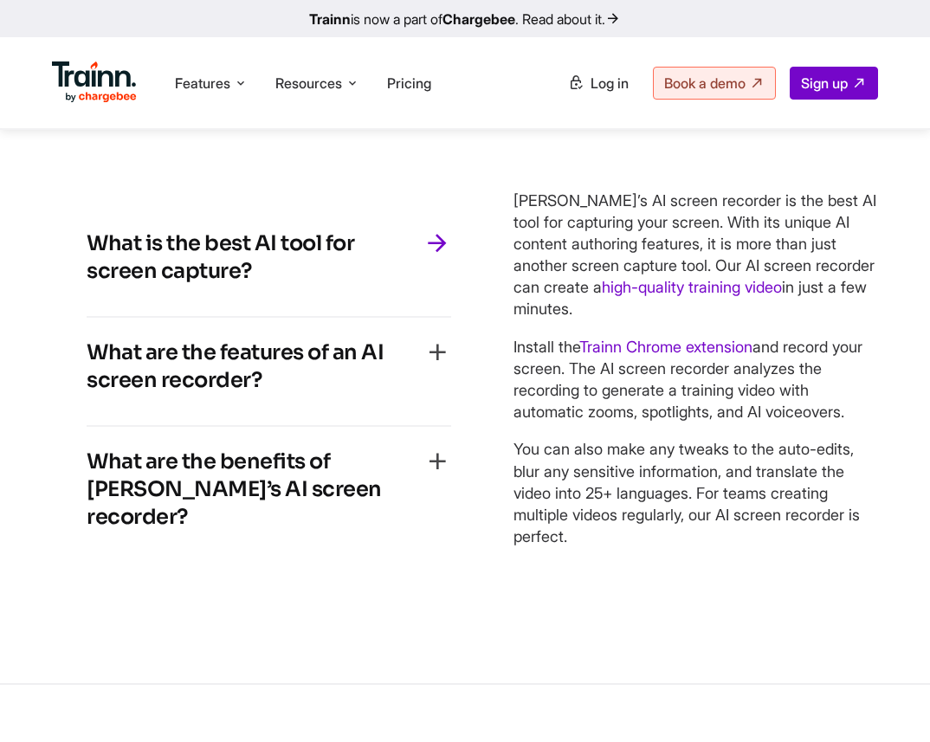
scroll to position [4174, 0]
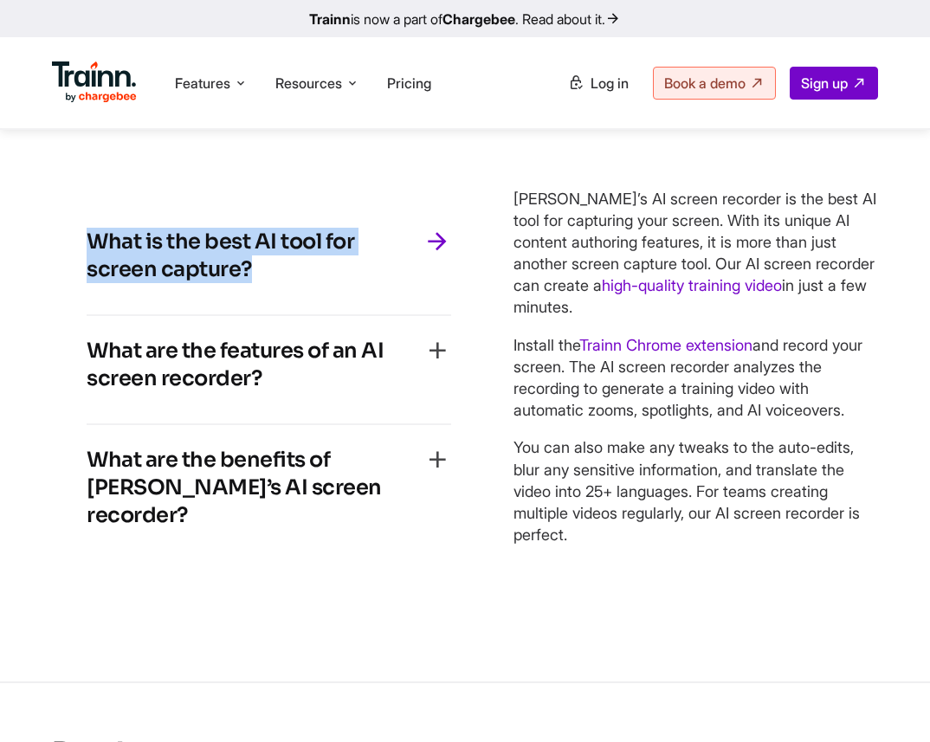
drag, startPoint x: 263, startPoint y: 302, endPoint x: 78, endPoint y: 285, distance: 186.0
click at [77, 285] on div "What is the best AI tool for screen capture? Trainn’s AI screen recorder is the…" at bounding box center [269, 383] width 434 height 422
copy h4 "What is the best AI tool for screen capture?"
drag, startPoint x: 513, startPoint y: 239, endPoint x: 567, endPoint y: 577, distance: 342.7
click at [567, 546] on div "Trainn’s AI screen recorder is the best AI tool for capturing your screen. With…" at bounding box center [695, 367] width 364 height 358
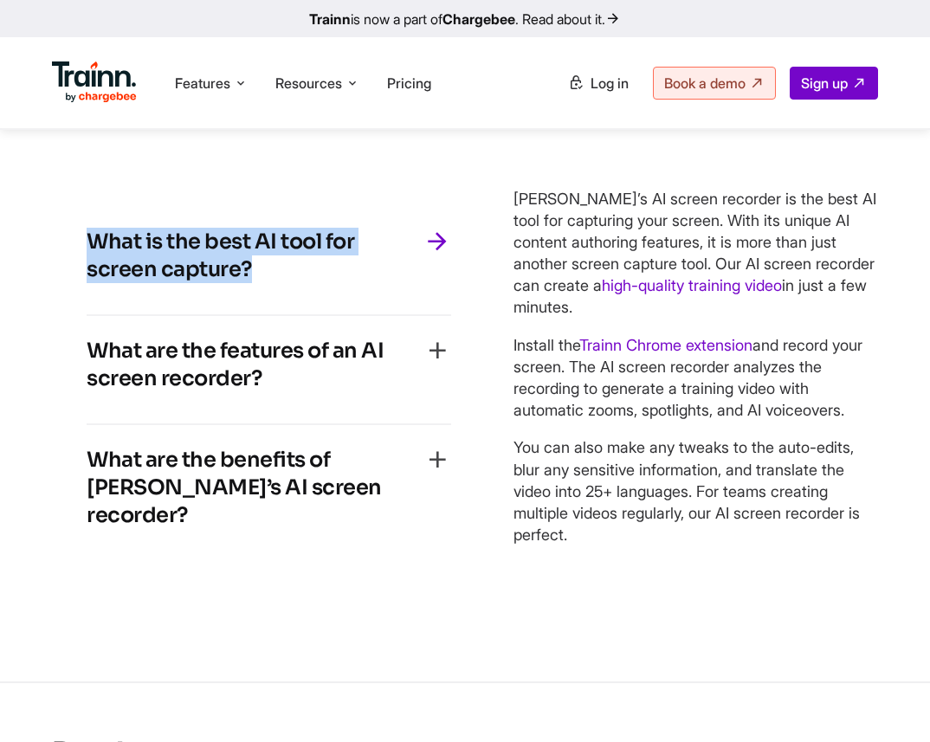
copy div "Trainn’s AI screen recorder is the best AI tool for capturing your screen. With…"
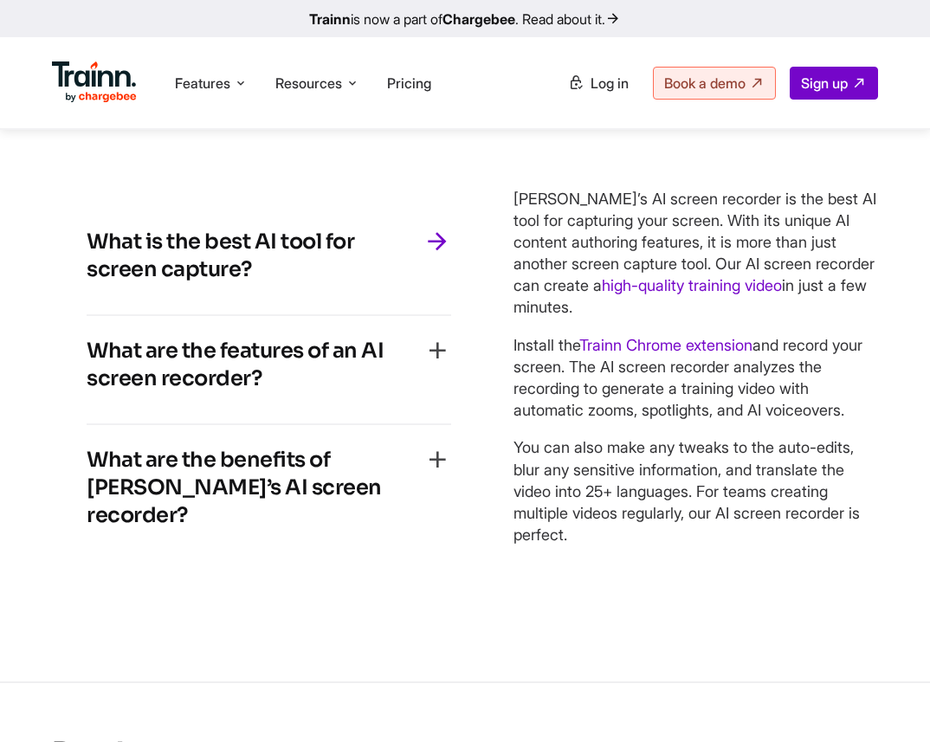
click at [262, 392] on h4 "What are the features of an AI screen recorder?" at bounding box center [255, 364] width 337 height 55
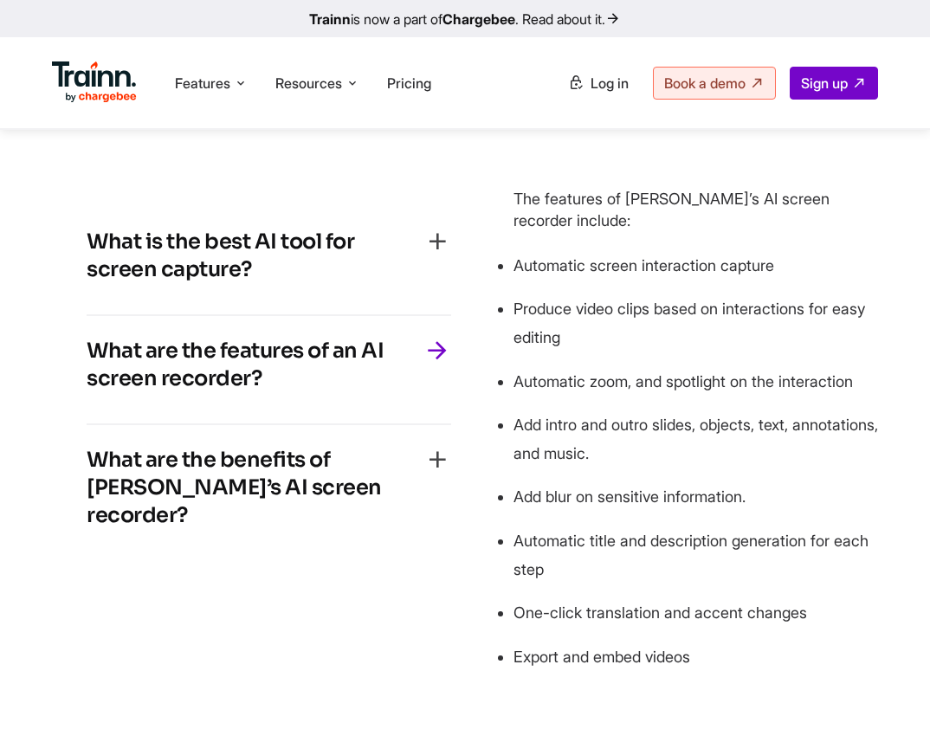
scroll to position [4101, 0]
drag, startPoint x: 262, startPoint y: 409, endPoint x: 85, endPoint y: 389, distance: 178.7
click at [85, 389] on div "What is the best AI tool for screen capture? Trainn’s AI screen recorder is the…" at bounding box center [269, 429] width 434 height 515
drag, startPoint x: 513, startPoint y: 238, endPoint x: 712, endPoint y: 700, distance: 502.9
click at [712, 672] on div "The features of Trainn’s AI screen recorder include: Automatic screen interacti…" at bounding box center [695, 430] width 364 height 484
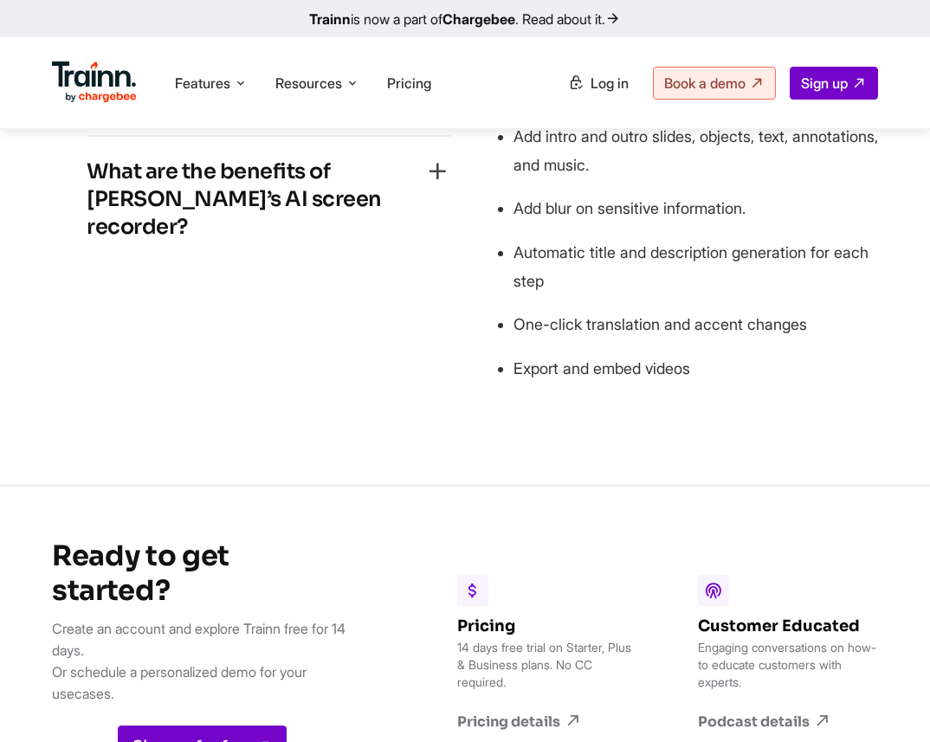
scroll to position [4462, 0]
click at [360, 214] on h4 "What are the benefits of Trainn’s AI screen recorder?" at bounding box center [255, 199] width 337 height 83
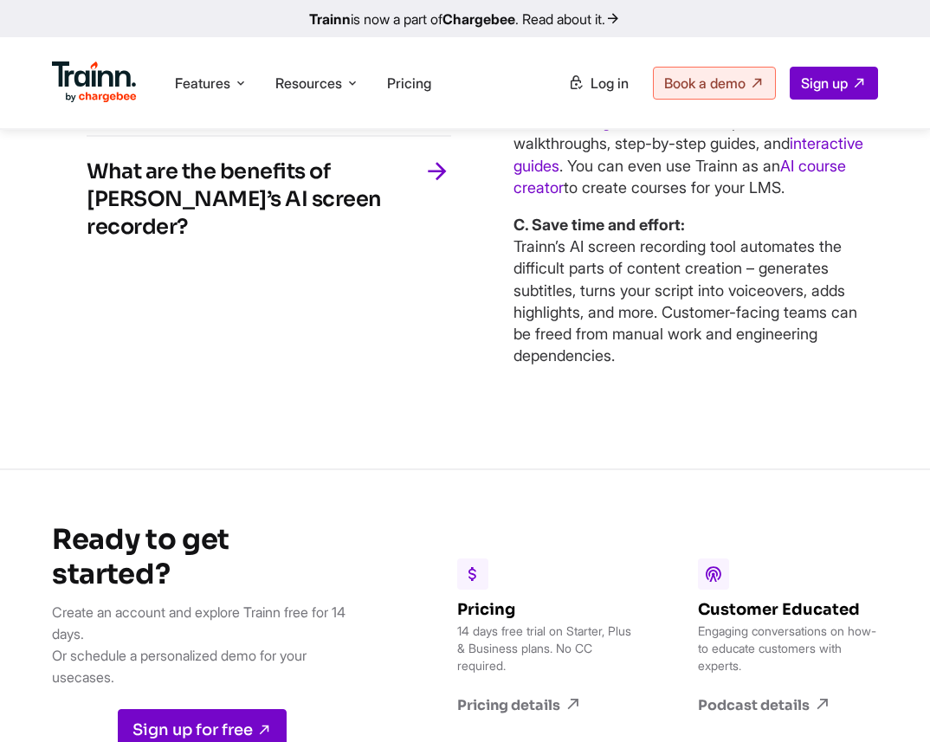
drag, startPoint x: 300, startPoint y: 247, endPoint x: 64, endPoint y: 224, distance: 237.4
click at [64, 224] on div "What is the best AI tool for screen capture? Trainn’s AI screen recorder is the…" at bounding box center [269, 133] width 434 height 499
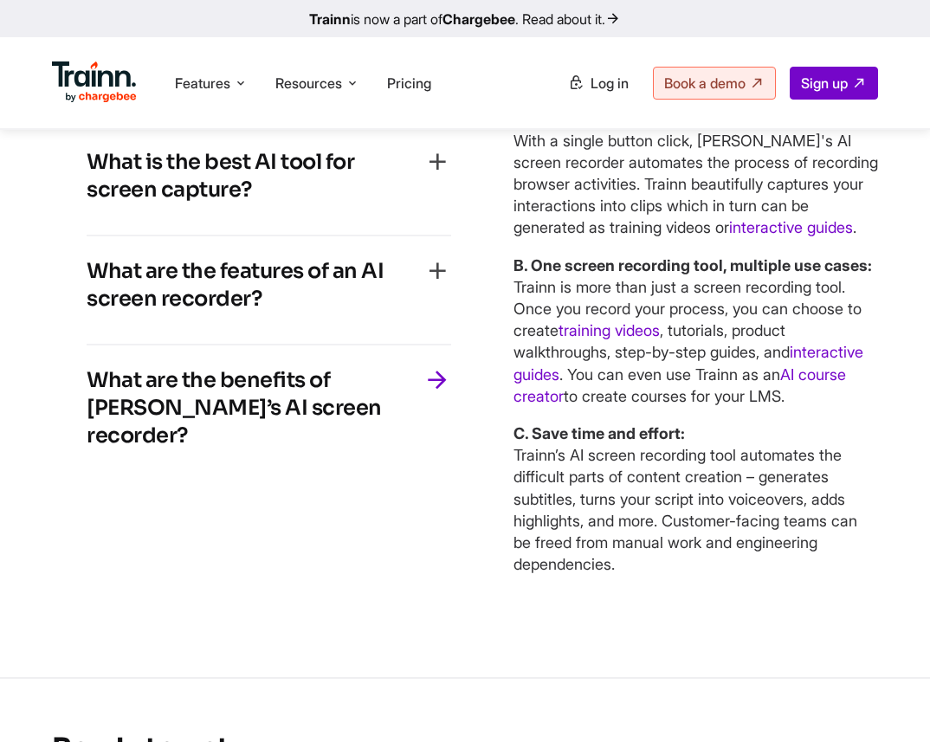
scroll to position [4251, 0]
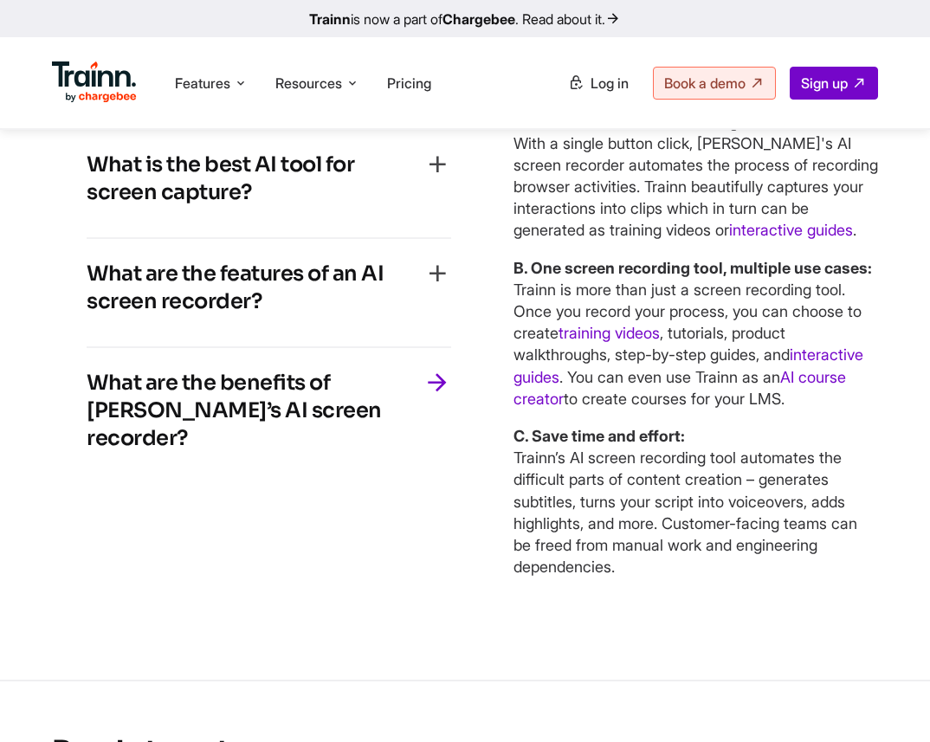
drag, startPoint x: 517, startPoint y: 160, endPoint x: 654, endPoint y: 665, distance: 522.8
click at [654, 594] on div "Trainn’s AI screen recorder is the best AI tool for capturing your screen. With…" at bounding box center [695, 344] width 364 height 499
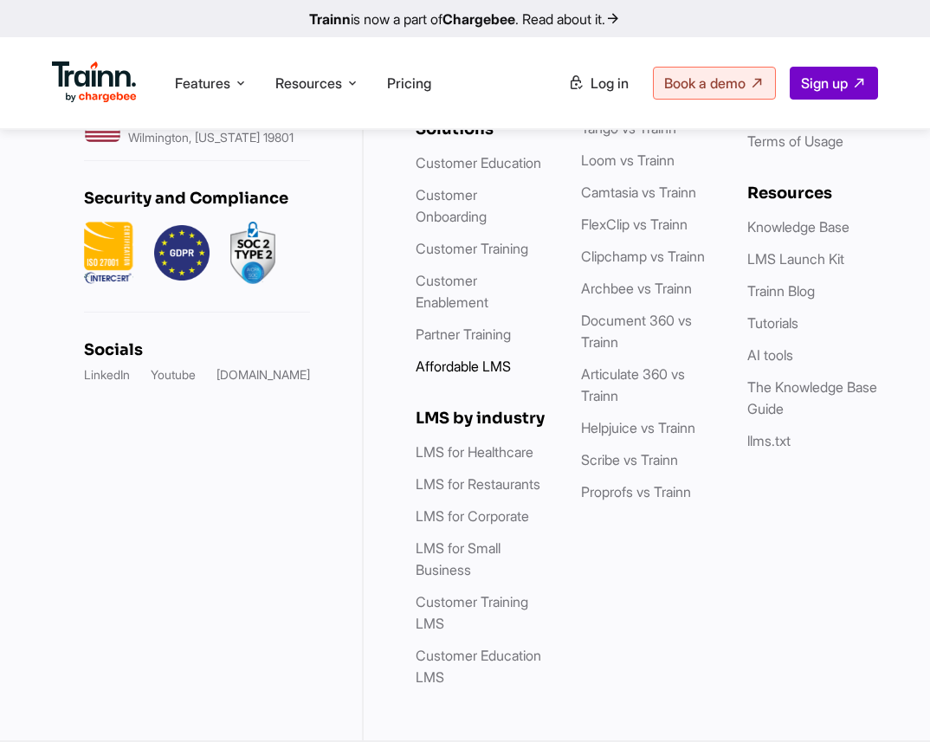
scroll to position [5476, 0]
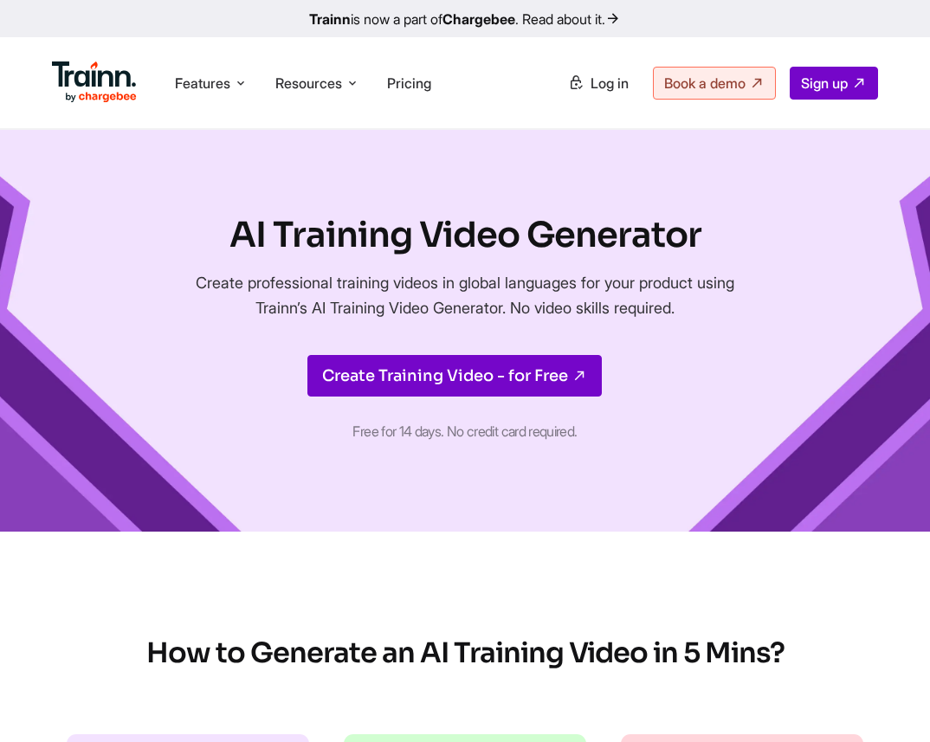
scroll to position [2, 0]
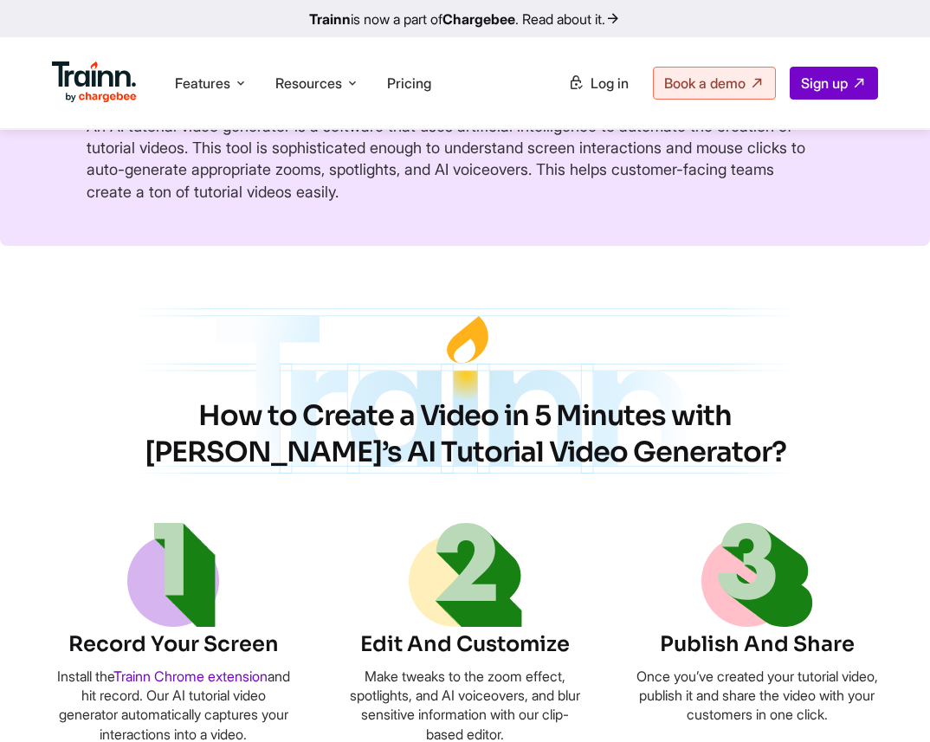
scroll to position [620, 0]
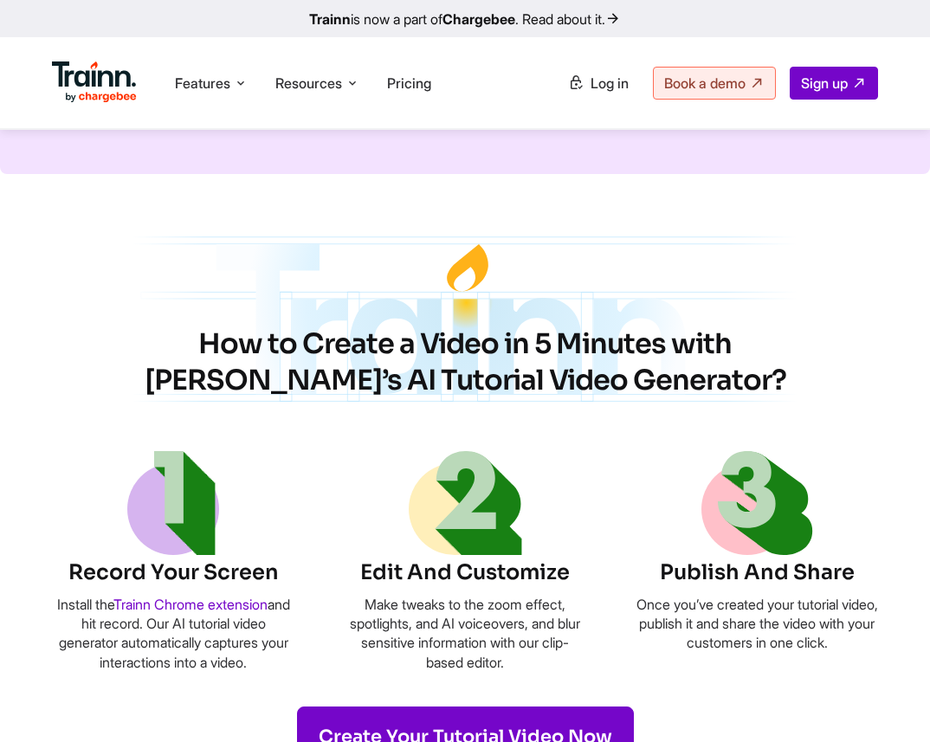
drag, startPoint x: 132, startPoint y: 344, endPoint x: 633, endPoint y: 373, distance: 502.0
click at [633, 373] on h2 "How to Create a Video in 5 Minutes with [PERSON_NAME]’s AI Tutorial Video Gener…" at bounding box center [464, 362] width 727 height 72
copy h2 "How to Create a Video in 5 Minutes with [PERSON_NAME]’s AI Tutorial Video Gener…"
drag, startPoint x: 54, startPoint y: 605, endPoint x: 278, endPoint y: 661, distance: 231.1
click at [279, 661] on p "Install the Trainn Chrome extension and hit record. Our AI tutorial video gener…" at bounding box center [173, 634] width 242 height 78
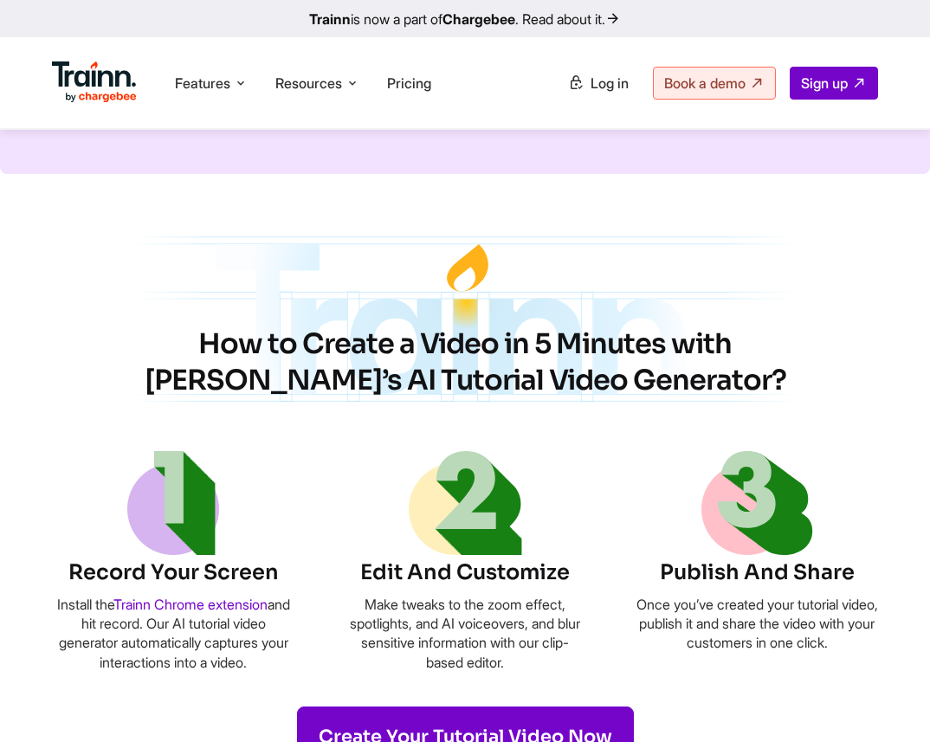
copy p "Install the Trainn Chrome extension and hit record. Our AI tutorial video gener…"
drag, startPoint x: 362, startPoint y: 605, endPoint x: 528, endPoint y: 654, distance: 173.1
click at [528, 654] on p "Make tweaks to the zoom effect, spotlights, and AI voiceovers, and blur sensiti…" at bounding box center [465, 634] width 242 height 78
copy p "Make tweaks to the zoom effect, spotlights, and AI voiceovers, and blur sensiti…"
drag, startPoint x: 651, startPoint y: 605, endPoint x: 871, endPoint y: 638, distance: 222.3
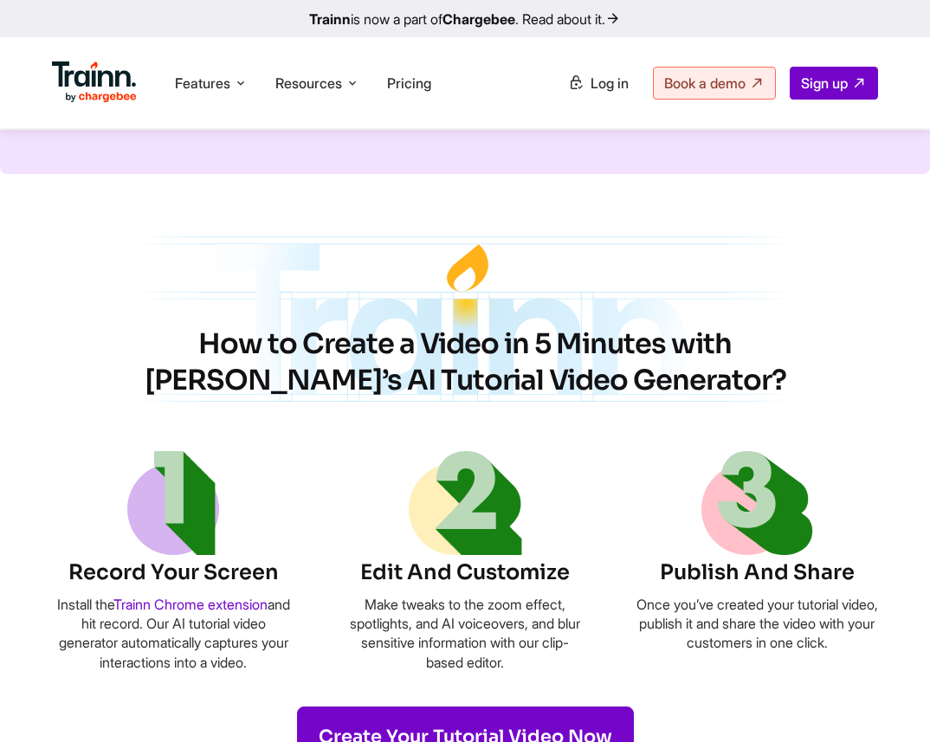
click at [871, 638] on p "Once you’ve created your tutorial video, publish it and share the video with yo…" at bounding box center [756, 624] width 242 height 58
copy p "Once you’ve created your tutorial video, publish it and share the video with yo…"
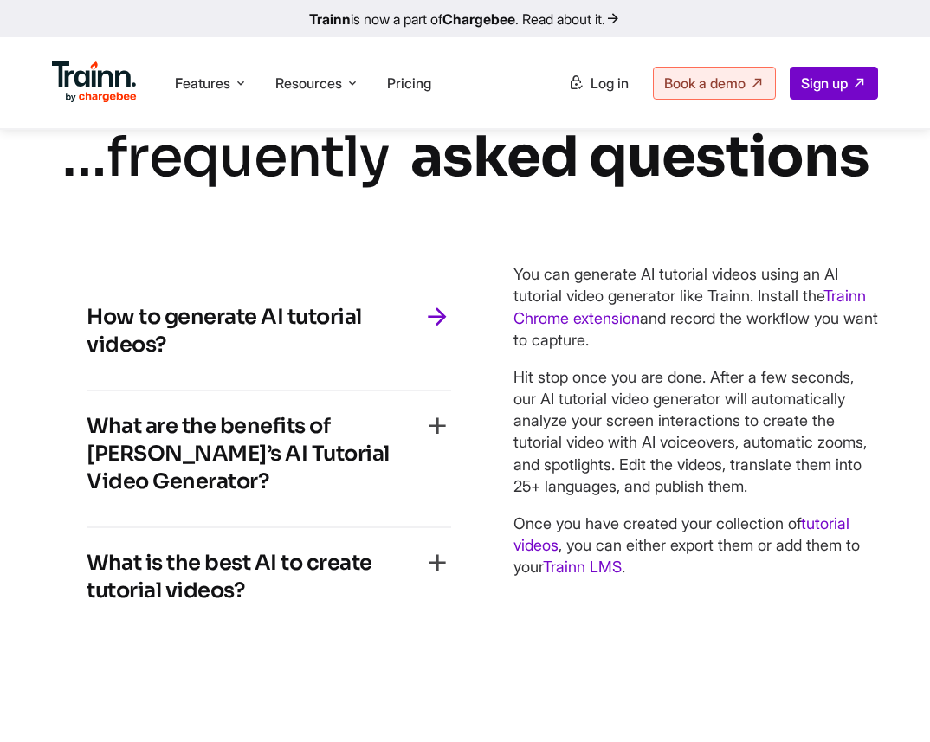
scroll to position [3972, 0]
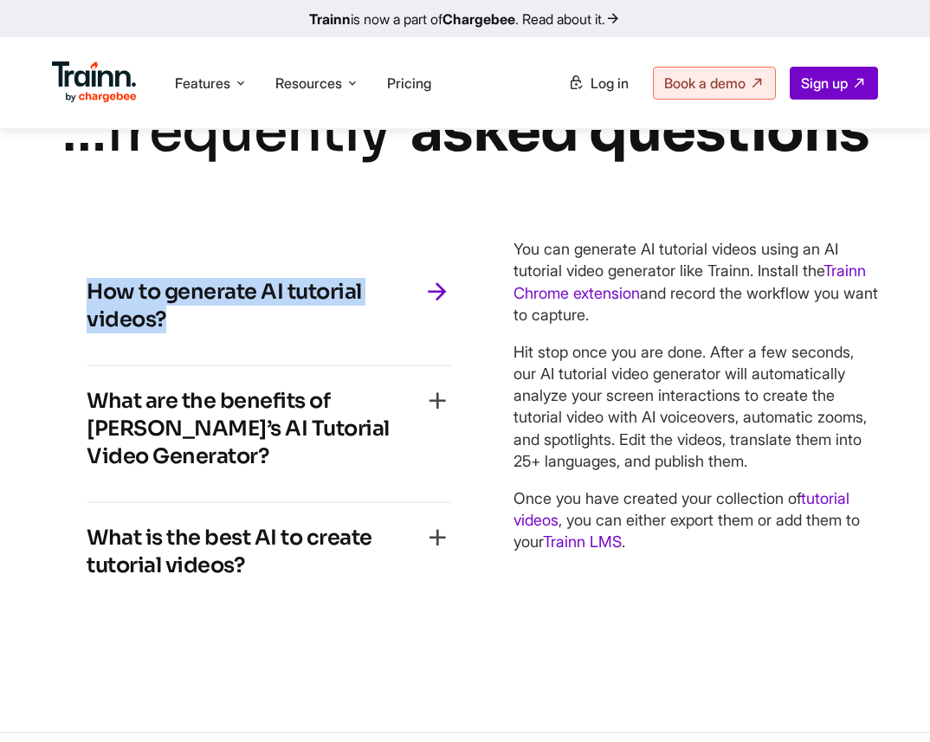
drag, startPoint x: 180, startPoint y: 365, endPoint x: 85, endPoint y: 338, distance: 99.2
click at [85, 338] on div "How to generate AI tutorial videos? You can generate AI tutorial videos using a…" at bounding box center [269, 433] width 434 height 422
copy h4 "How to generate AI tutorial videos?"
drag, startPoint x: 512, startPoint y: 292, endPoint x: 662, endPoint y: 577, distance: 322.5
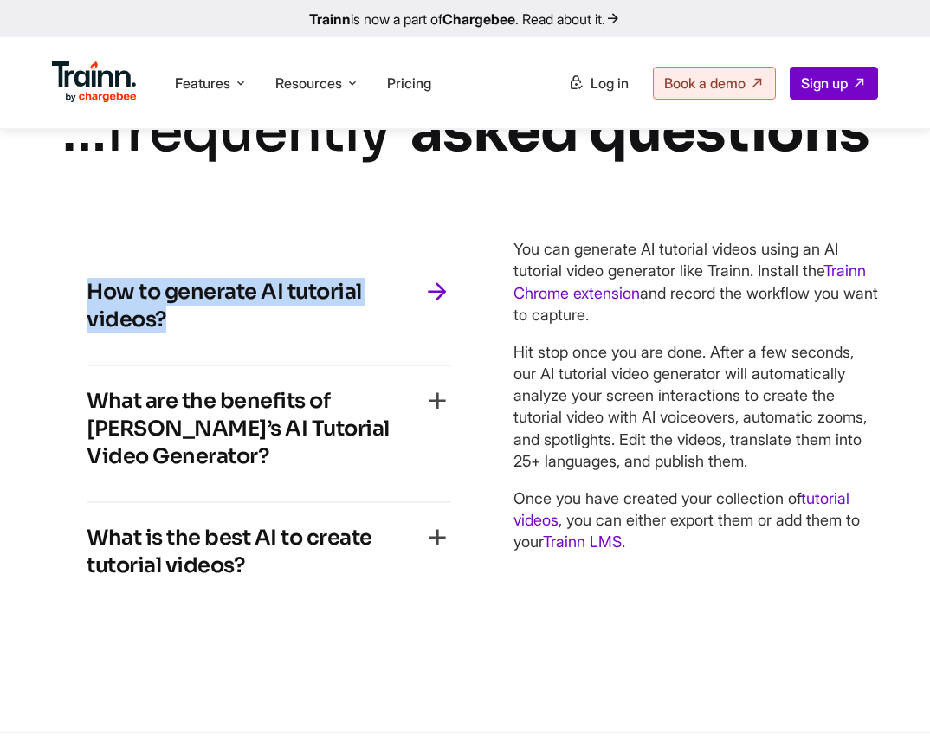
click at [663, 552] on div "You can generate AI tutorial videos using an AI tutorial video generator like T…" at bounding box center [695, 395] width 364 height 314
copy div "You can generate AI tutorial videos using an AI tutorial video generator like T…"
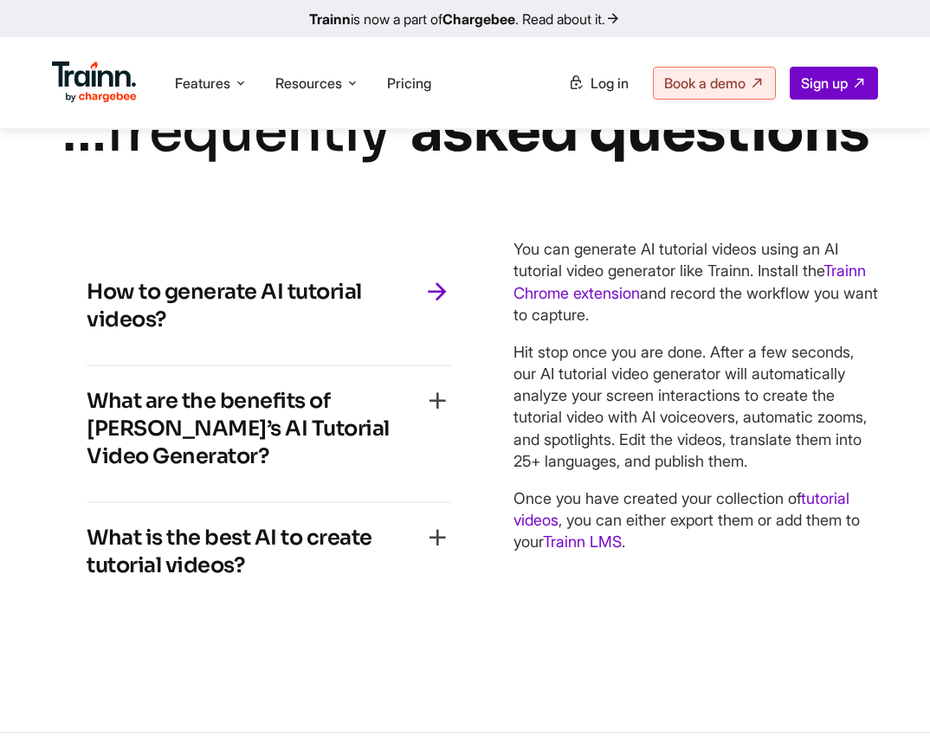
click at [341, 470] on h4 "What are the benefits of [PERSON_NAME]’s AI Tutorial Video Generator?" at bounding box center [255, 428] width 337 height 83
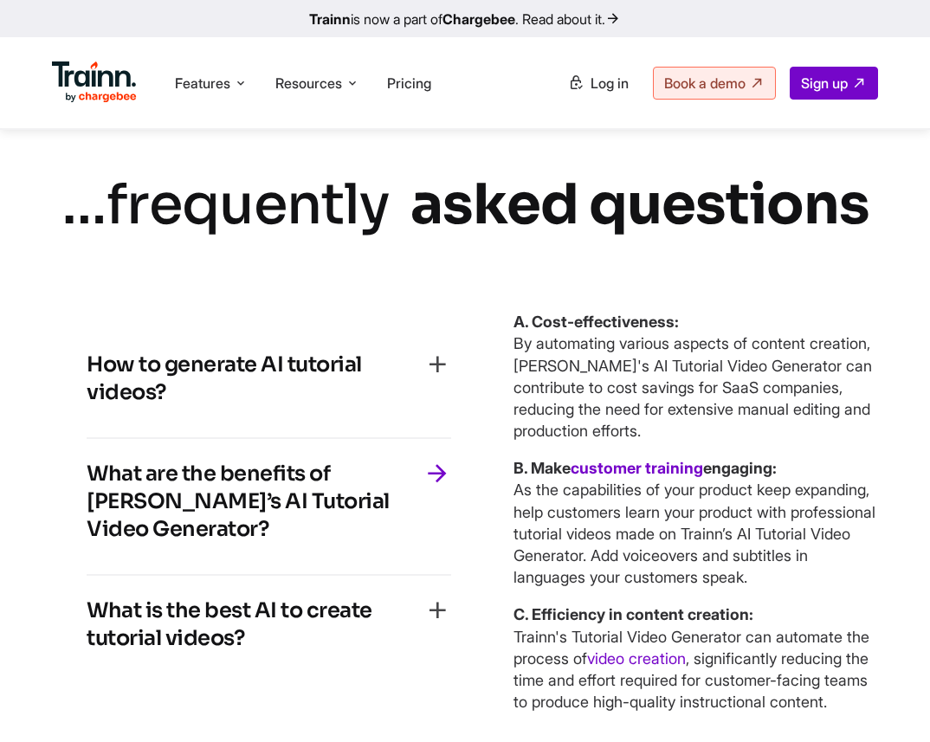
scroll to position [4008, 0]
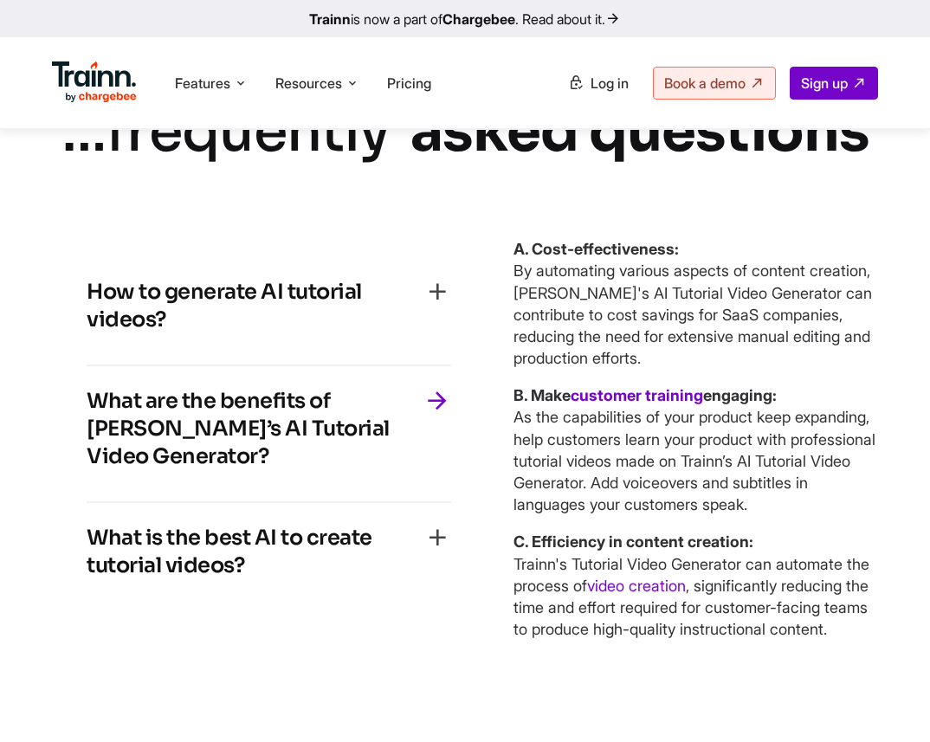
drag, startPoint x: 382, startPoint y: 467, endPoint x: 9, endPoint y: 435, distance: 374.4
click at [9, 435] on div "… frequently asked questions How to generate AI tutorial videos? You can genera…" at bounding box center [465, 374] width 930 height 563
copy h4 "What are the benefits of [PERSON_NAME]’s AI Tutorial Video Generator?"
drag, startPoint x: 518, startPoint y: 289, endPoint x: 666, endPoint y: 688, distance: 425.9
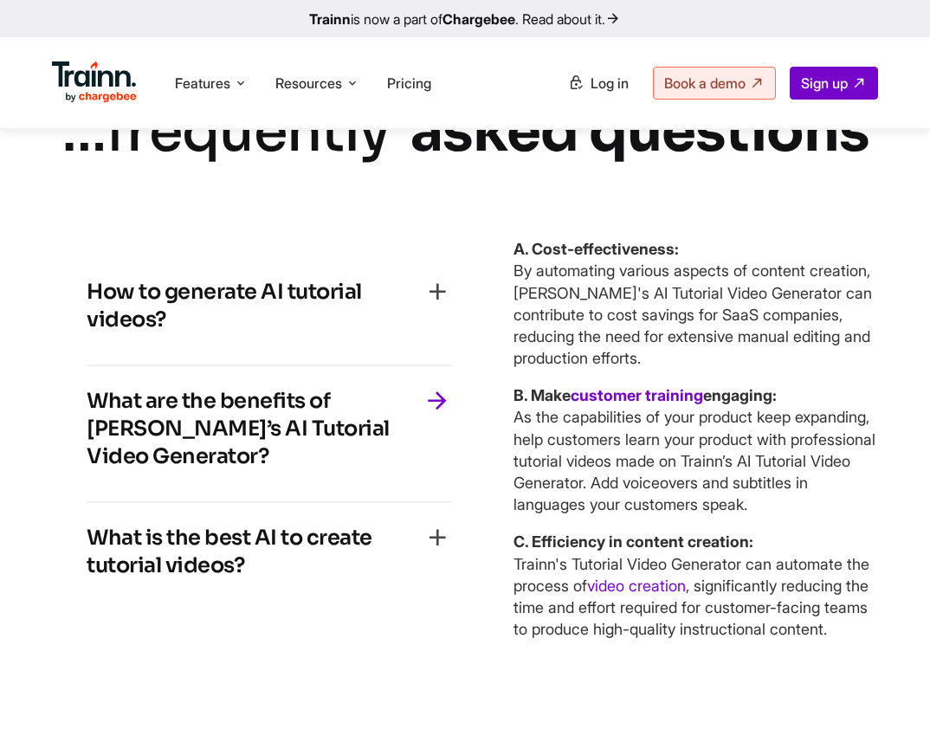
click at [666, 640] on div "A. Cost-effectiveness: By automating various aspects of content creation, [PERS…" at bounding box center [695, 439] width 364 height 402
copy div "A. Cost-effectiveness: By automating various aspects of content creation, [PERS…"
click at [221, 579] on h4 "What is the best AI to create tutorial videos?" at bounding box center [255, 551] width 337 height 55
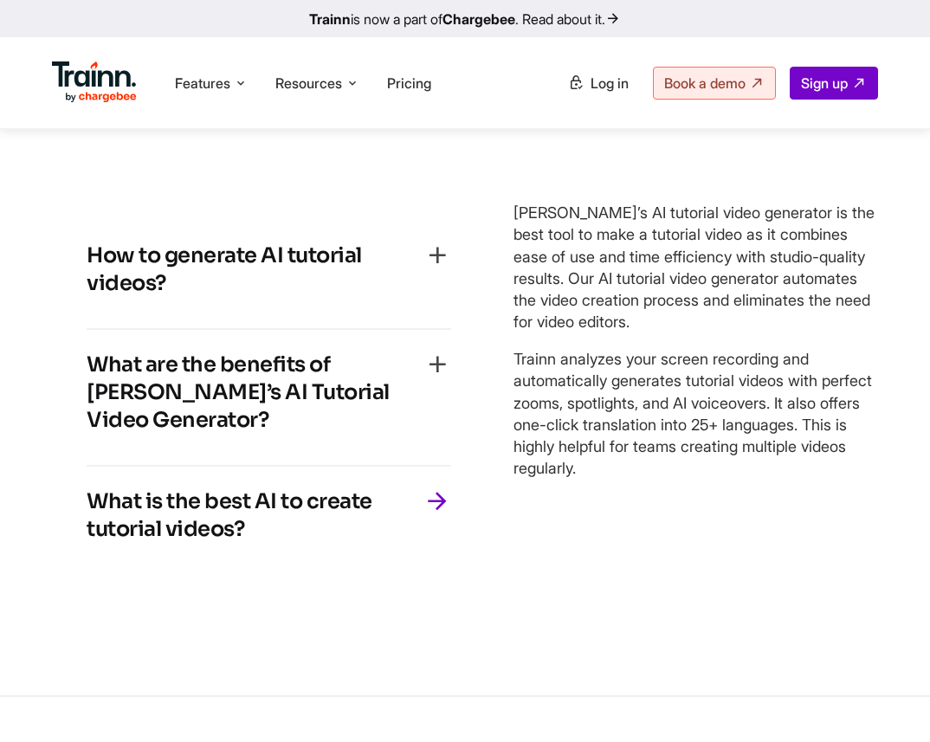
scroll to position [3936, 0]
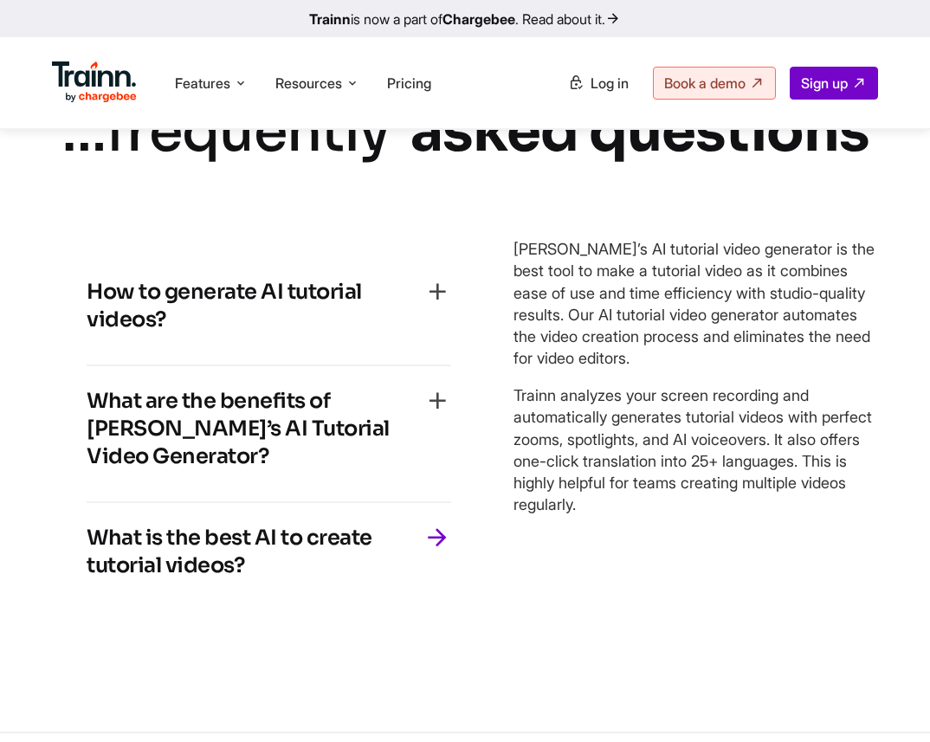
drag, startPoint x: 256, startPoint y: 584, endPoint x: 80, endPoint y: 548, distance: 179.4
click at [80, 548] on div "How to generate AI tutorial videos? You can generate AI tutorial videos using a…" at bounding box center [269, 433] width 434 height 422
copy h4 "What is the best AI to create tutorial videos?"
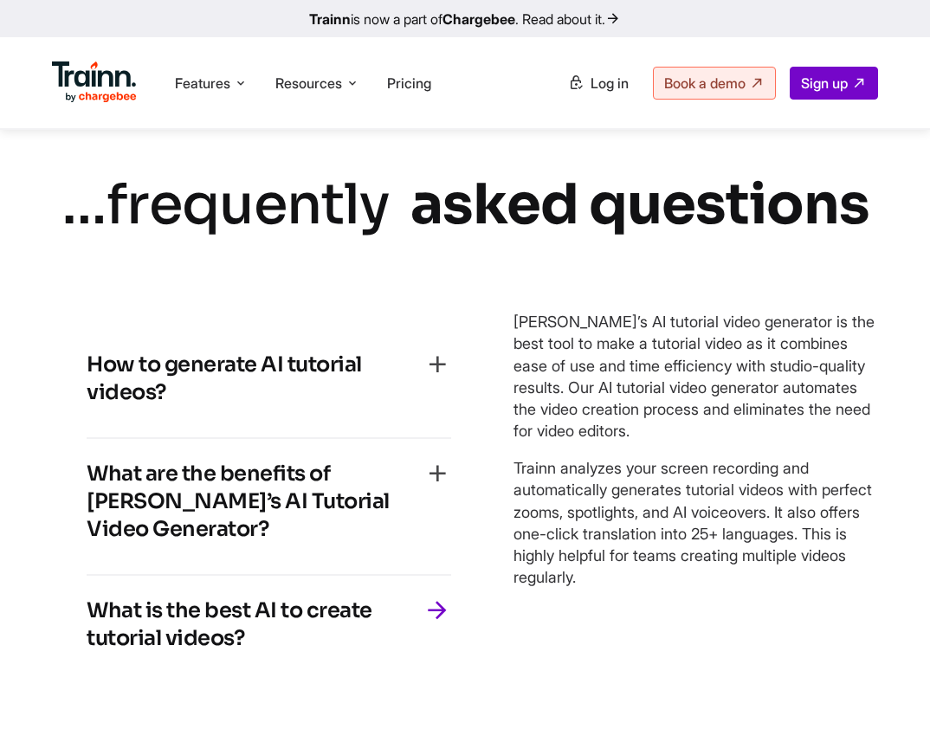
scroll to position [4008, 0]
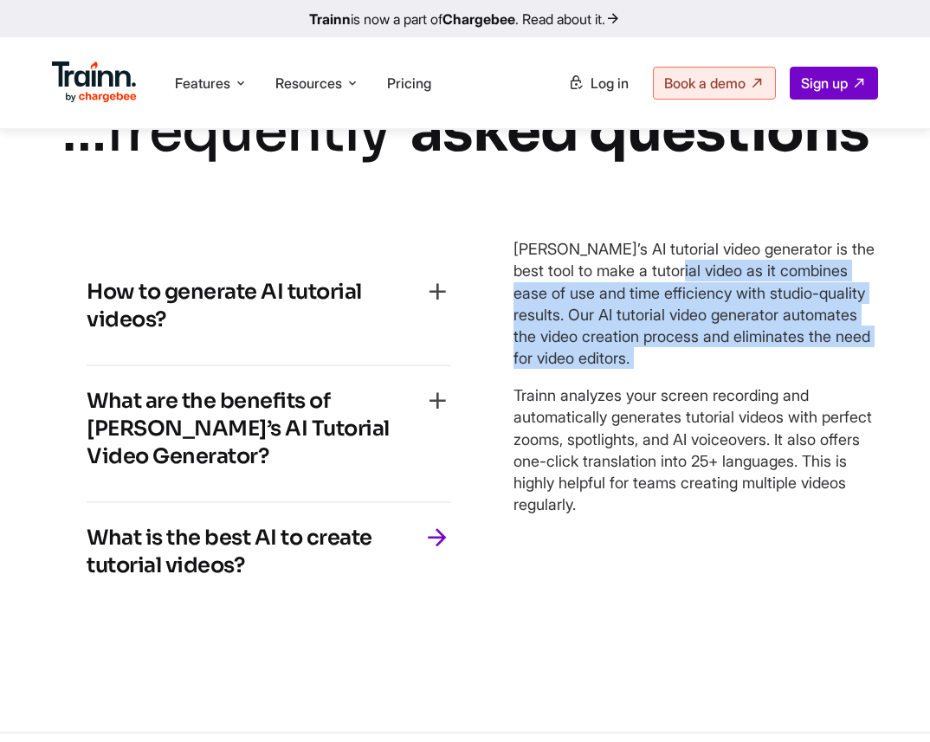
drag, startPoint x: 518, startPoint y: 304, endPoint x: 711, endPoint y: 415, distance: 222.6
click at [711, 415] on div "[PERSON_NAME]’s AI tutorial video generator is the best tool to make a tutorial…" at bounding box center [695, 376] width 364 height 277
drag, startPoint x: 515, startPoint y: 285, endPoint x: 847, endPoint y: 551, distance: 424.9
click at [847, 515] on div "[PERSON_NAME]’s AI tutorial video generator is the best tool to make a tutorial…" at bounding box center [695, 376] width 364 height 277
copy div "[PERSON_NAME]’s AI tutorial video generator is the best tool to make a tutorial…"
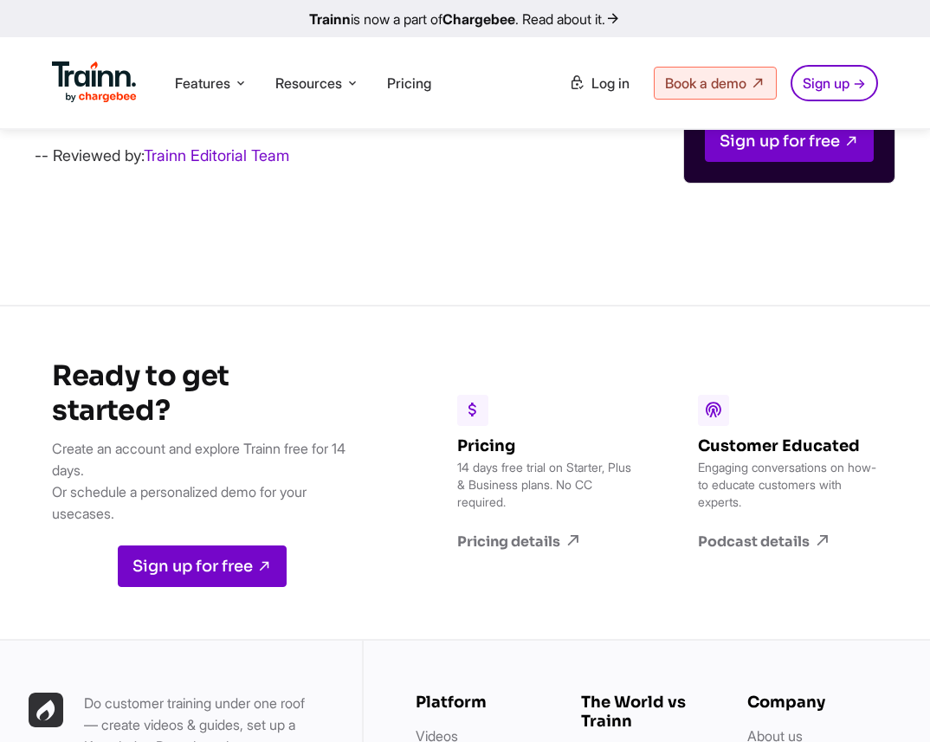
scroll to position [22270, 0]
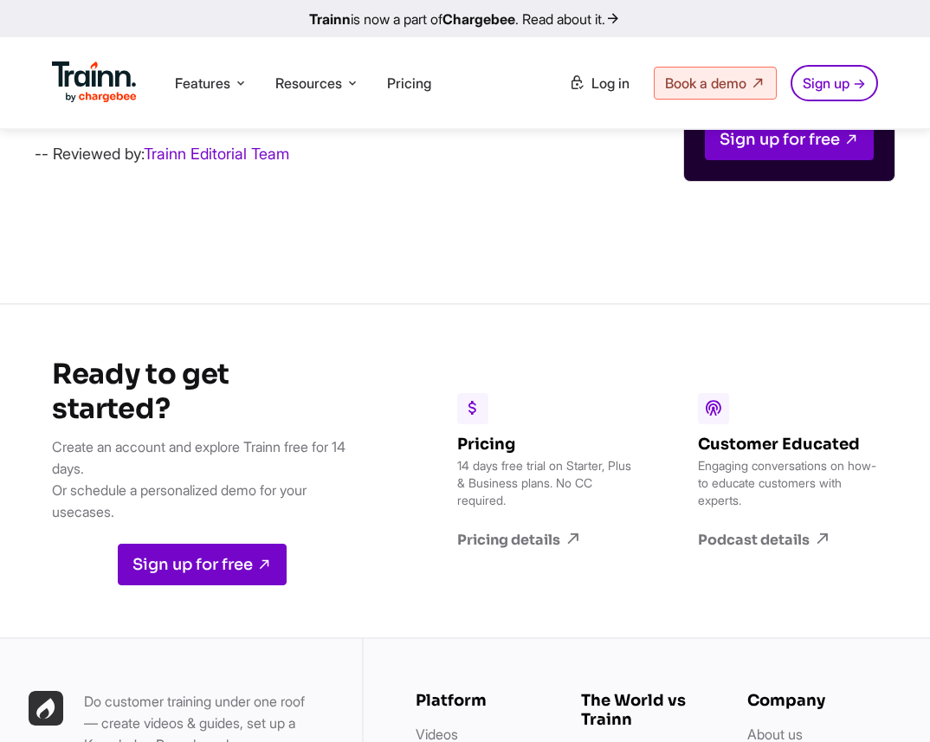
click at [100, 166] on p "-- Reviewed by: Trainn Editorial Team" at bounding box center [303, 154] width 537 height 24
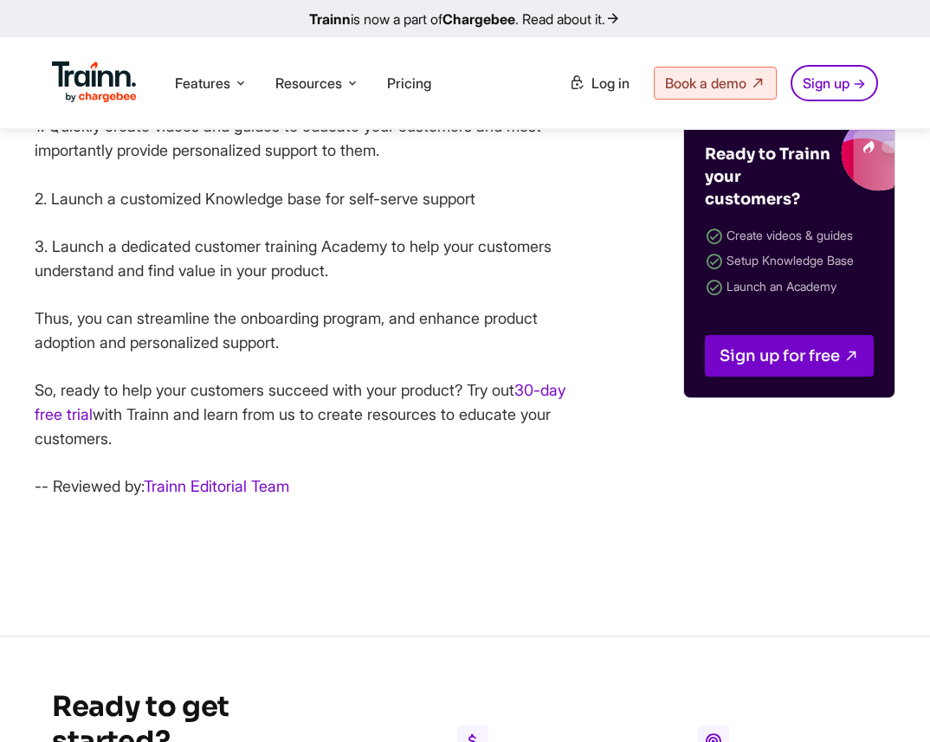
scroll to position [14161, 0]
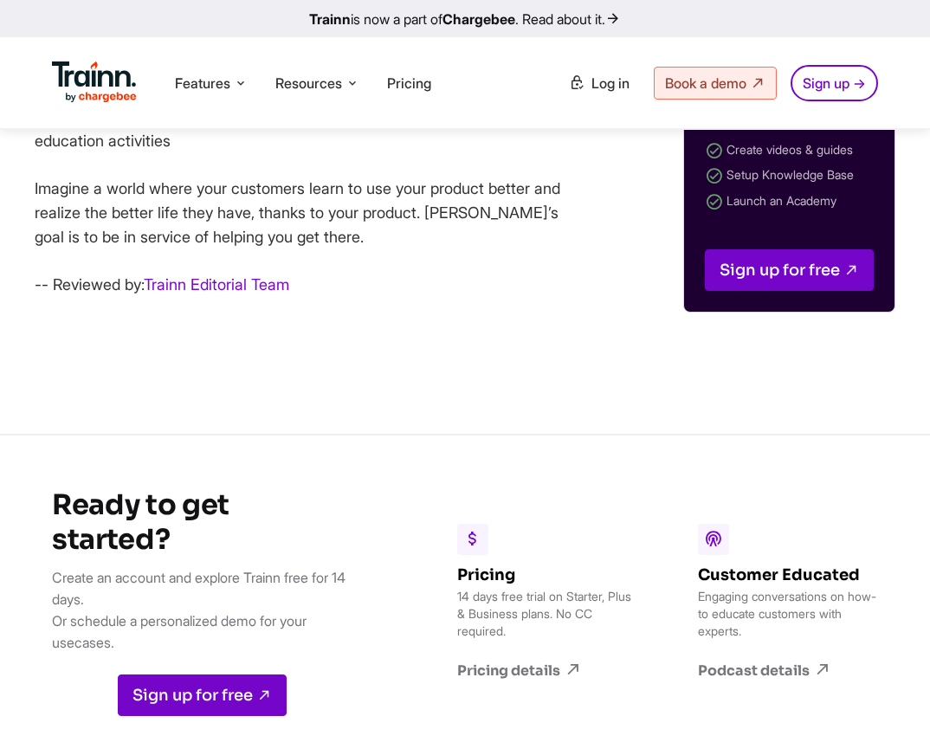
scroll to position [19683, 0]
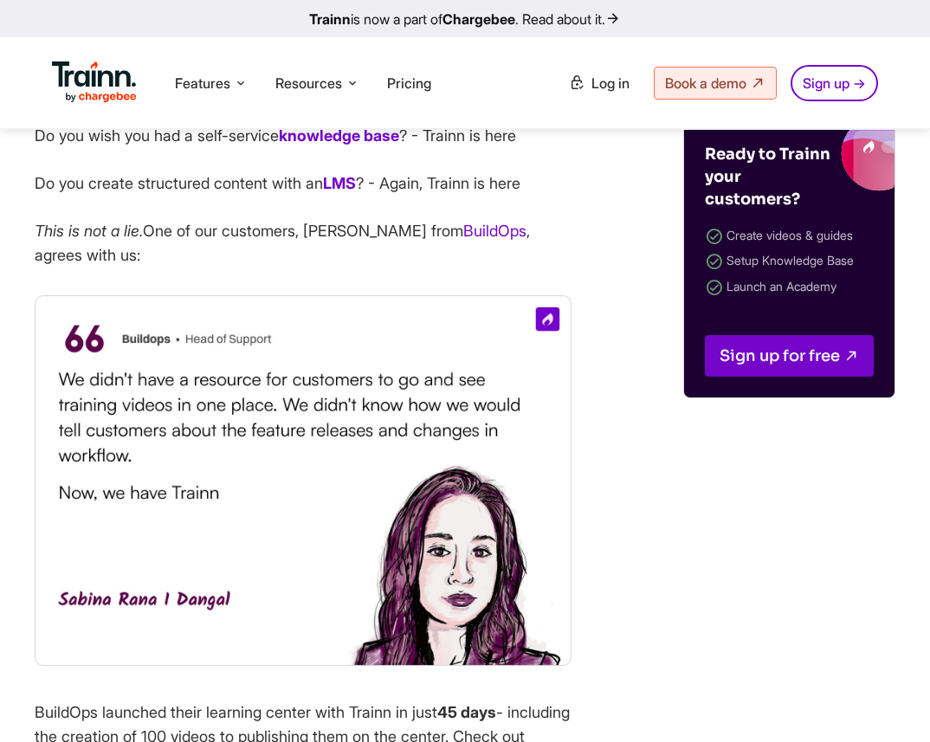
scroll to position [16130, 0]
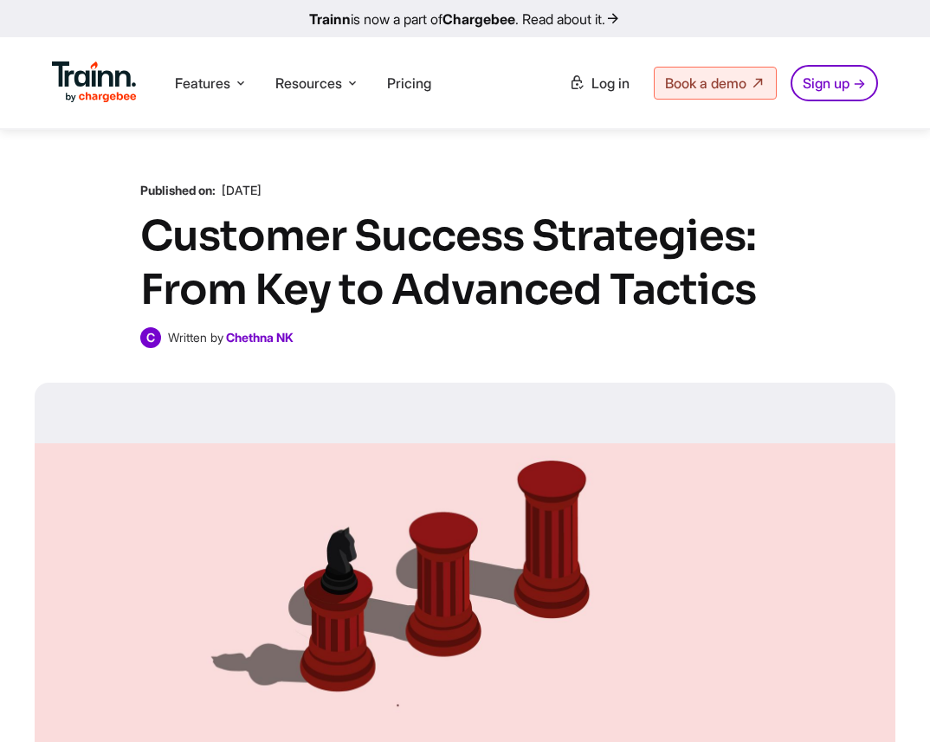
scroll to position [508, 0]
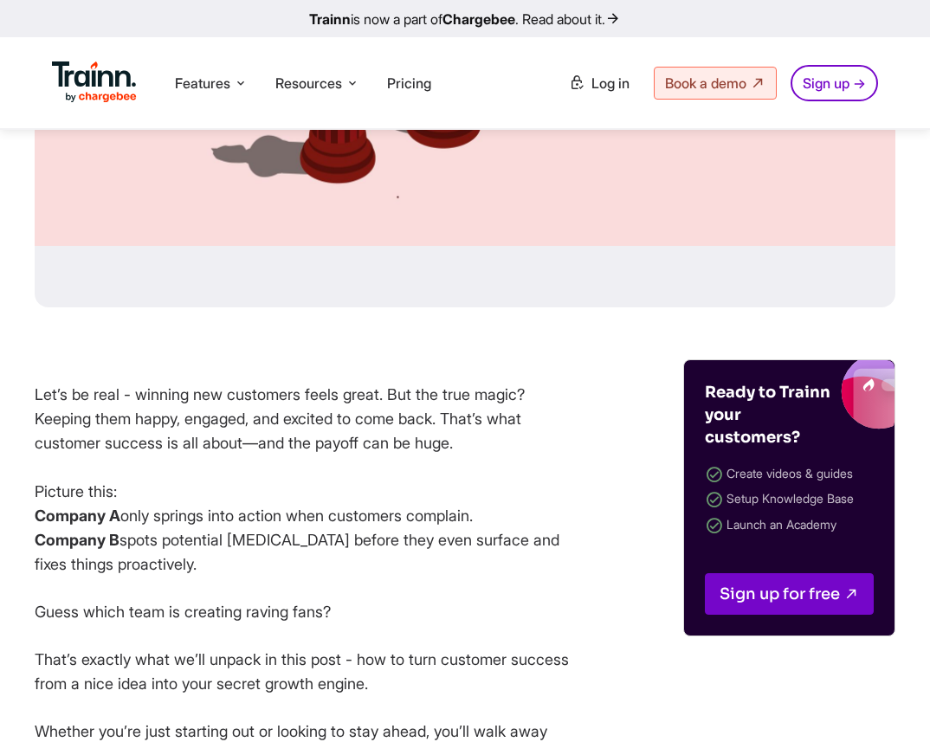
click at [365, 427] on p "Let’s be real - winning new customers feels great. But the true magic? Keeping …" at bounding box center [303, 480] width 537 height 194
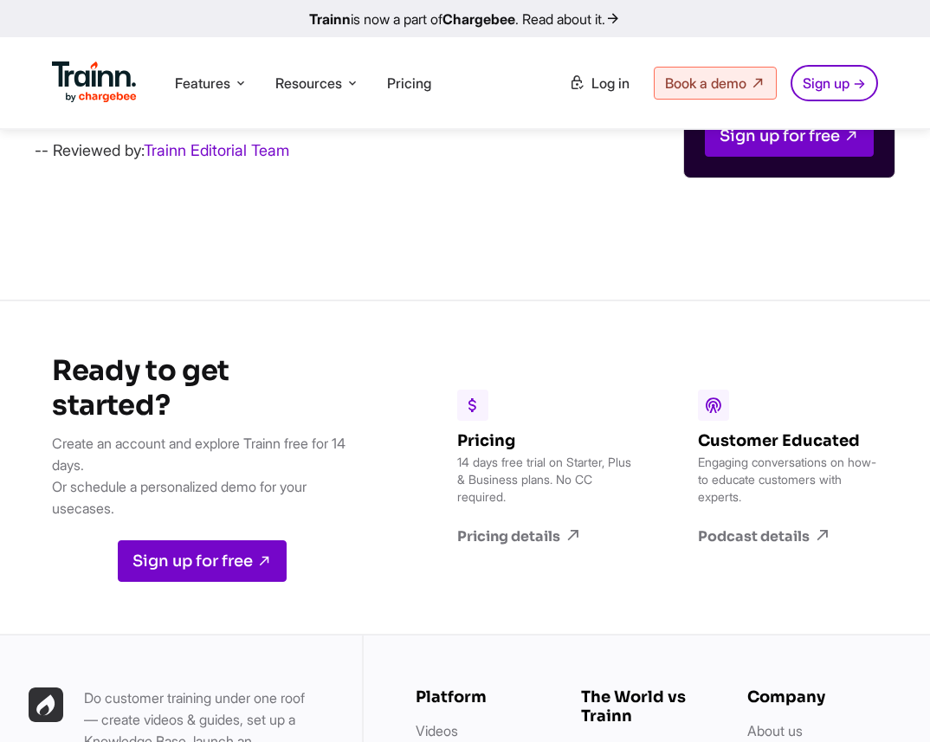
scroll to position [20029, 0]
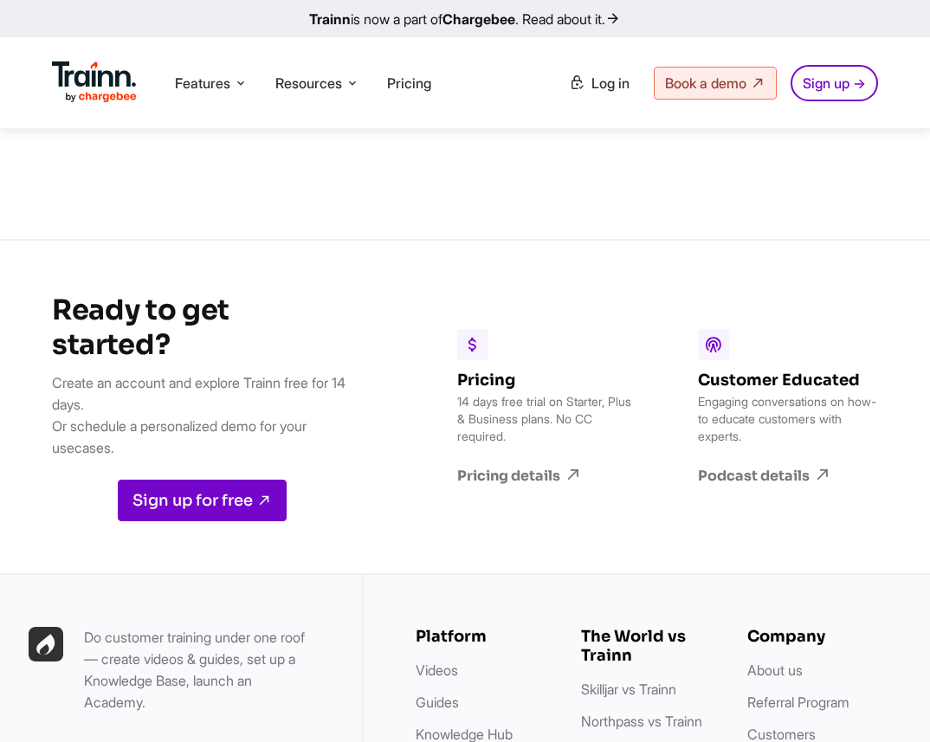
scroll to position [25938, 0]
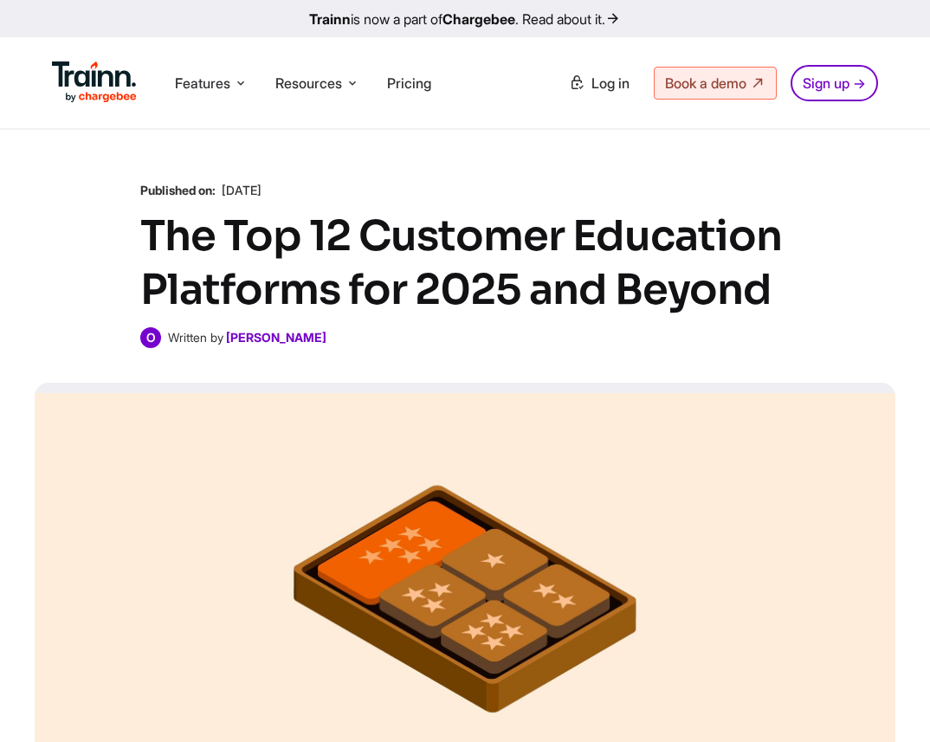
click at [429, 319] on div "Published on: [DATE] The Top 12 Customer Education Platforms for 2025 and Beyon…" at bounding box center [464, 265] width 649 height 166
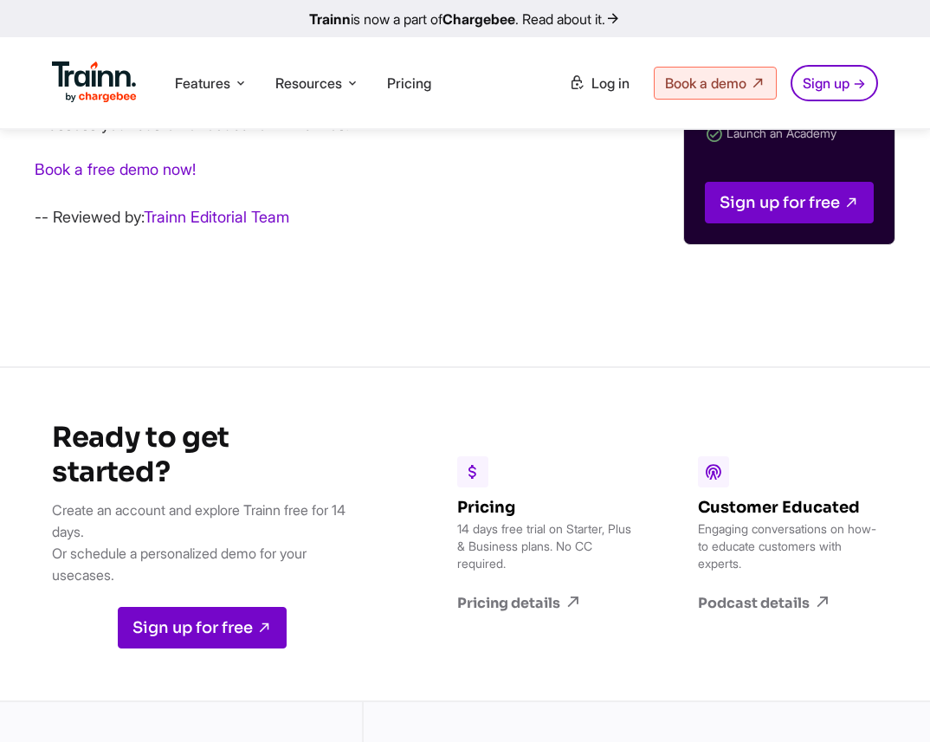
scroll to position [21430, 0]
